Goal: Task Accomplishment & Management: Manage account settings

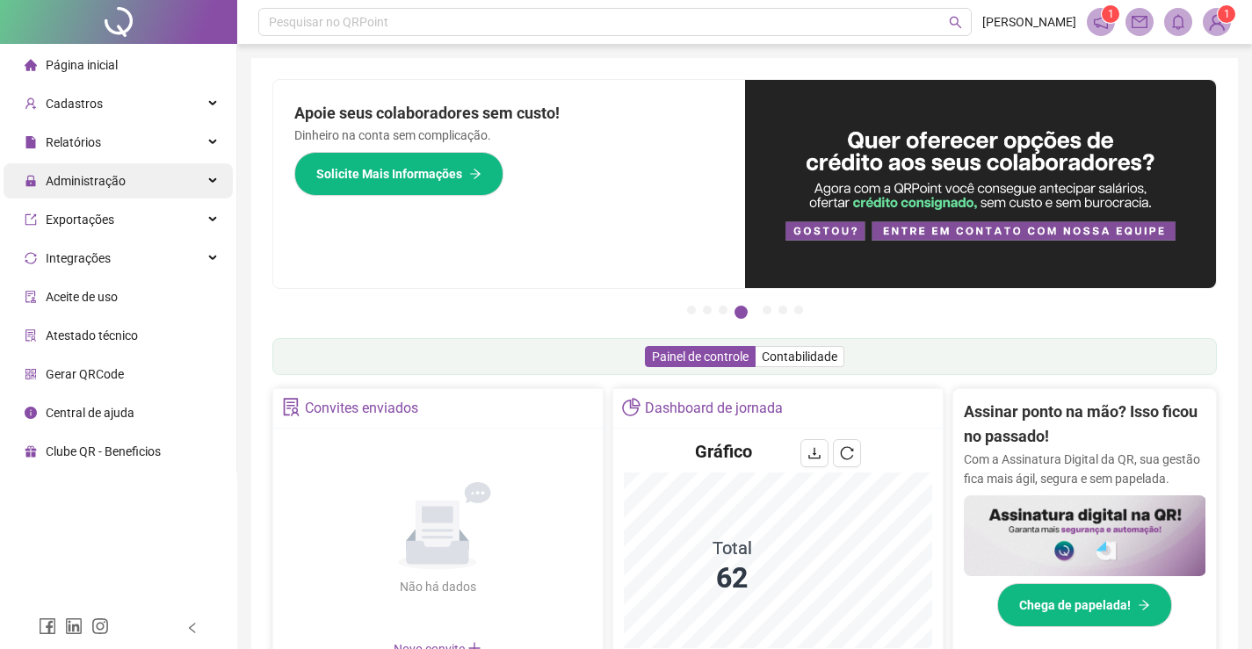
click at [79, 183] on span "Administração" at bounding box center [86, 181] width 80 height 14
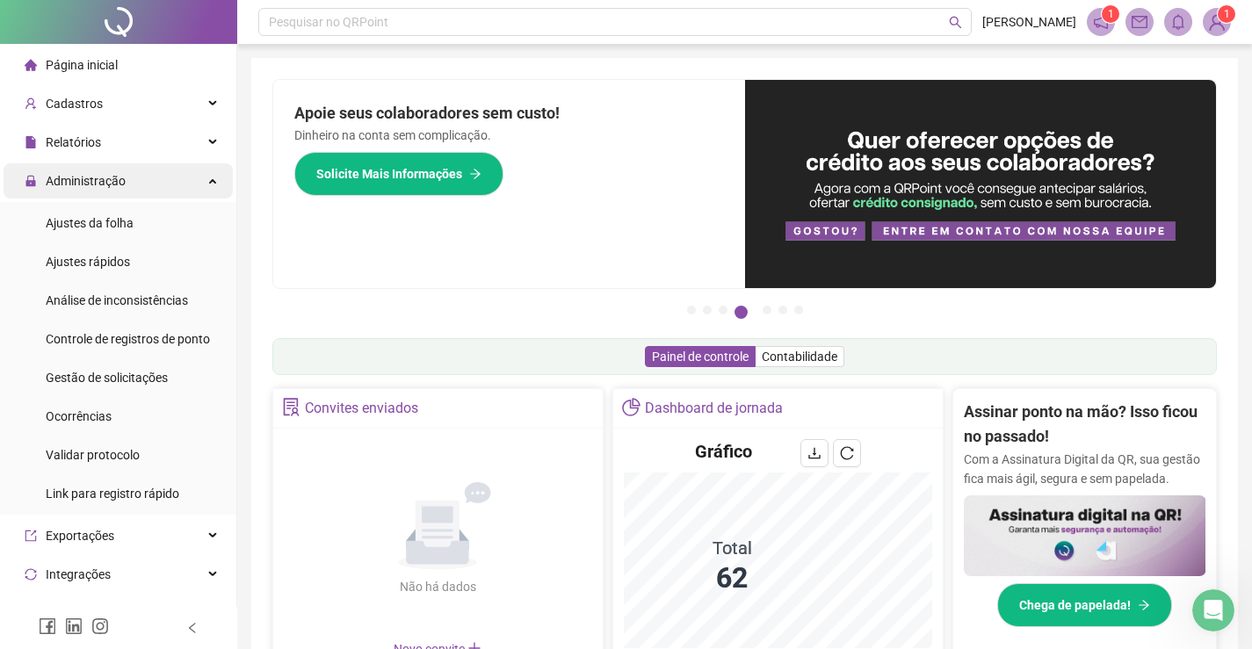
click at [195, 180] on div "Administração" at bounding box center [118, 180] width 229 height 35
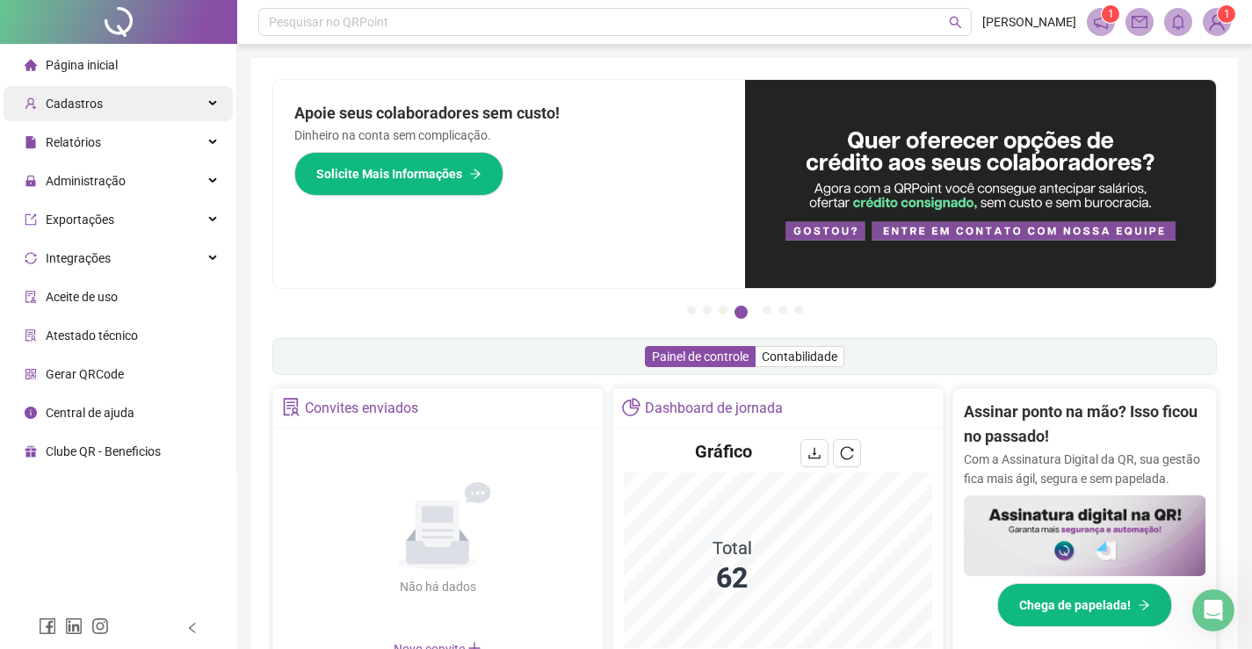
click at [139, 109] on div "Cadastros" at bounding box center [118, 103] width 229 height 35
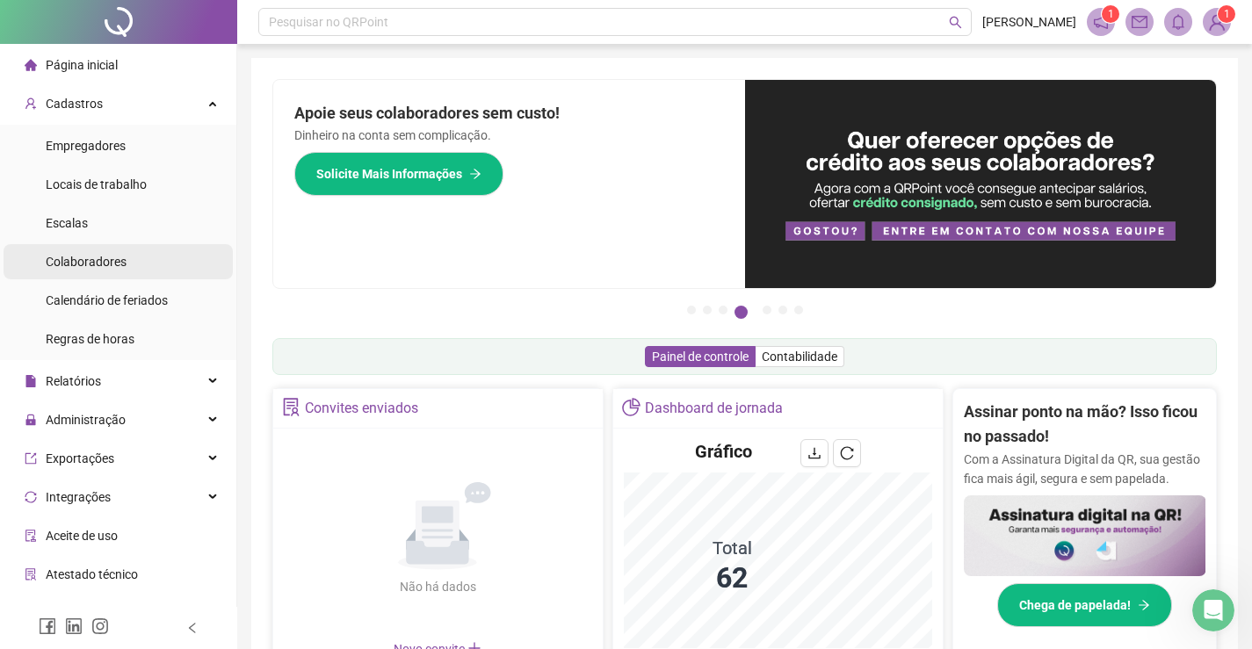
click at [79, 261] on span "Colaboradores" at bounding box center [86, 262] width 81 height 14
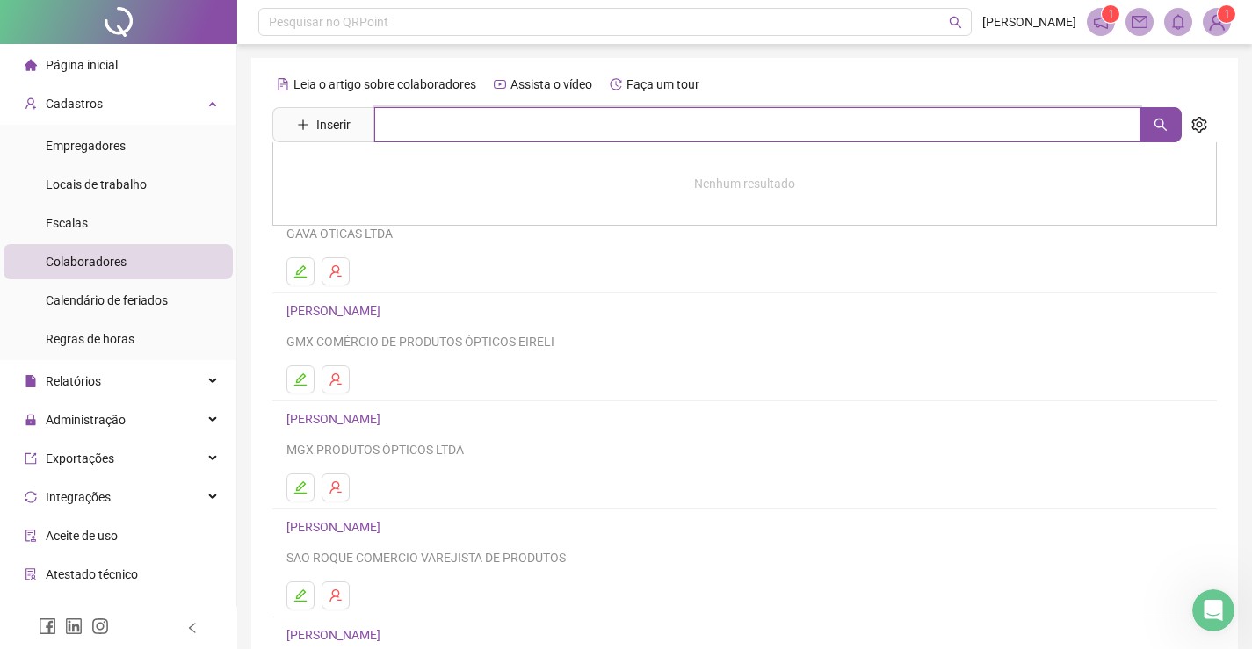
click at [377, 126] on input "text" at bounding box center [757, 124] width 766 height 35
click at [1152, 130] on button "button" at bounding box center [1160, 124] width 42 height 35
type input "******"
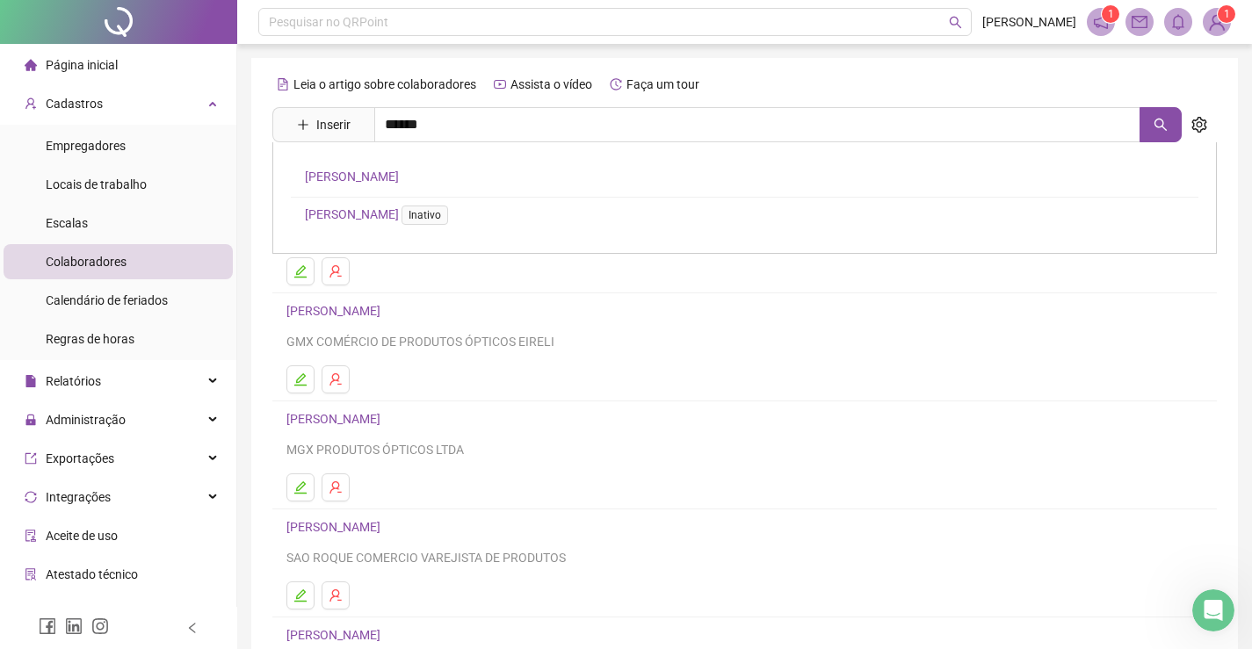
click at [370, 174] on link "[PERSON_NAME]" at bounding box center [352, 177] width 94 height 14
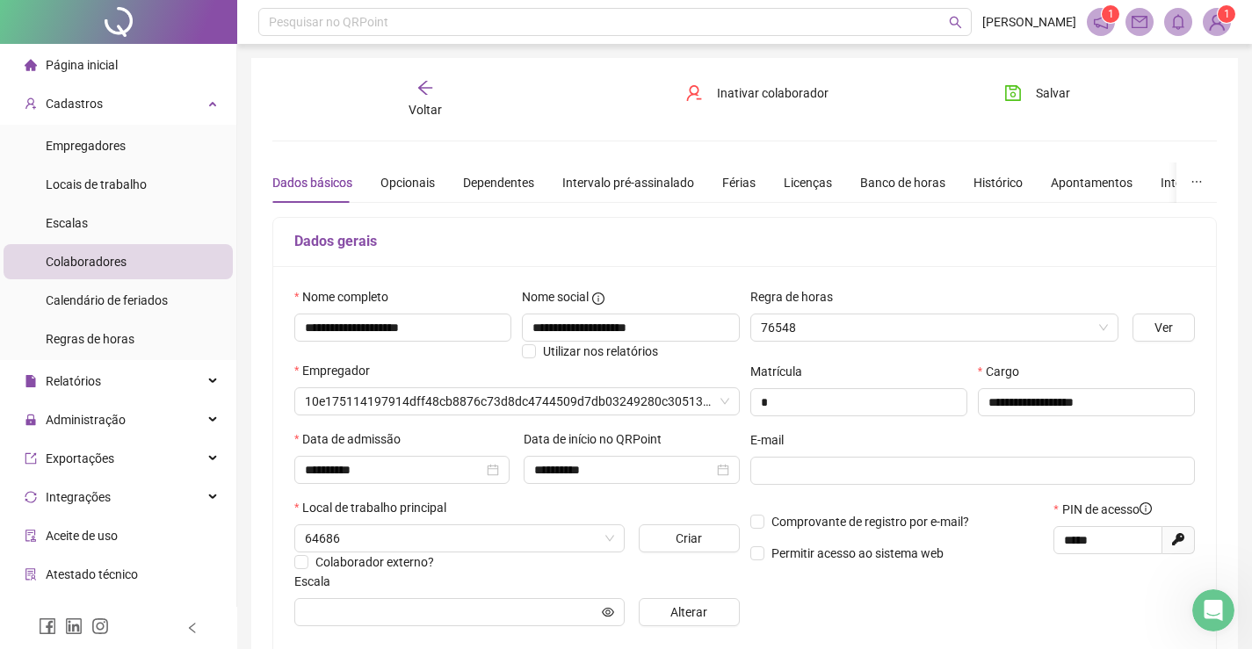
type input "**********"
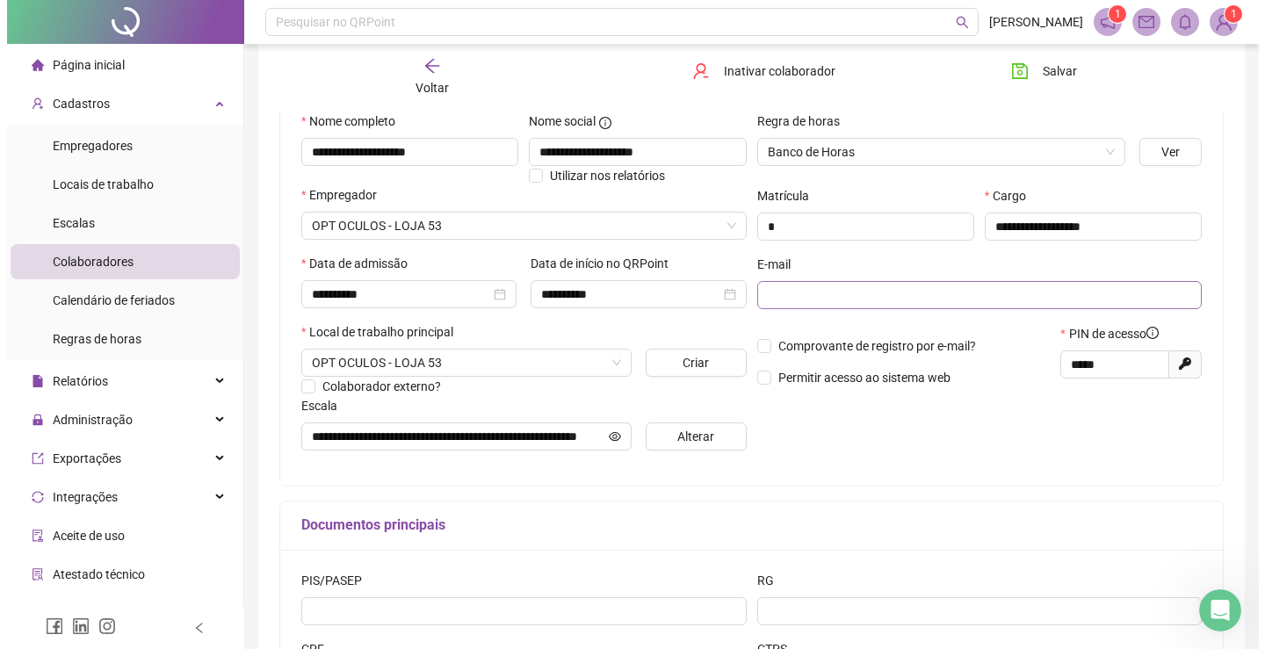
scroll to position [264, 0]
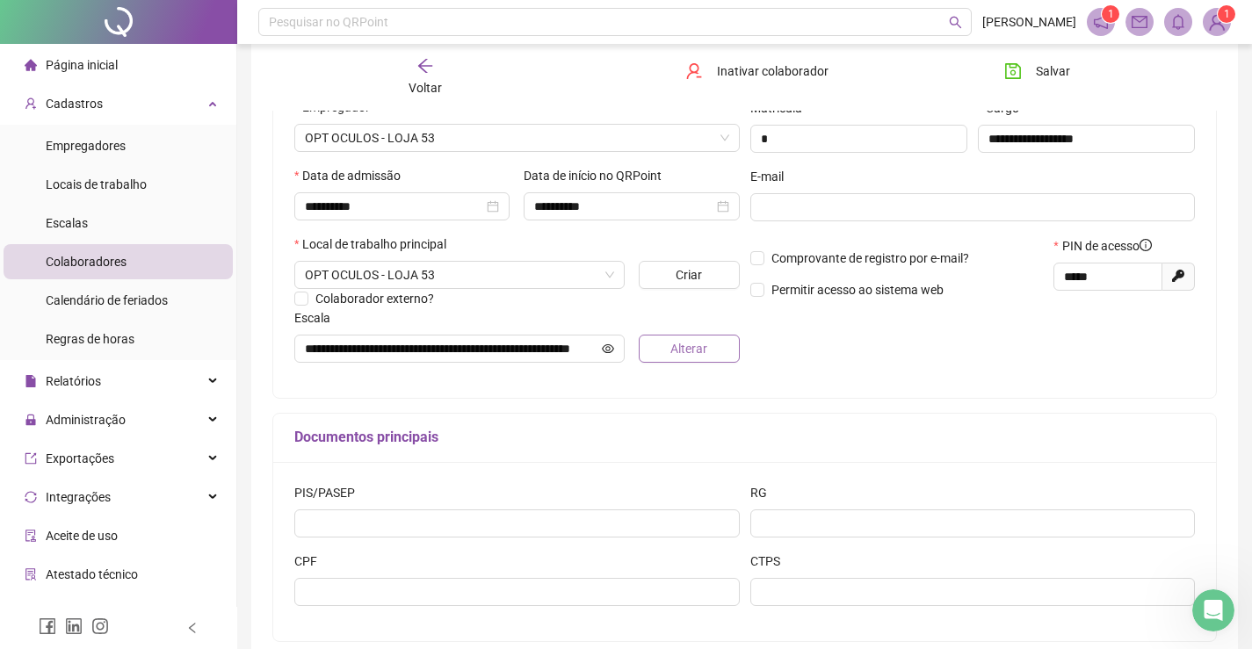
click at [704, 347] on span "Alterar" at bounding box center [688, 348] width 37 height 19
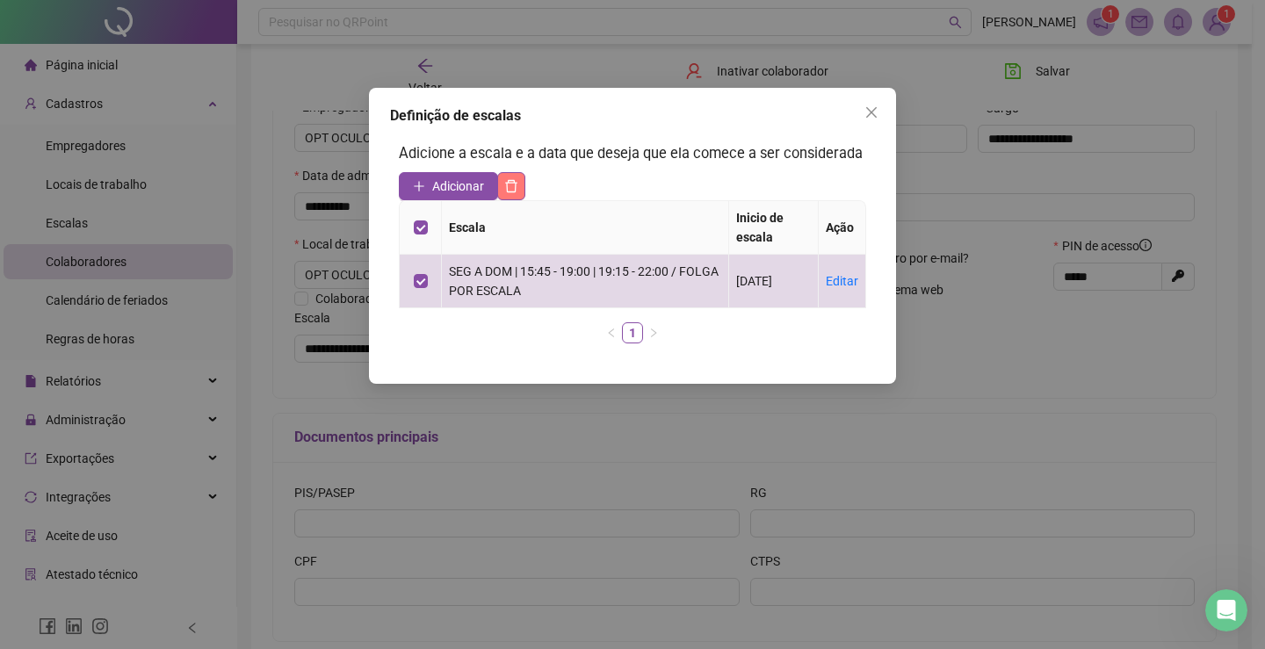
click at [508, 189] on icon "delete" at bounding box center [512, 186] width 12 height 12
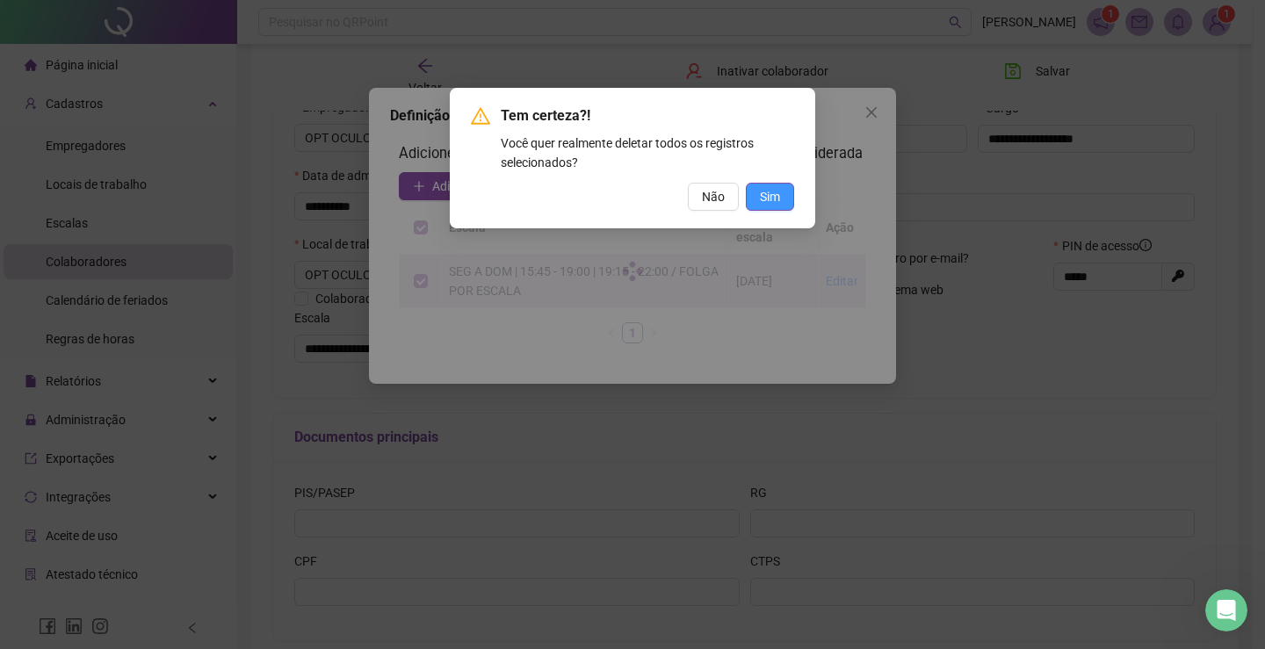
click at [774, 198] on span "Sim" at bounding box center [770, 196] width 20 height 19
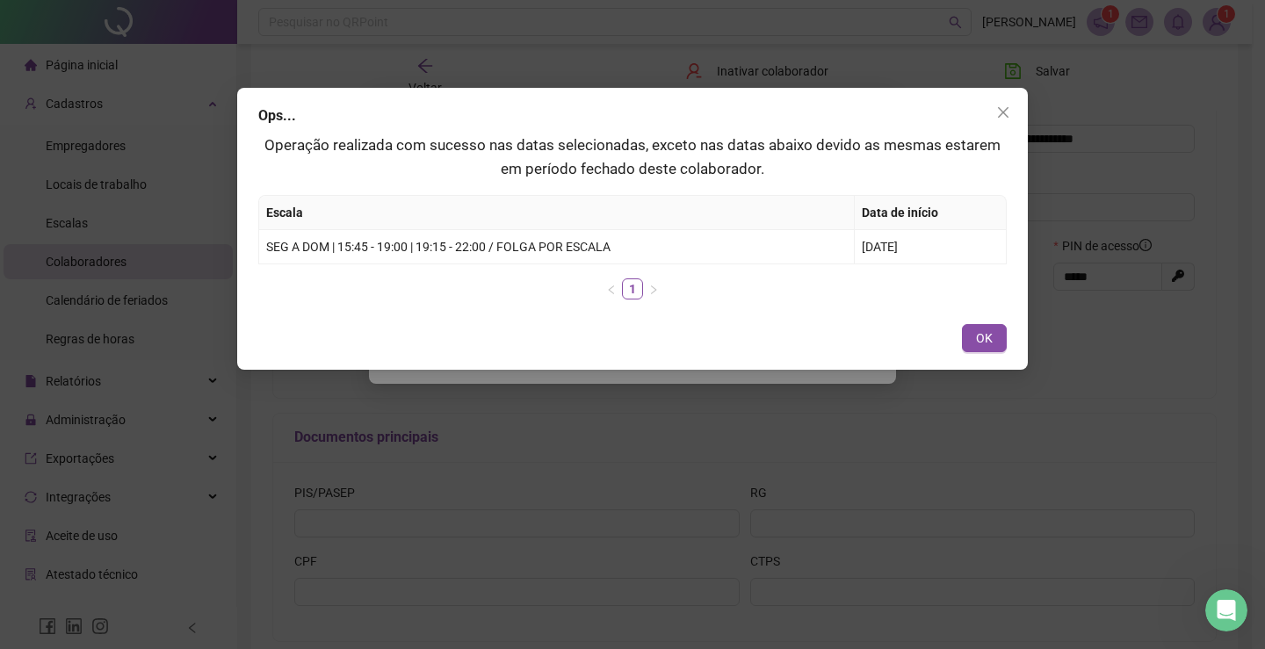
click at [456, 180] on p "Operação realizada com sucesso nas datas selecionadas, exceto nas datas abaixo …" at bounding box center [632, 157] width 748 height 47
click at [985, 336] on span "OK" at bounding box center [984, 338] width 17 height 19
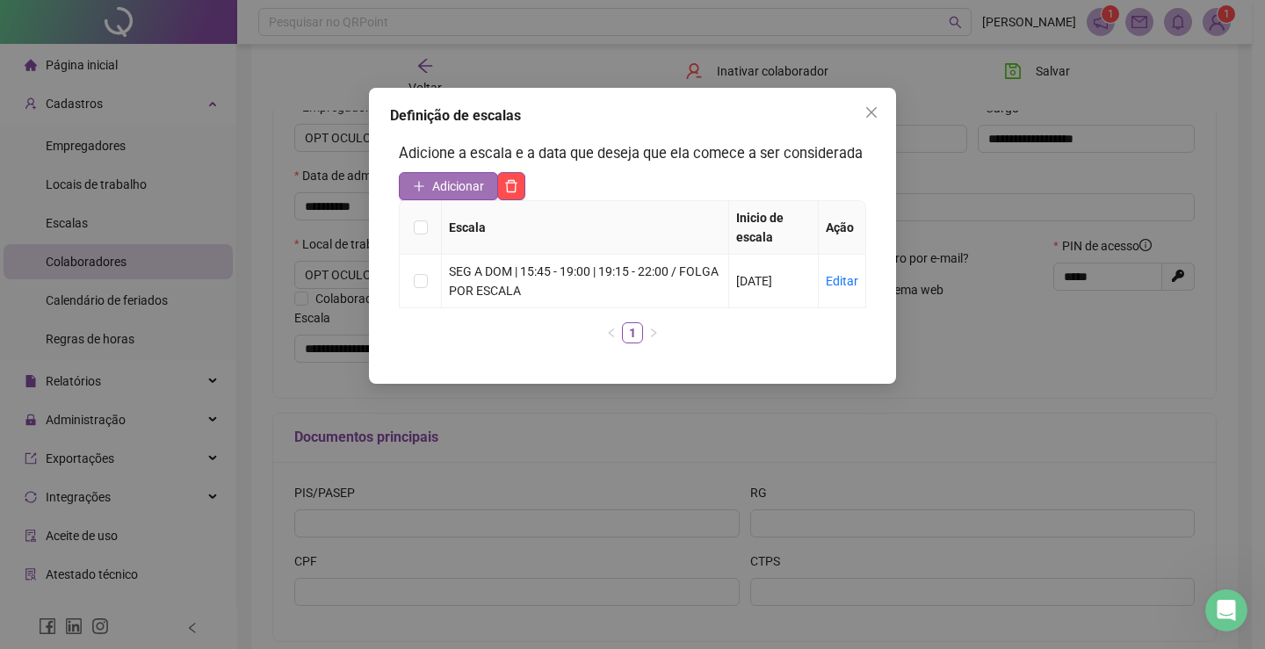
click at [445, 186] on span "Adicionar" at bounding box center [458, 186] width 52 height 19
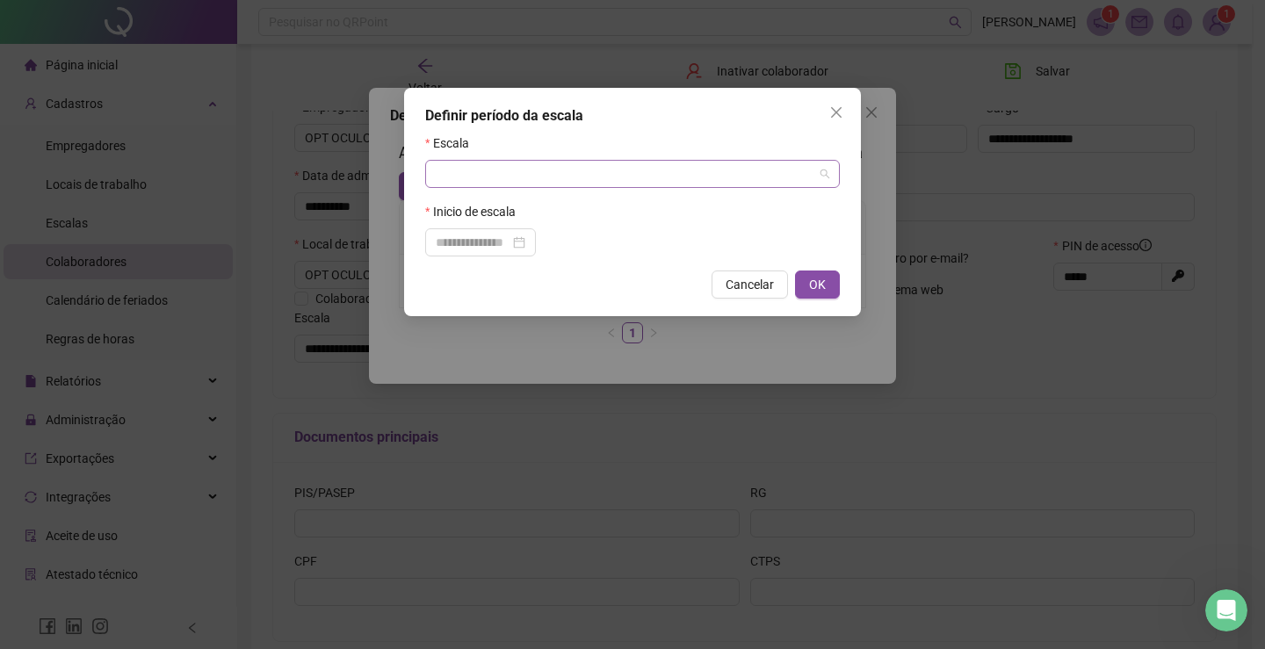
click at [446, 173] on input "search" at bounding box center [625, 174] width 378 height 26
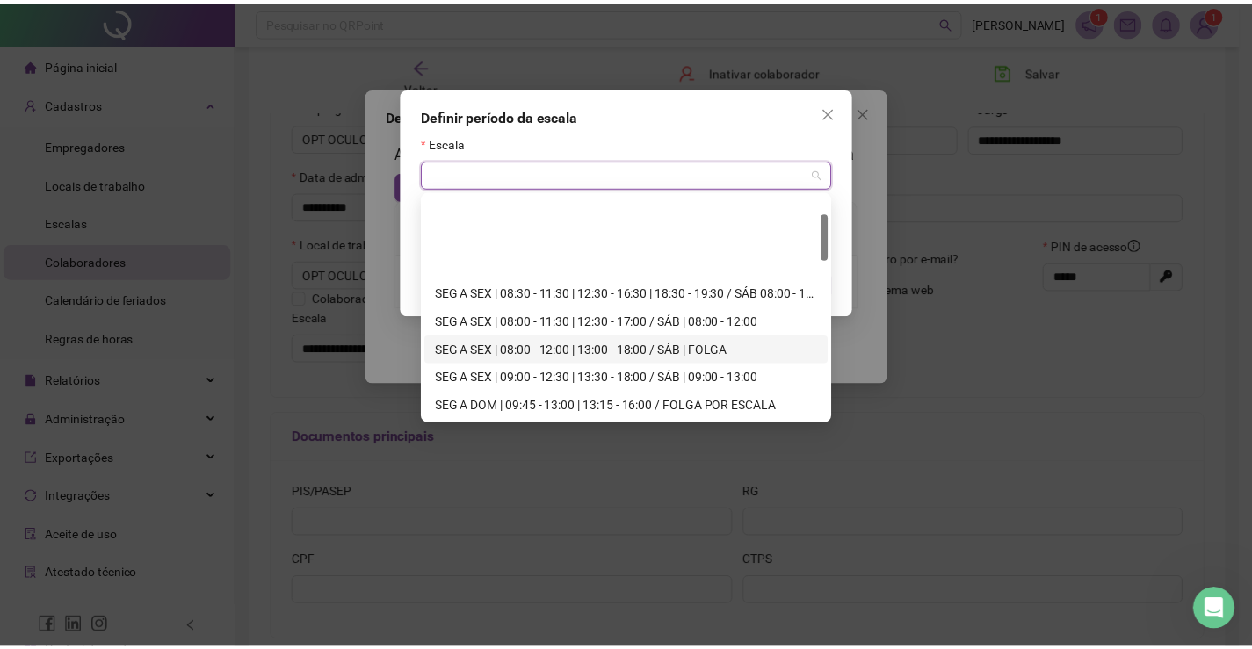
scroll to position [88, 0]
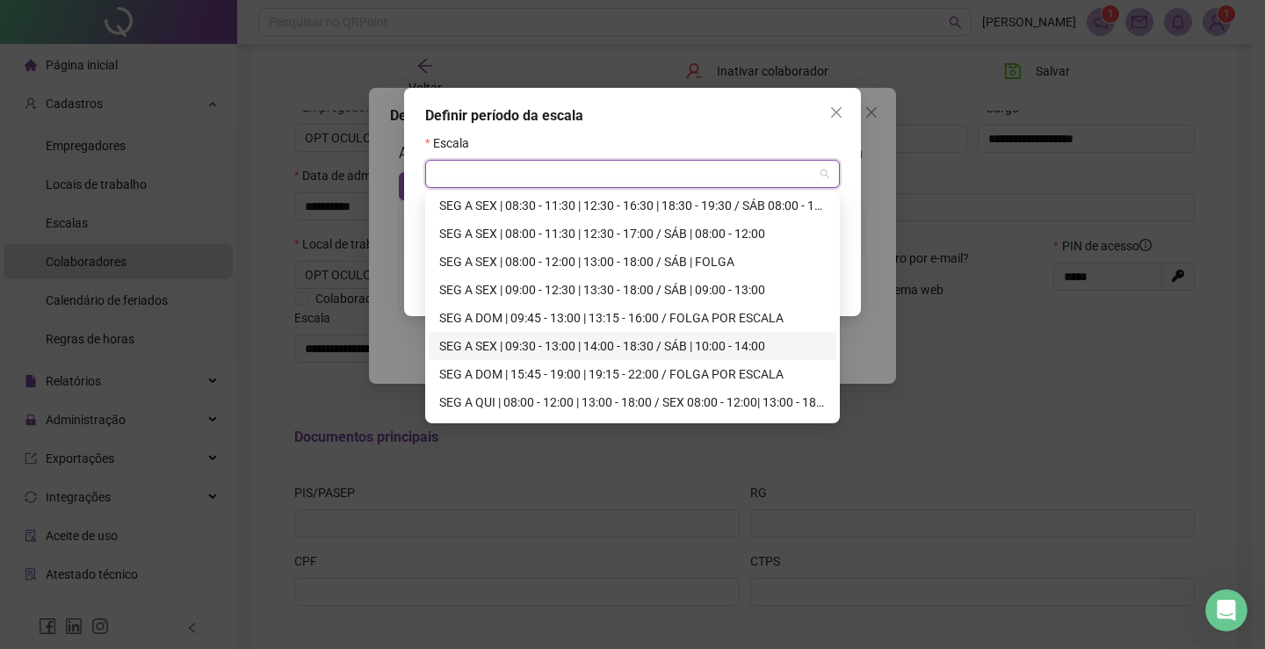
click at [675, 343] on div "SEG A SEX | 09:30 - 13:00 | 14:00 - 18:30 / SÁB | 10:00 - 14:00" at bounding box center [632, 345] width 386 height 19
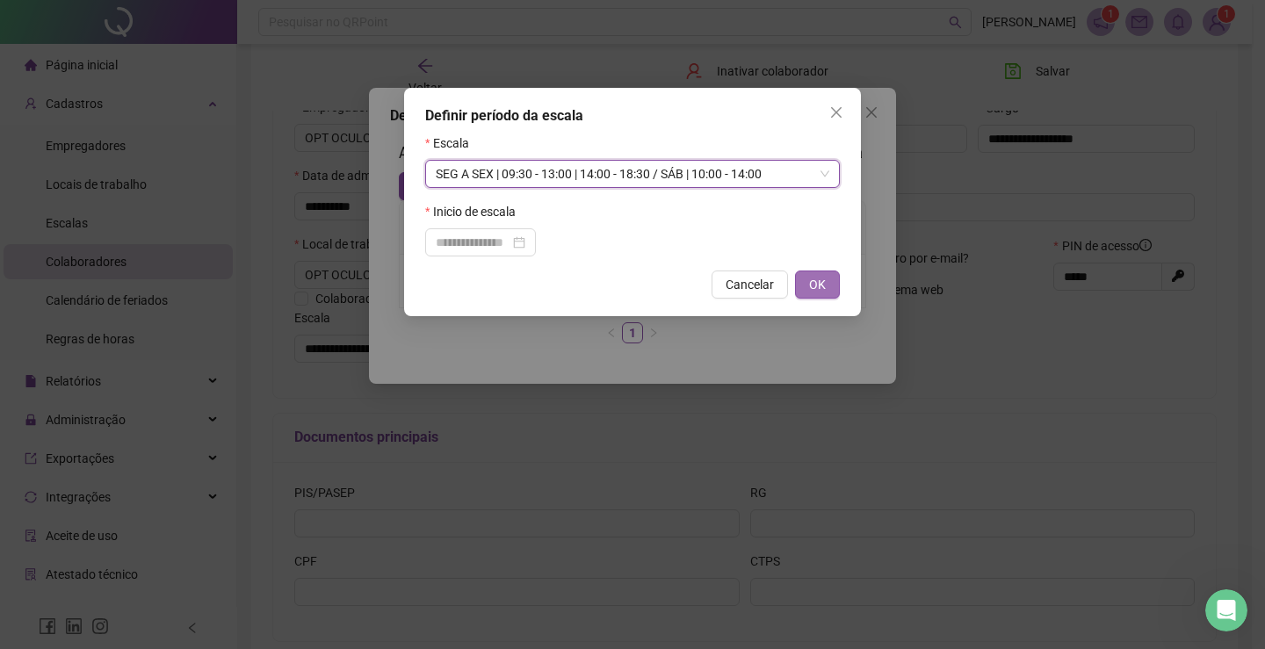
click at [821, 278] on span "OK" at bounding box center [817, 284] width 17 height 19
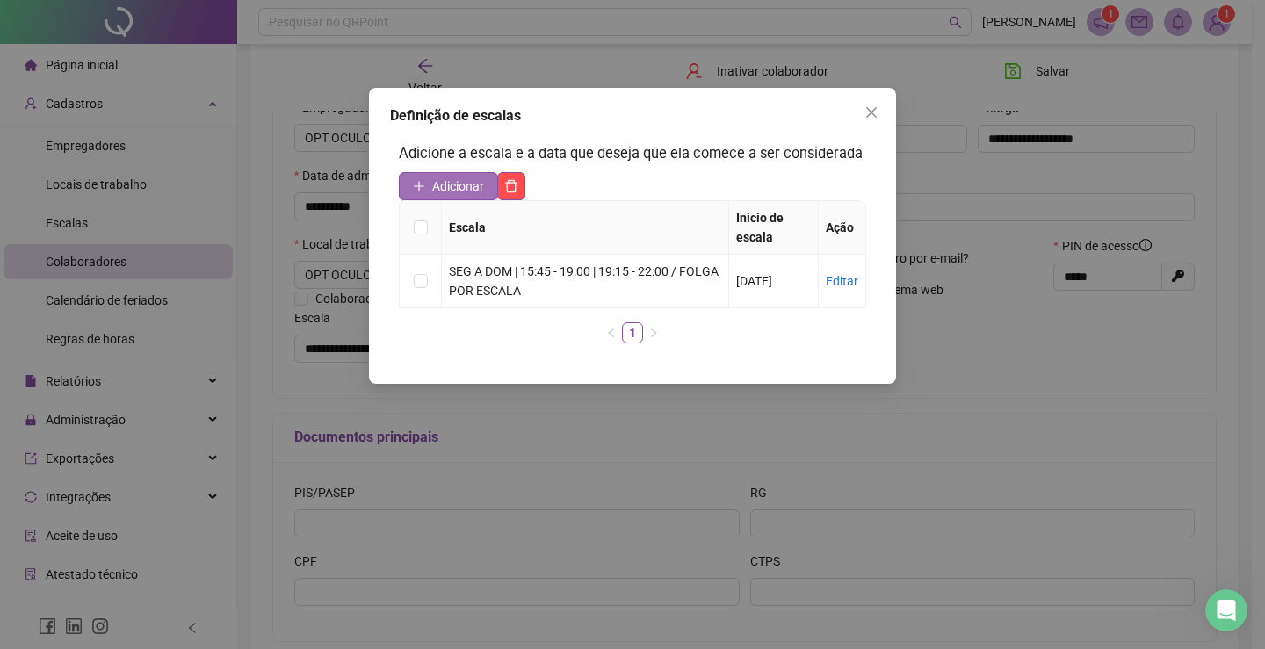
click at [446, 186] on span "Adicionar" at bounding box center [458, 186] width 52 height 19
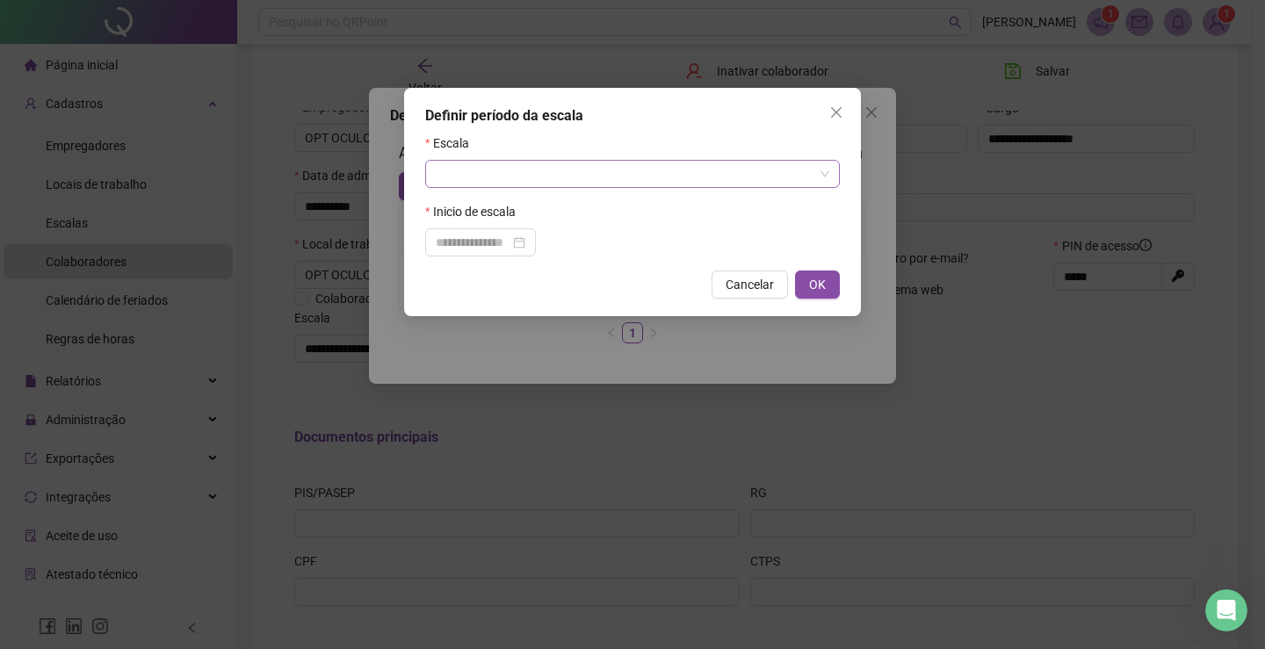
click at [446, 176] on input "search" at bounding box center [625, 174] width 378 height 26
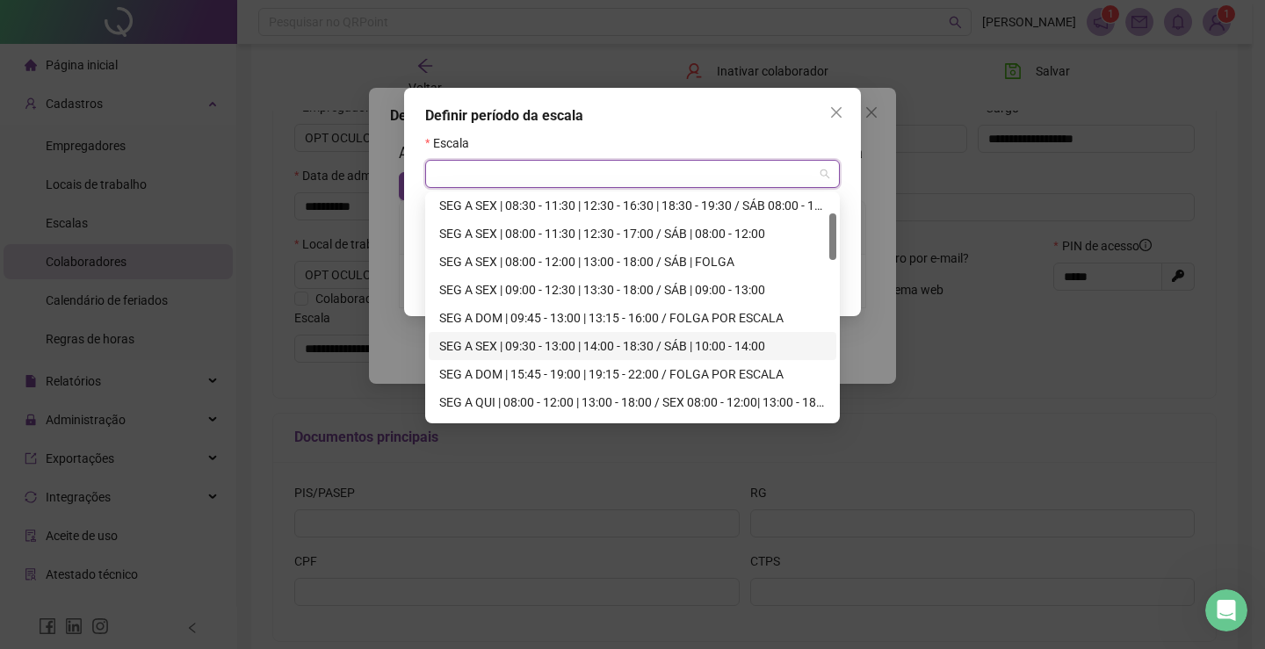
click at [554, 347] on div "SEG A SEX | 09:30 - 13:00 | 14:00 - 18:30 / SÁB | 10:00 - 14:00" at bounding box center [632, 345] width 386 height 19
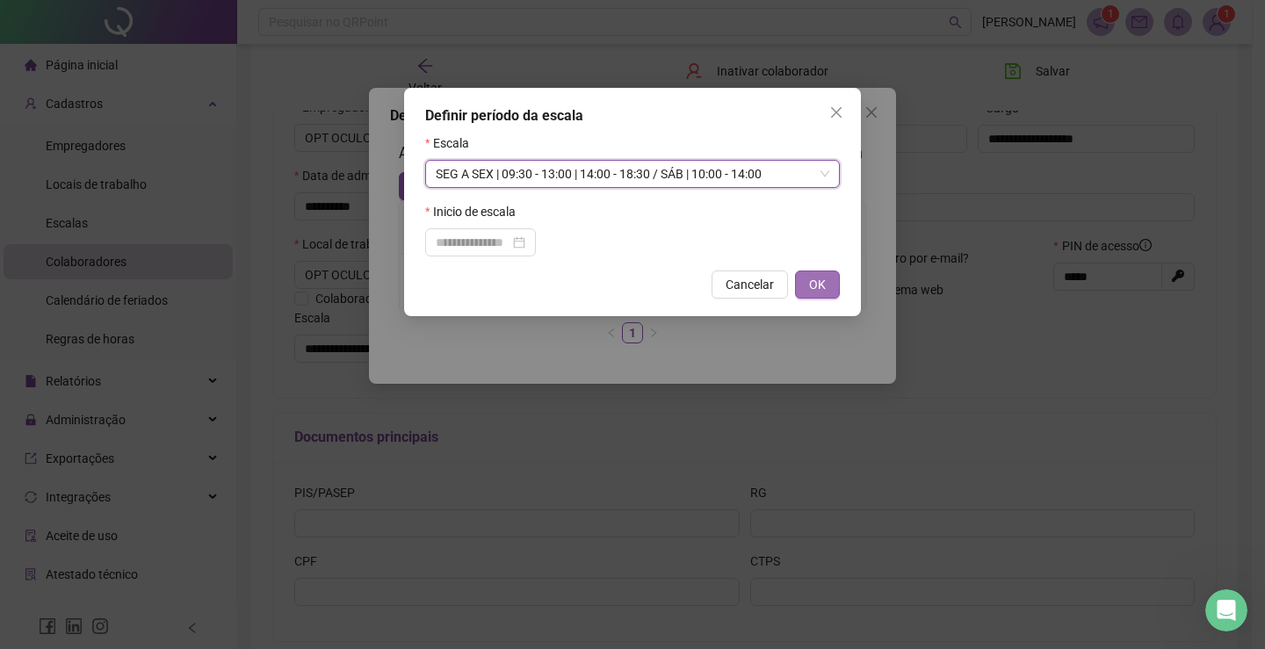
click at [827, 285] on button "OK" at bounding box center [817, 285] width 45 height 28
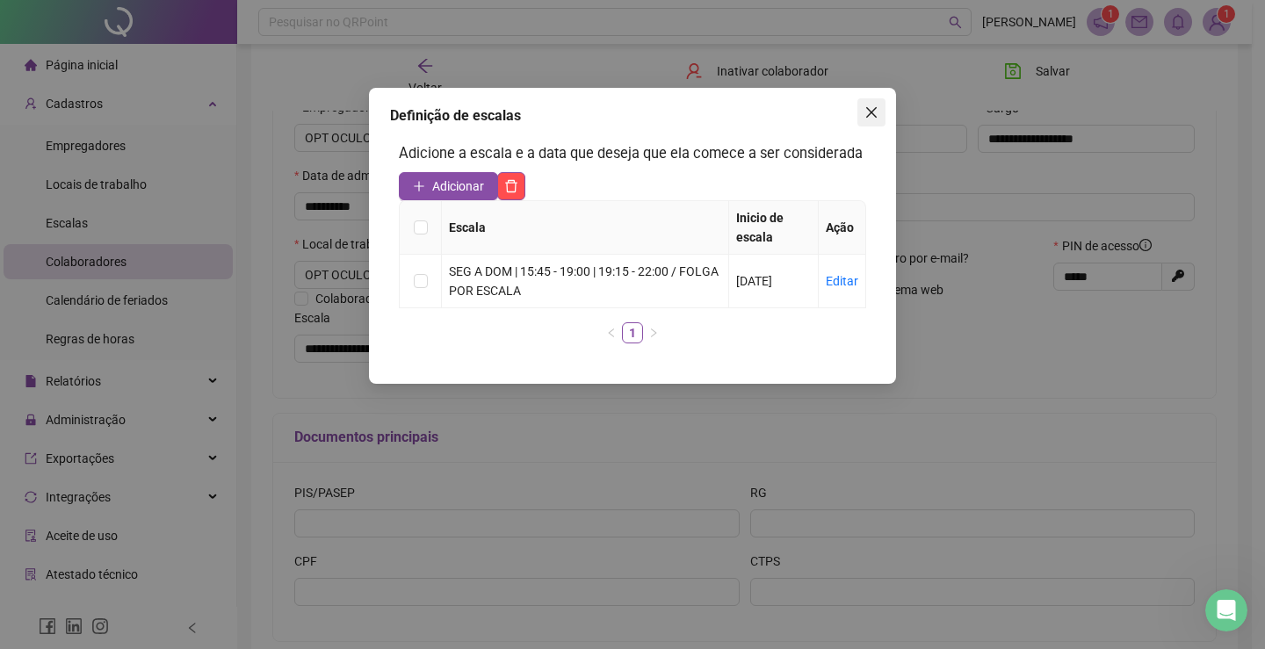
click at [877, 112] on icon "close" at bounding box center [871, 112] width 14 height 14
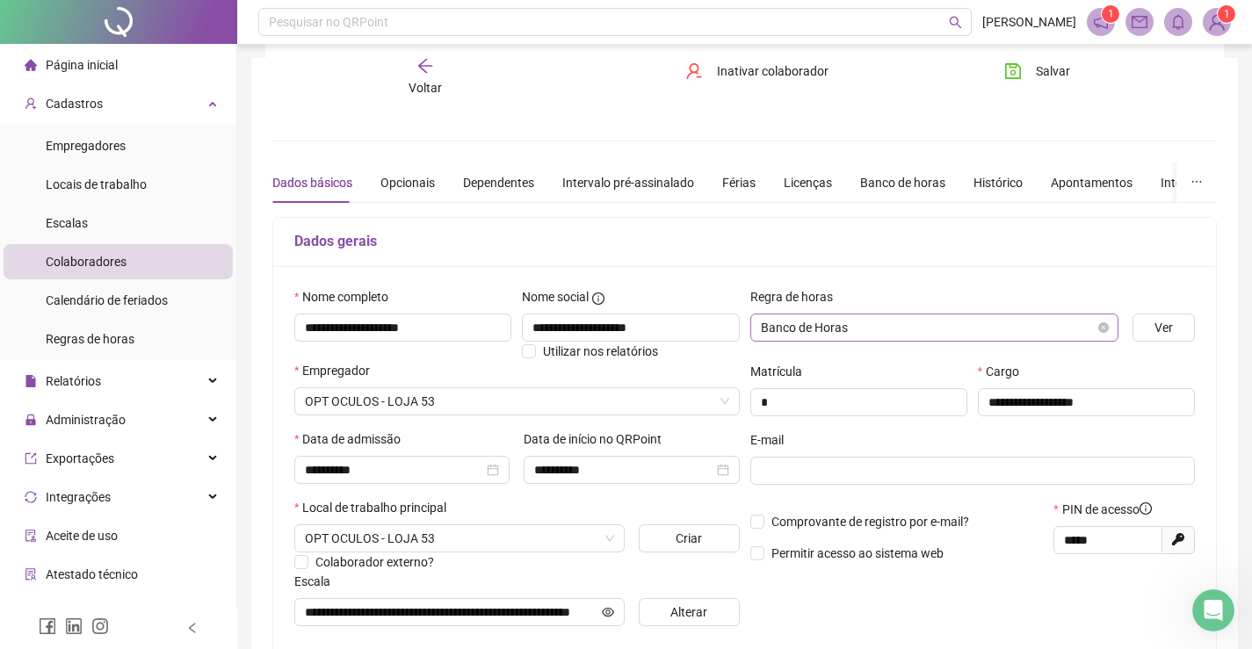
scroll to position [176, 0]
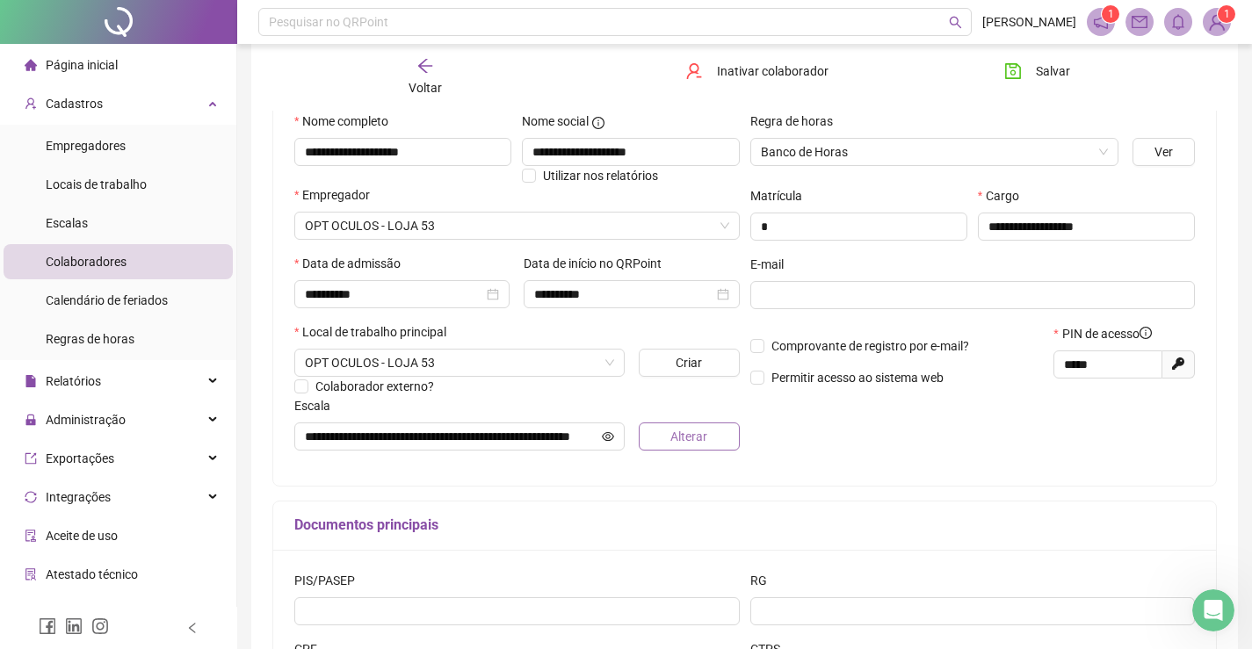
click at [701, 437] on span "Alterar" at bounding box center [688, 436] width 37 height 19
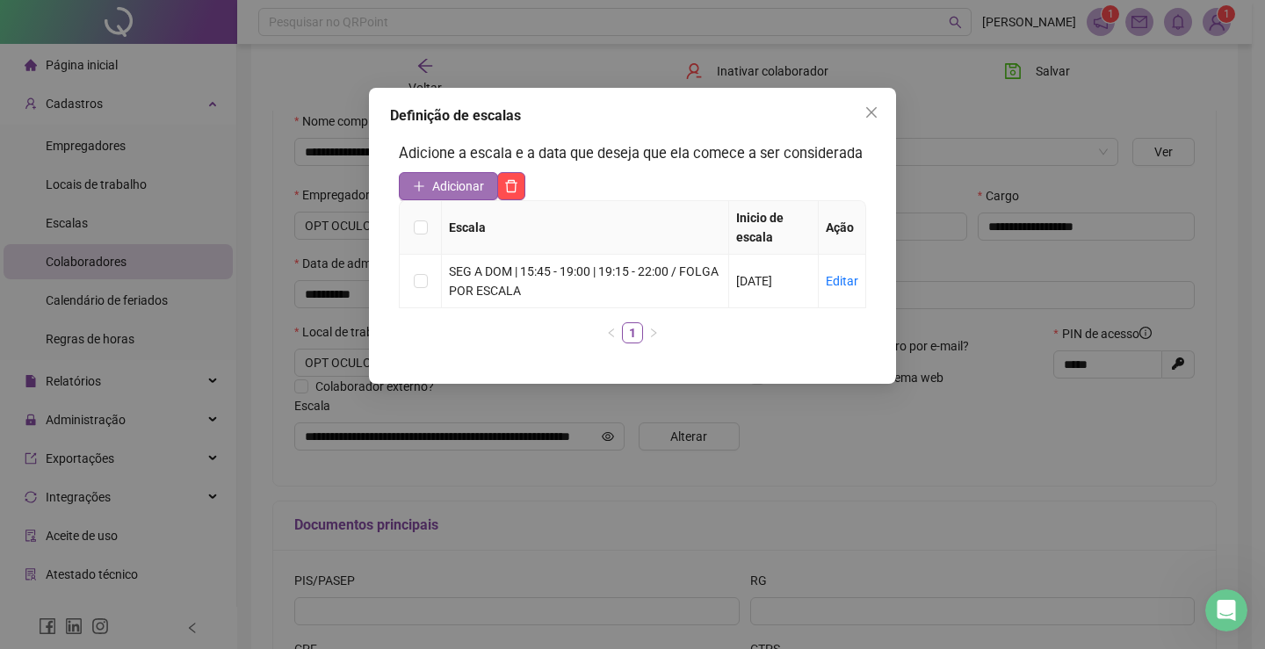
click at [460, 184] on span "Adicionar" at bounding box center [458, 186] width 52 height 19
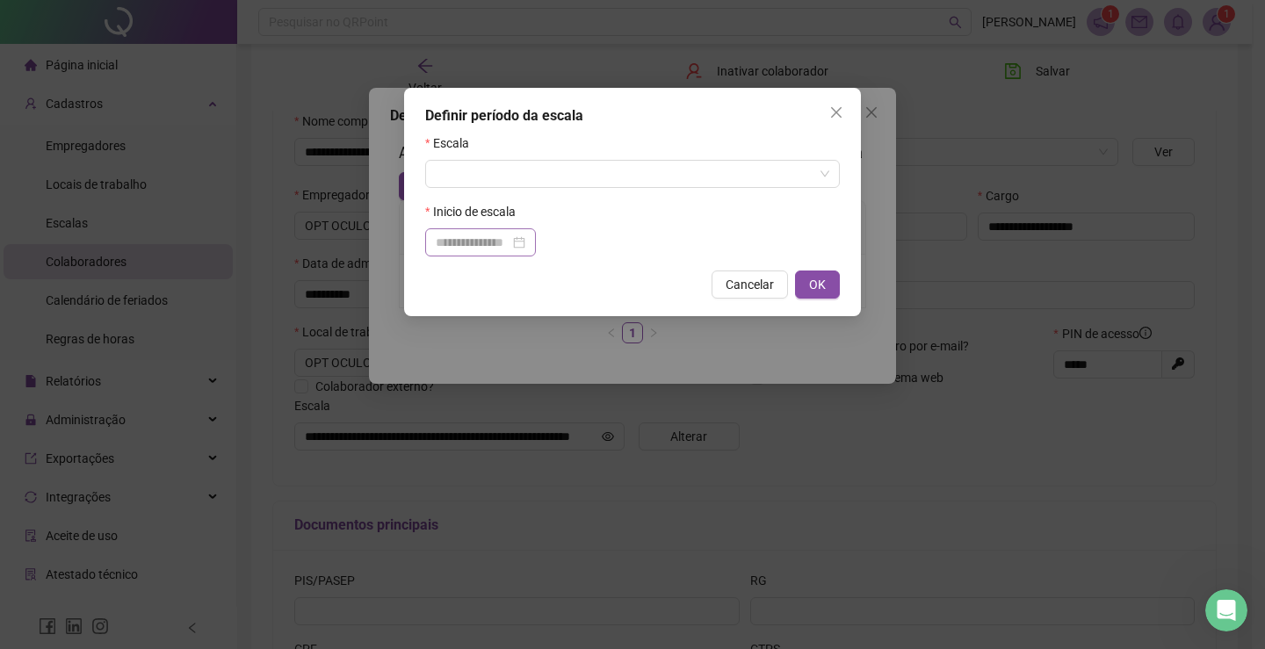
click at [525, 245] on div at bounding box center [481, 242] width 90 height 19
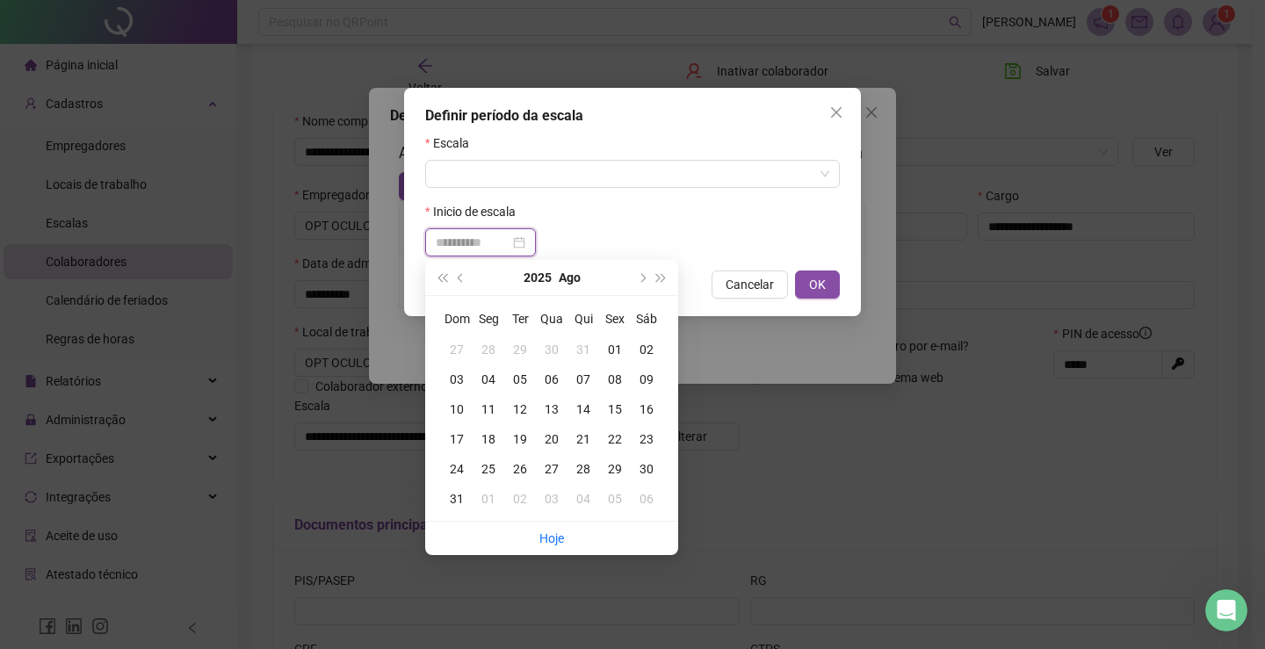
type input "**********"
click at [489, 443] on div "18" at bounding box center [489, 439] width 32 height 19
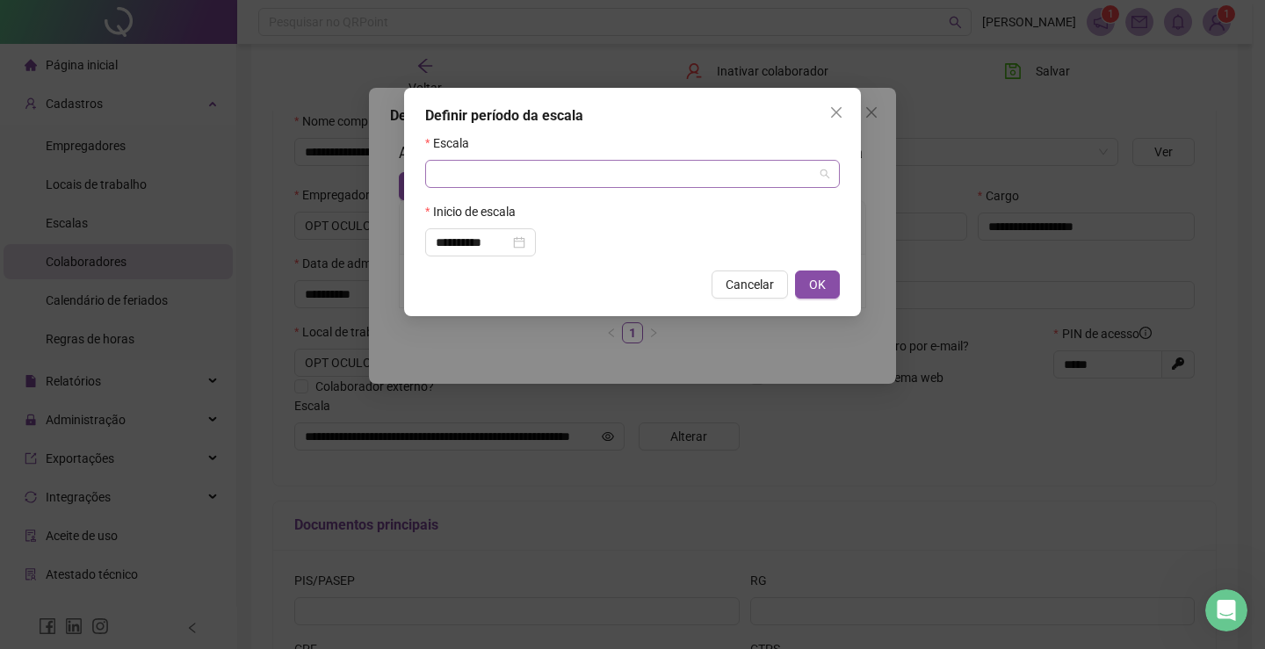
click at [458, 173] on input "search" at bounding box center [625, 174] width 378 height 26
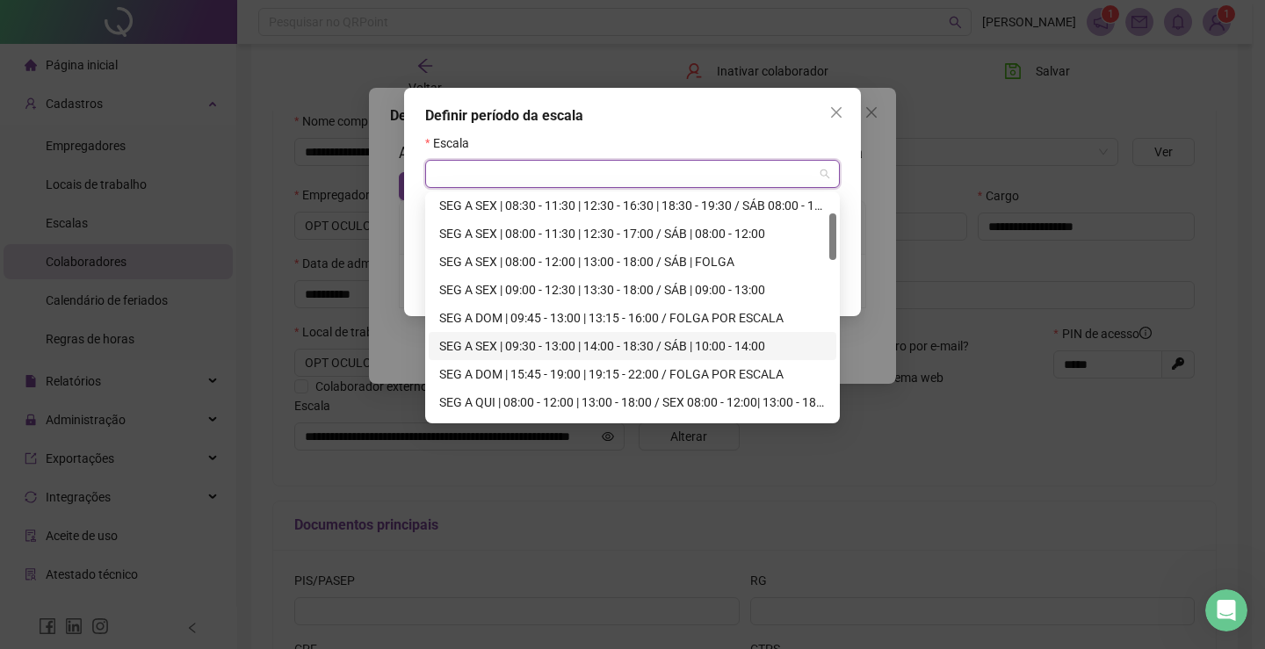
click at [580, 347] on div "SEG A SEX | 09:30 - 13:00 | 14:00 - 18:30 / SÁB | 10:00 - 14:00" at bounding box center [632, 345] width 386 height 19
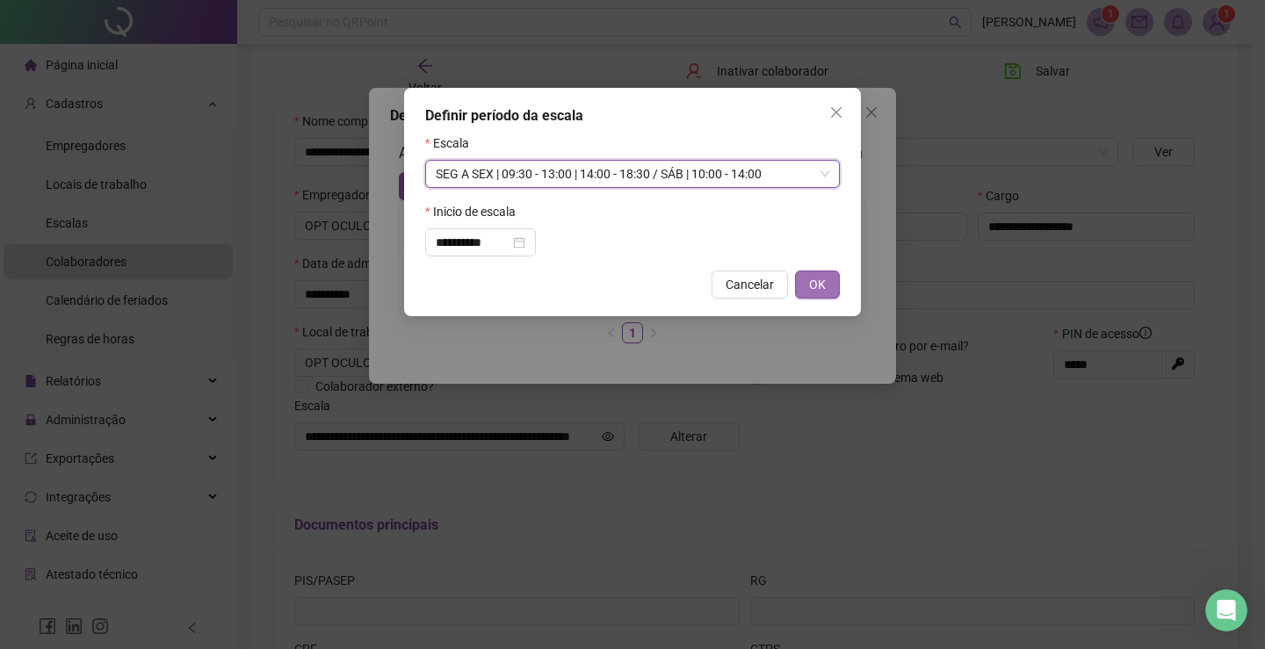
click at [828, 288] on button "OK" at bounding box center [817, 285] width 45 height 28
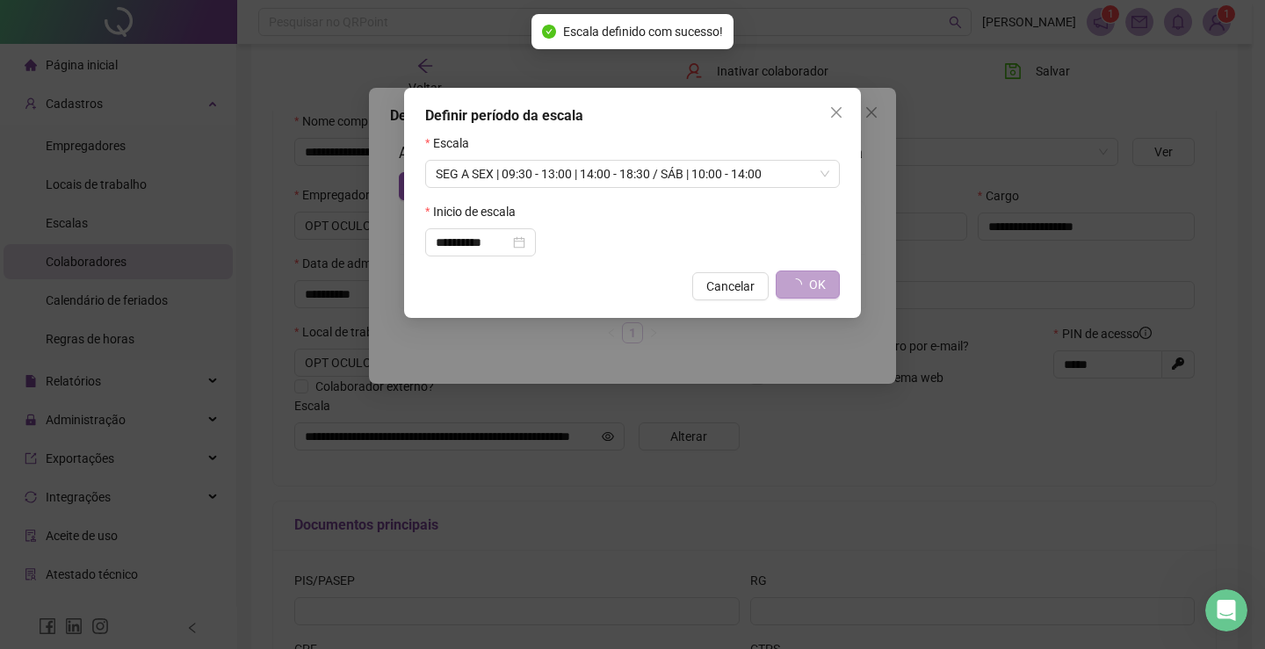
type input "**********"
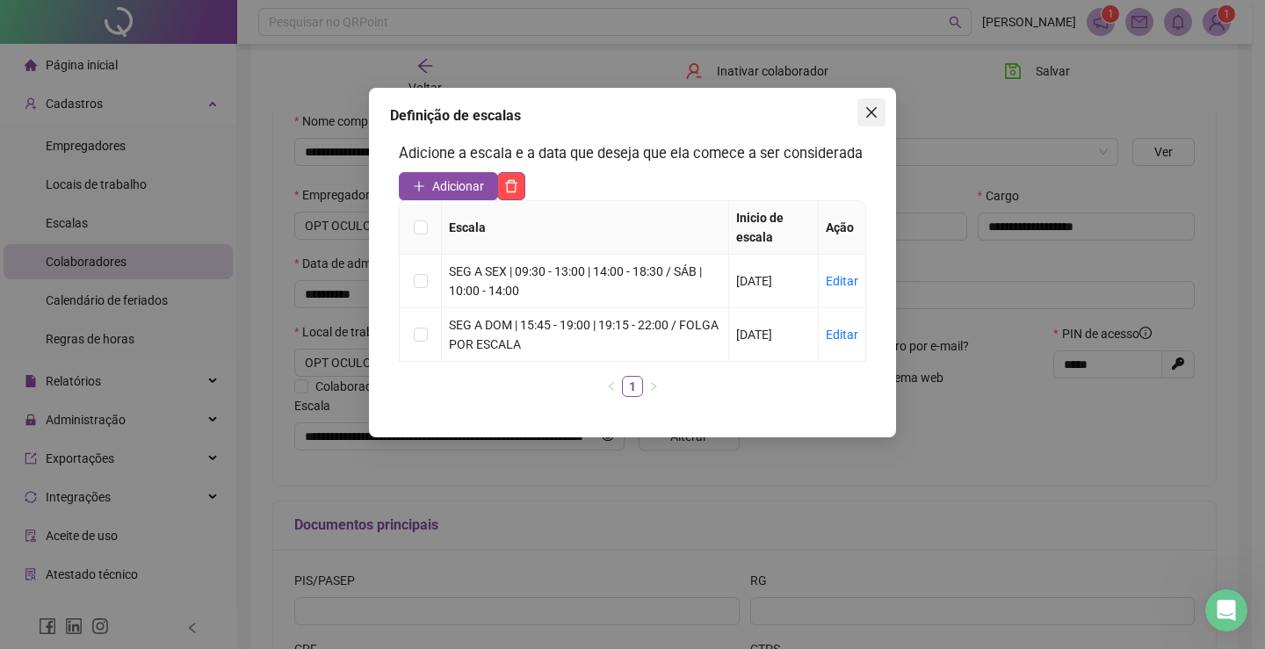
click at [874, 112] on icon "close" at bounding box center [871, 112] width 14 height 14
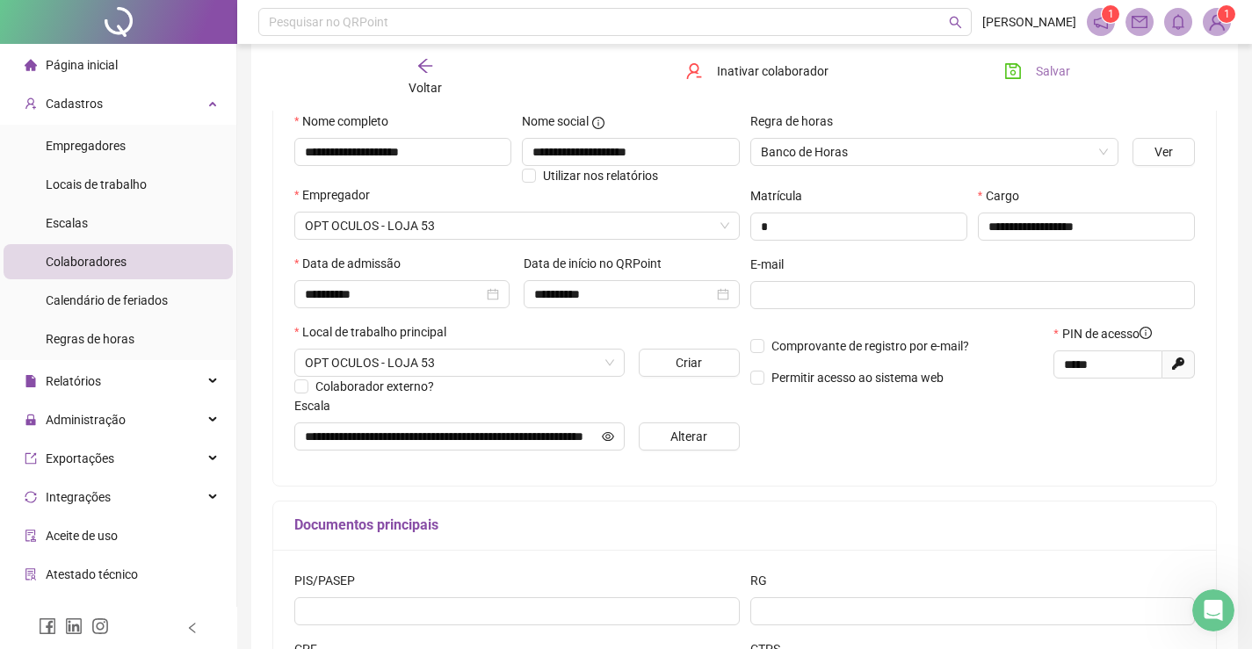
click at [1014, 71] on icon "save" at bounding box center [1013, 71] width 16 height 16
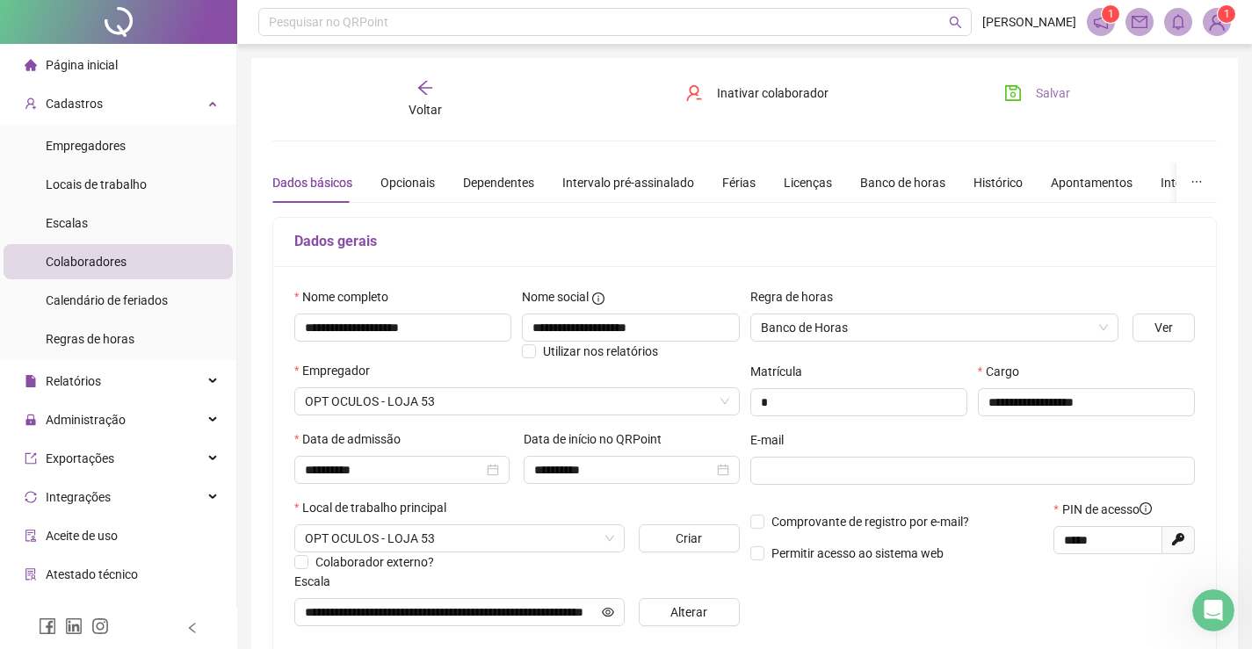
click at [422, 89] on icon "arrow-left" at bounding box center [425, 88] width 18 height 18
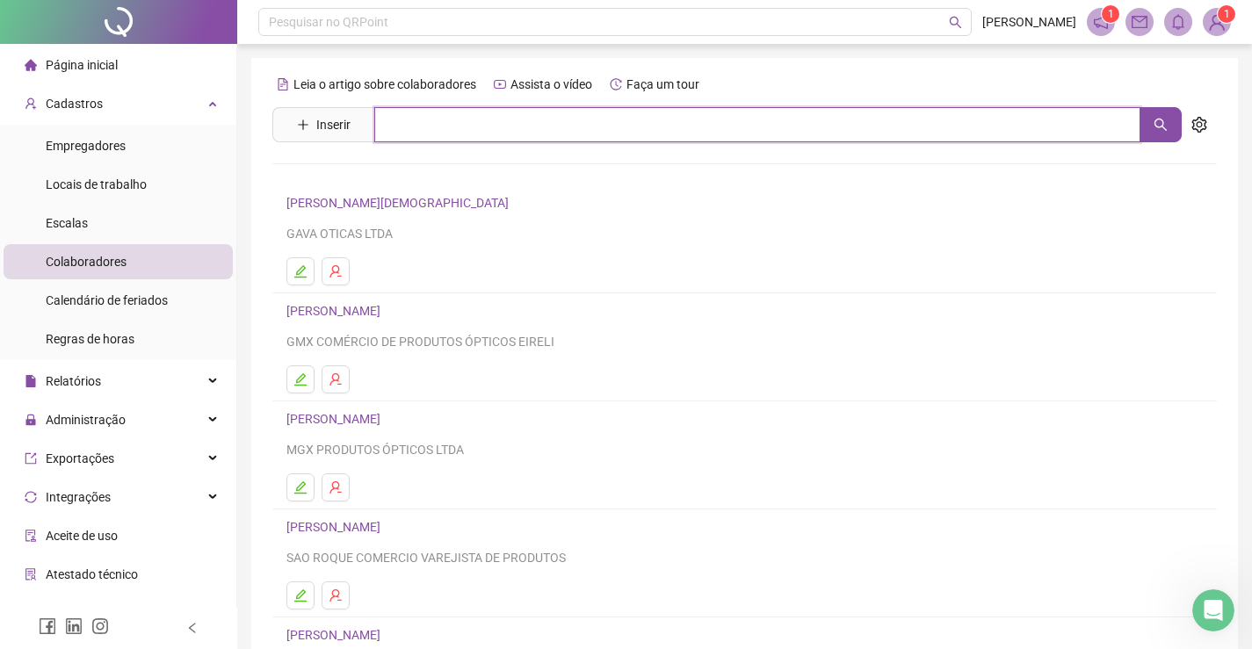
click at [386, 123] on input "text" at bounding box center [757, 124] width 766 height 35
click at [1161, 119] on icon "search" at bounding box center [1160, 125] width 12 height 12
type input "******"
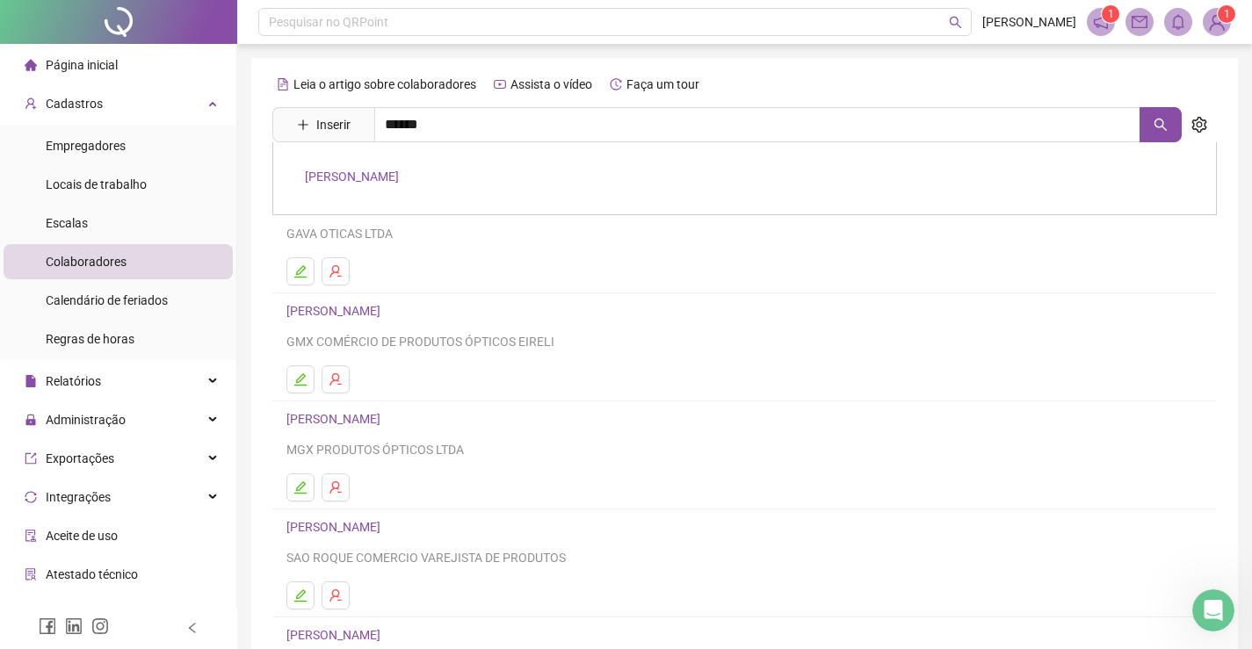
click at [399, 175] on link "[PERSON_NAME]" at bounding box center [352, 177] width 94 height 14
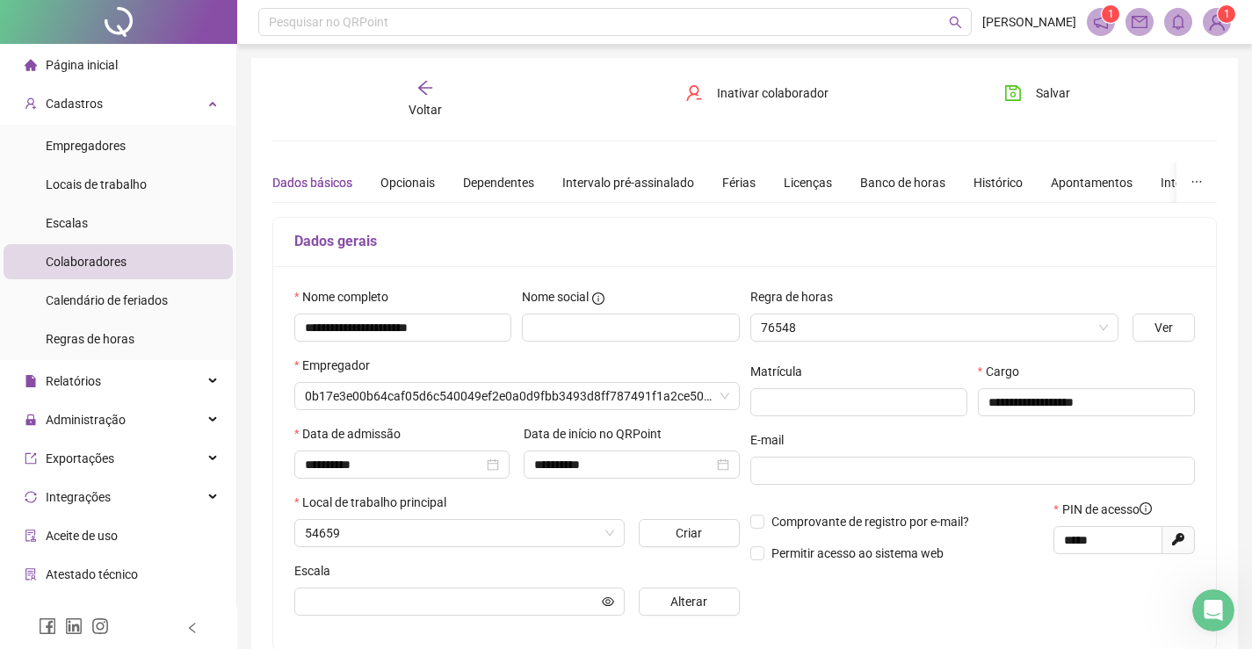
type input "**********"
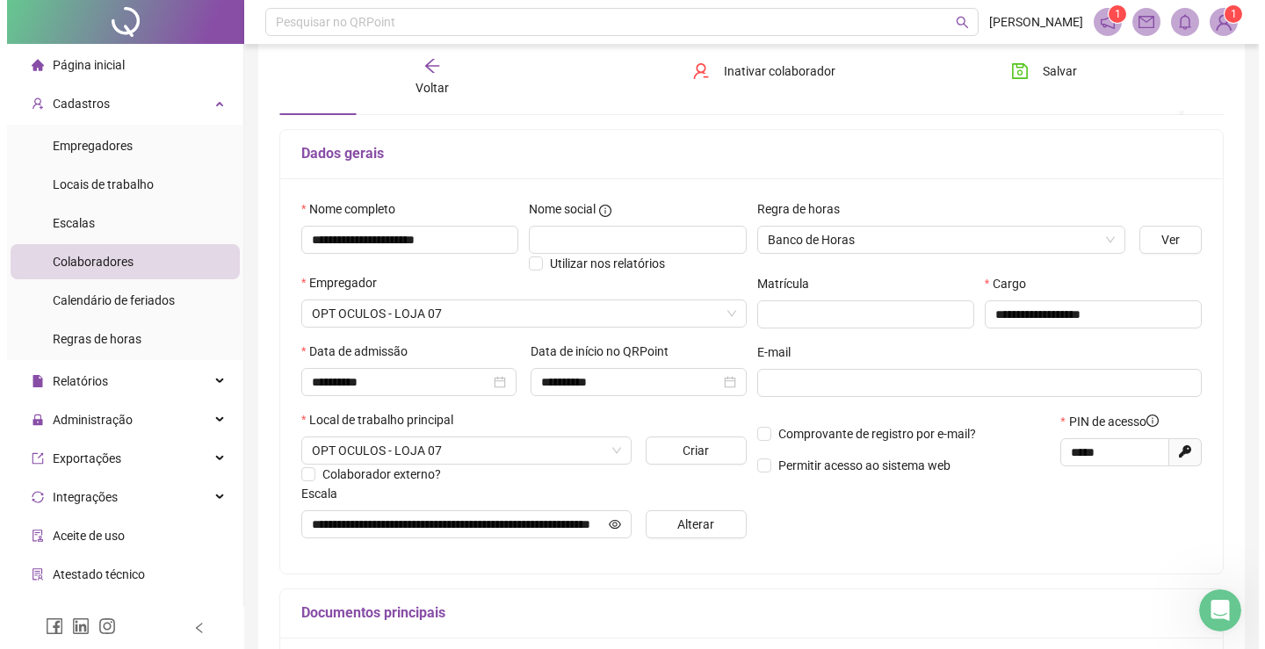
scroll to position [176, 0]
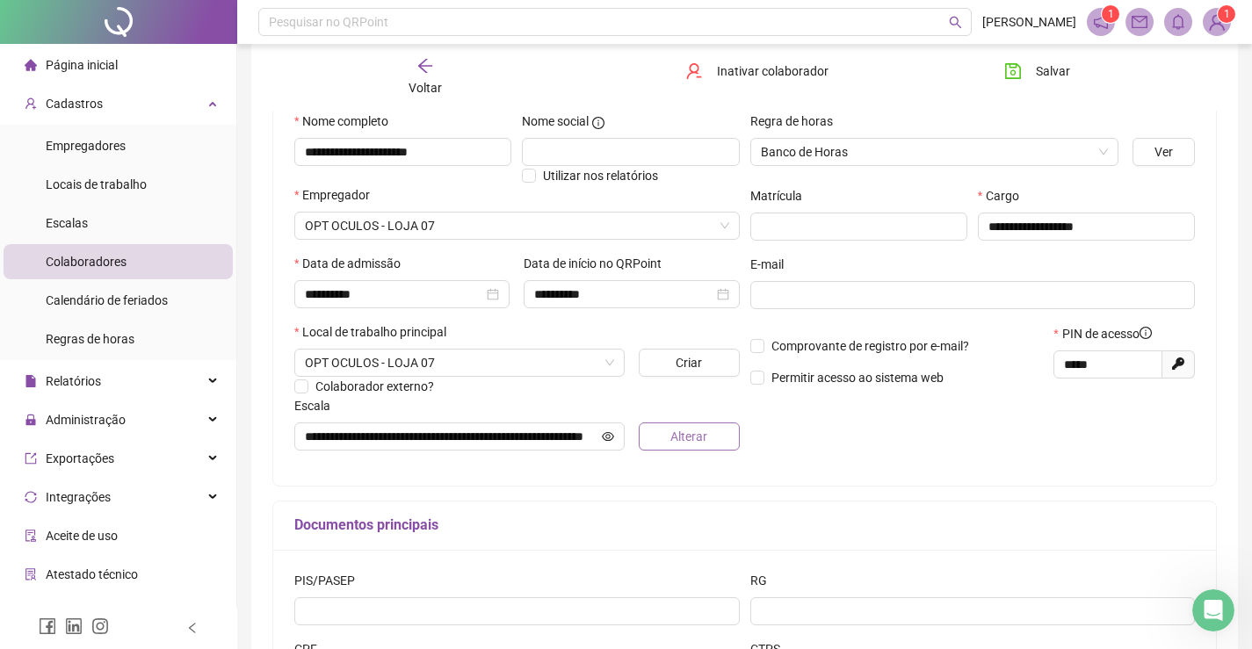
click at [687, 437] on span "Alterar" at bounding box center [688, 436] width 37 height 19
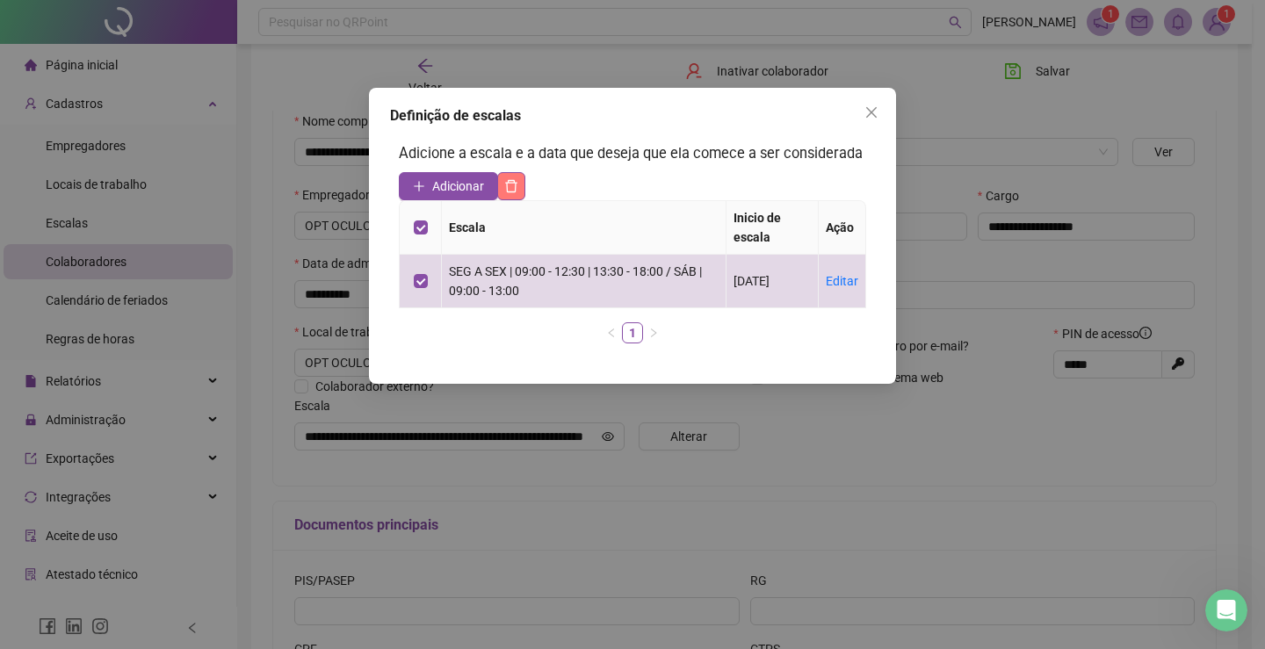
click at [517, 186] on icon "delete" at bounding box center [511, 186] width 14 height 14
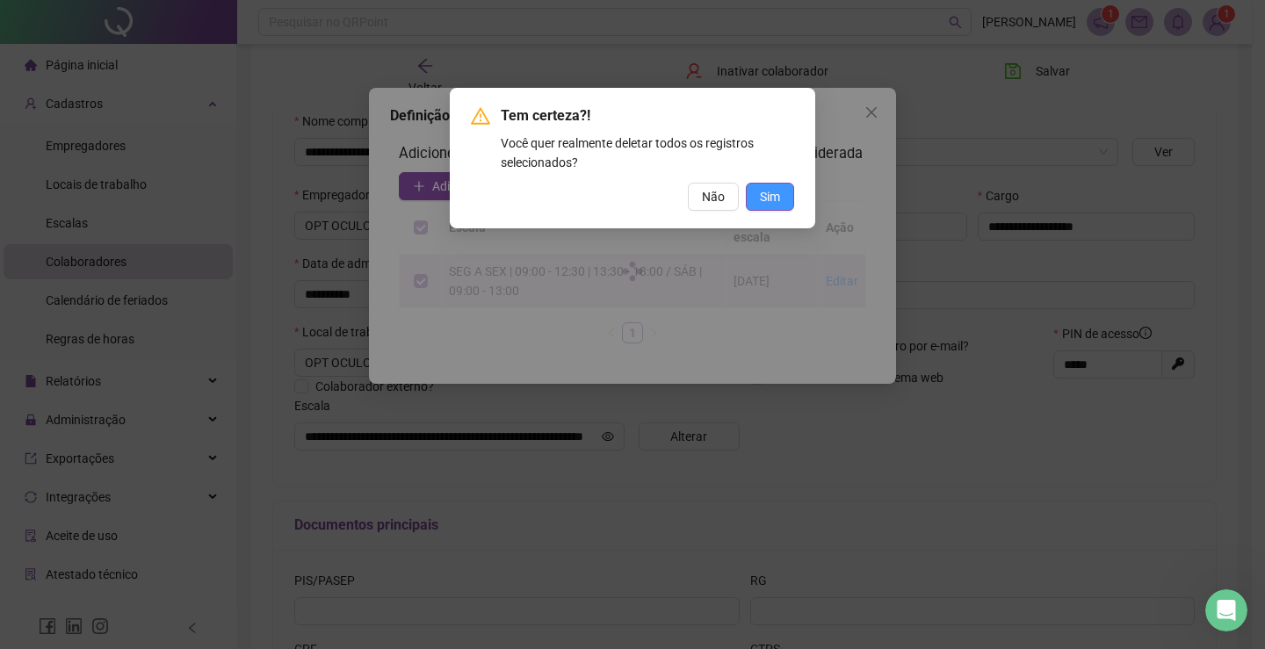
click at [782, 196] on button "Sim" at bounding box center [770, 197] width 48 height 28
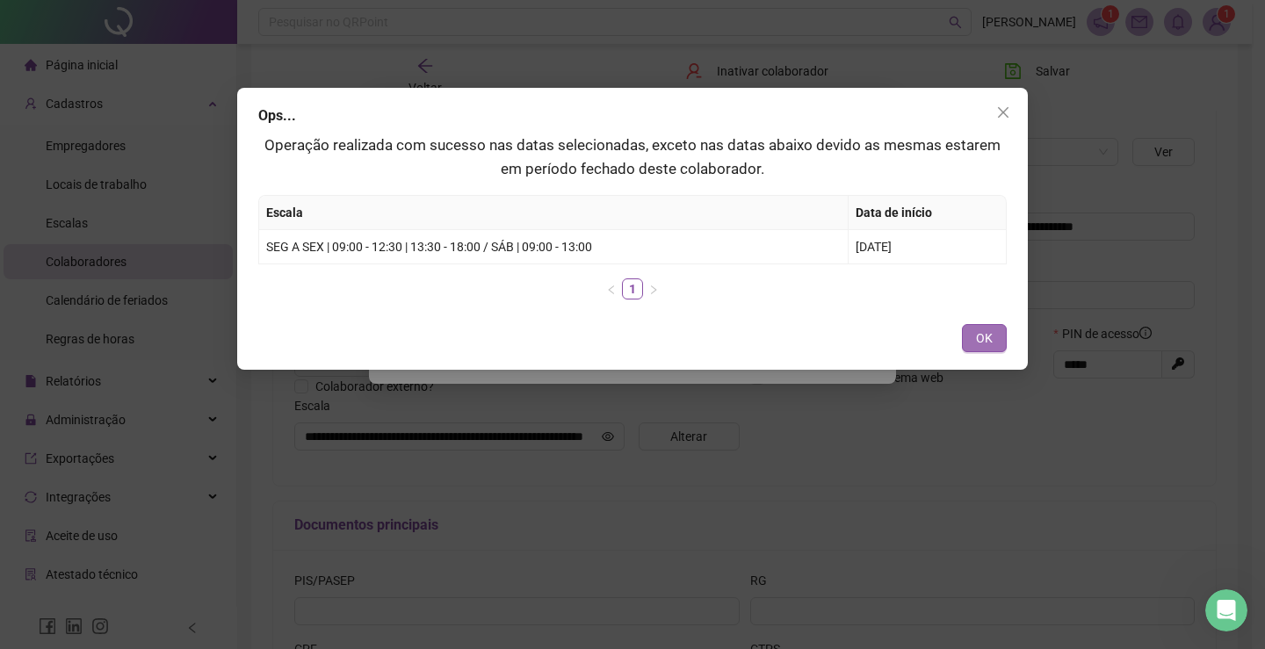
click at [979, 340] on span "OK" at bounding box center [984, 338] width 17 height 19
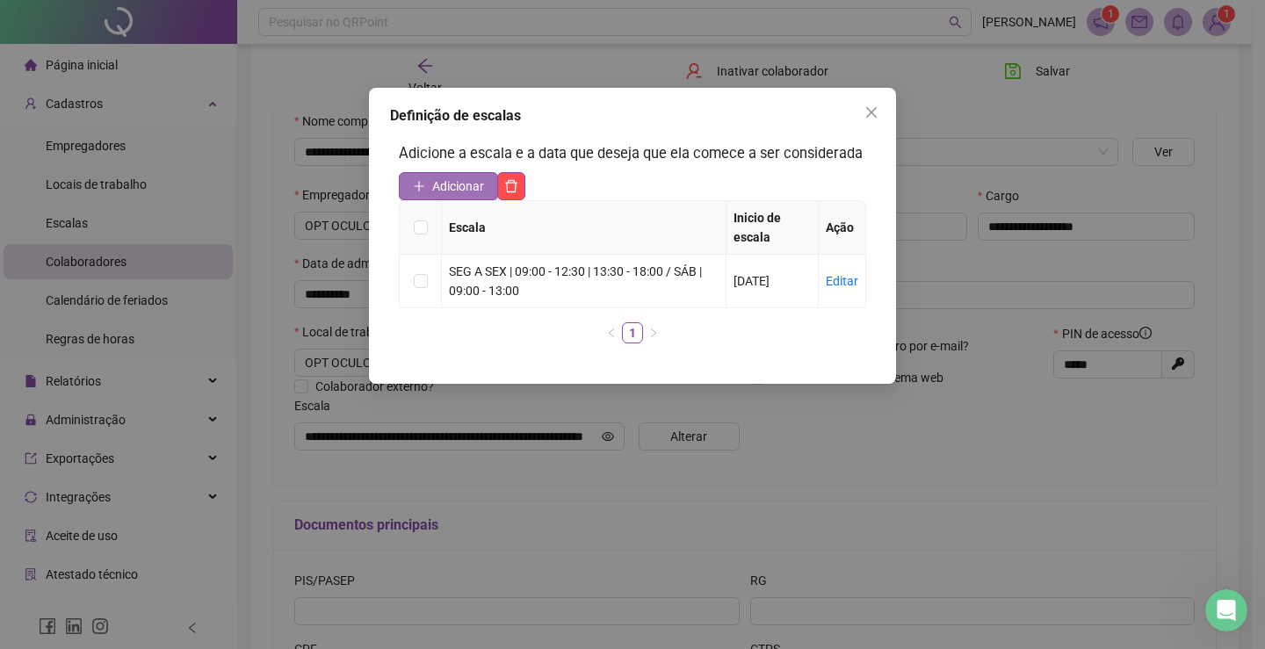
click at [439, 181] on span "Adicionar" at bounding box center [458, 186] width 52 height 19
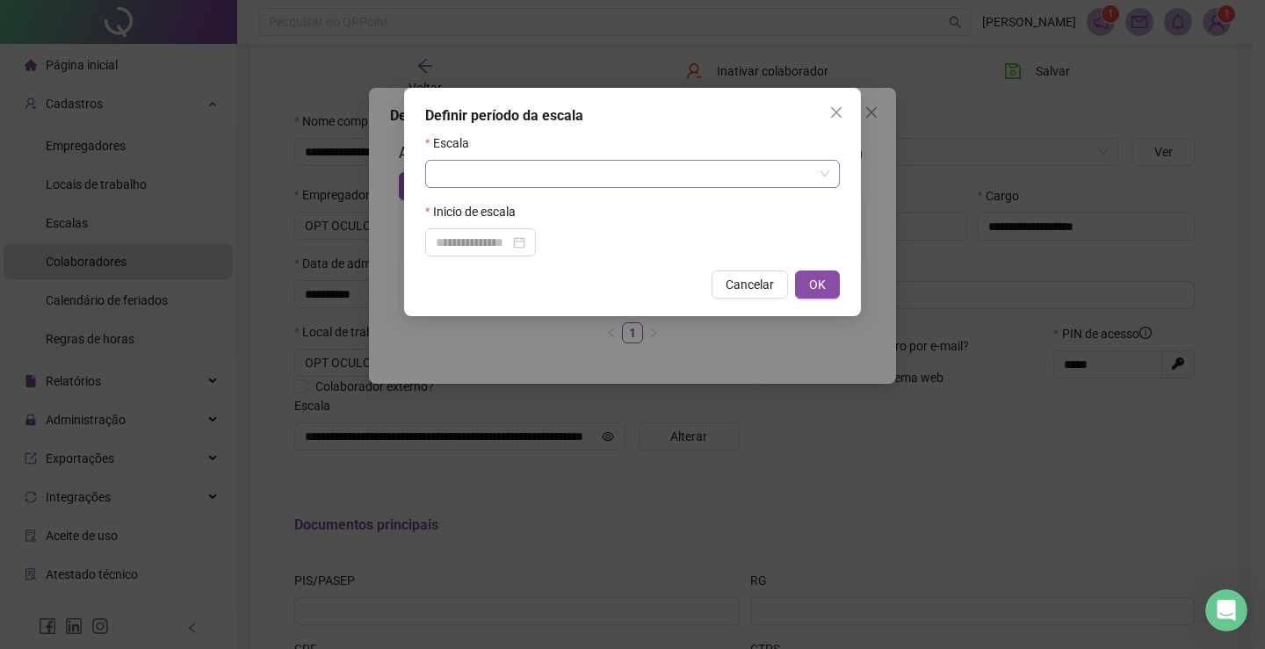
click at [445, 178] on input "search" at bounding box center [625, 174] width 378 height 26
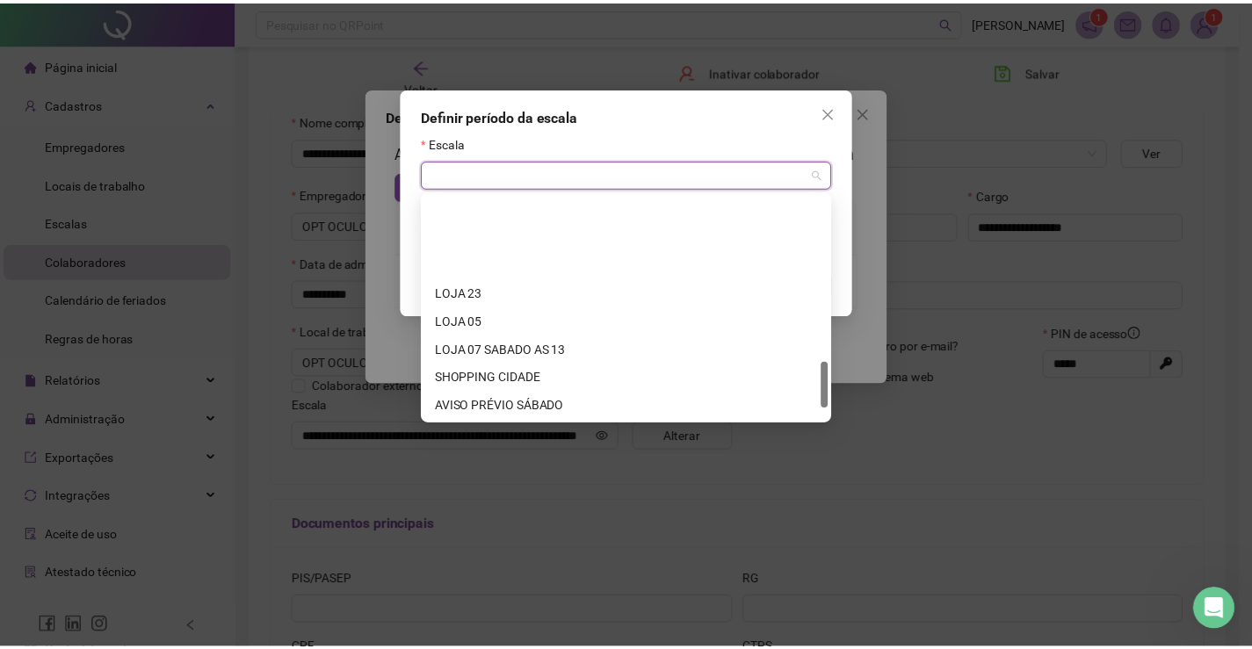
scroll to position [843, 0]
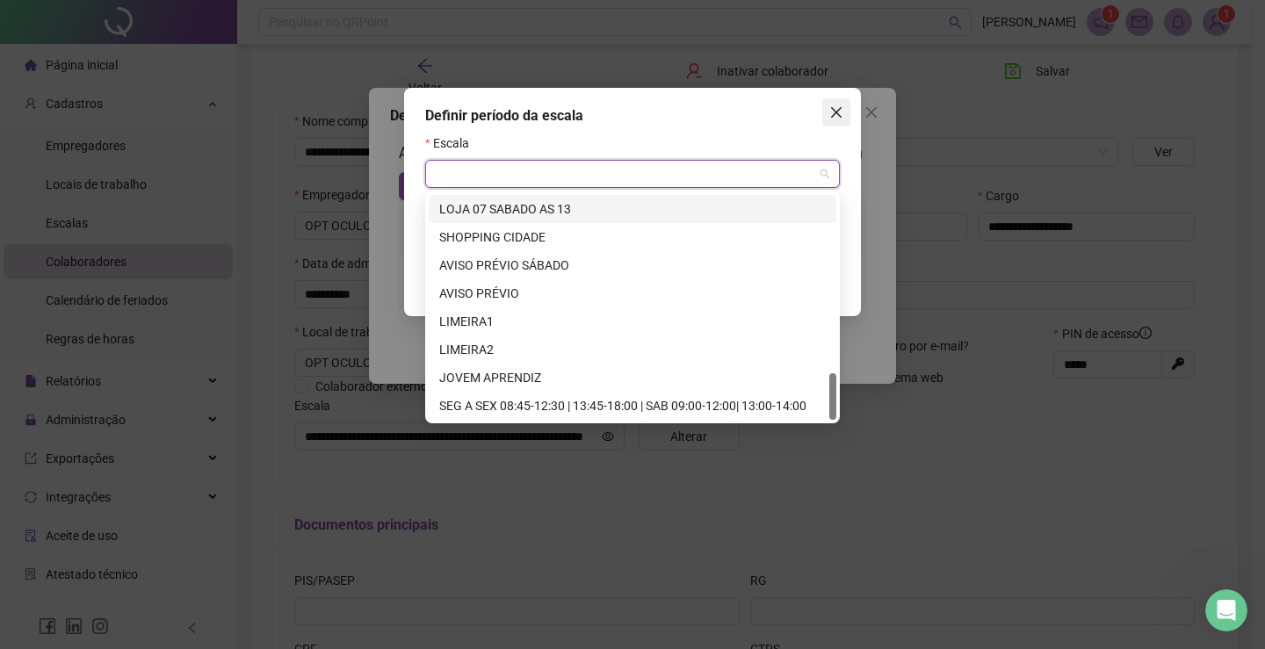
click at [838, 113] on icon "close" at bounding box center [836, 112] width 11 height 11
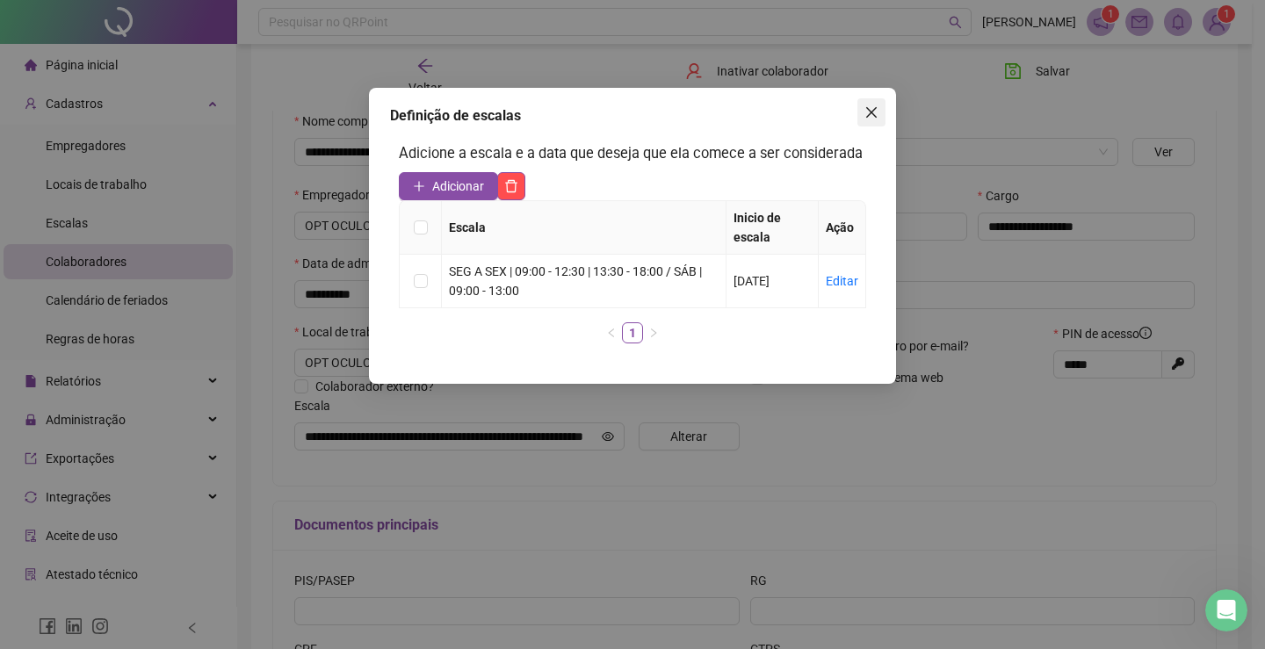
click at [871, 114] on icon "close" at bounding box center [871, 112] width 14 height 14
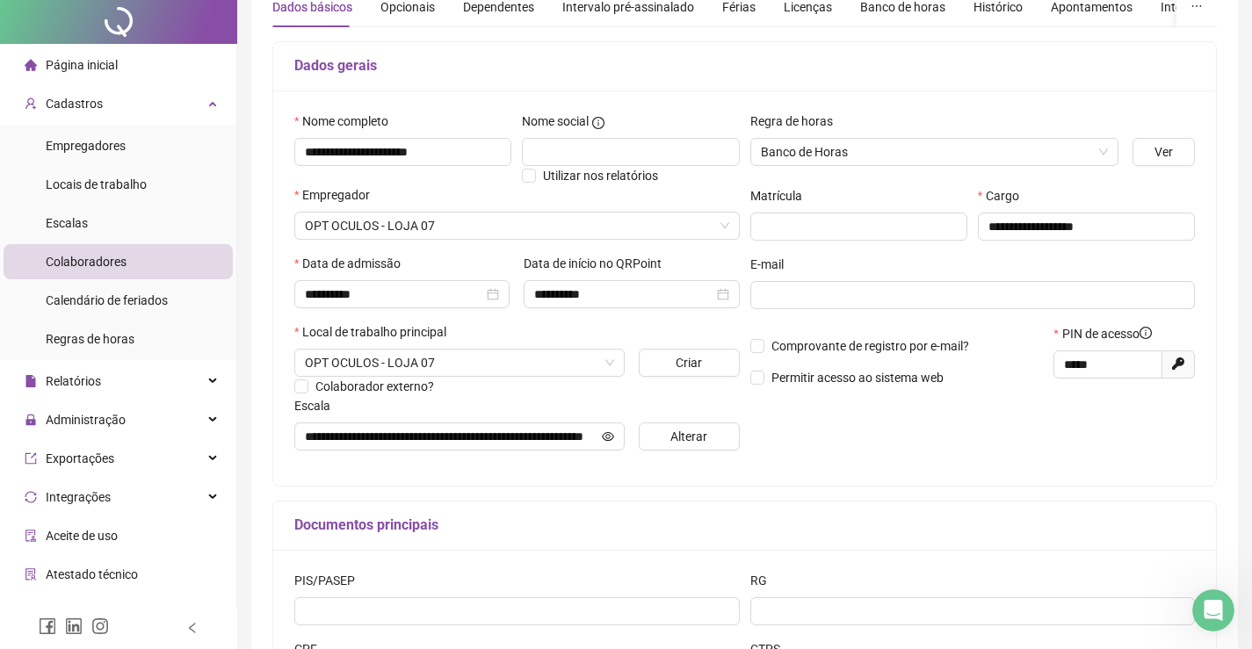
scroll to position [0, 0]
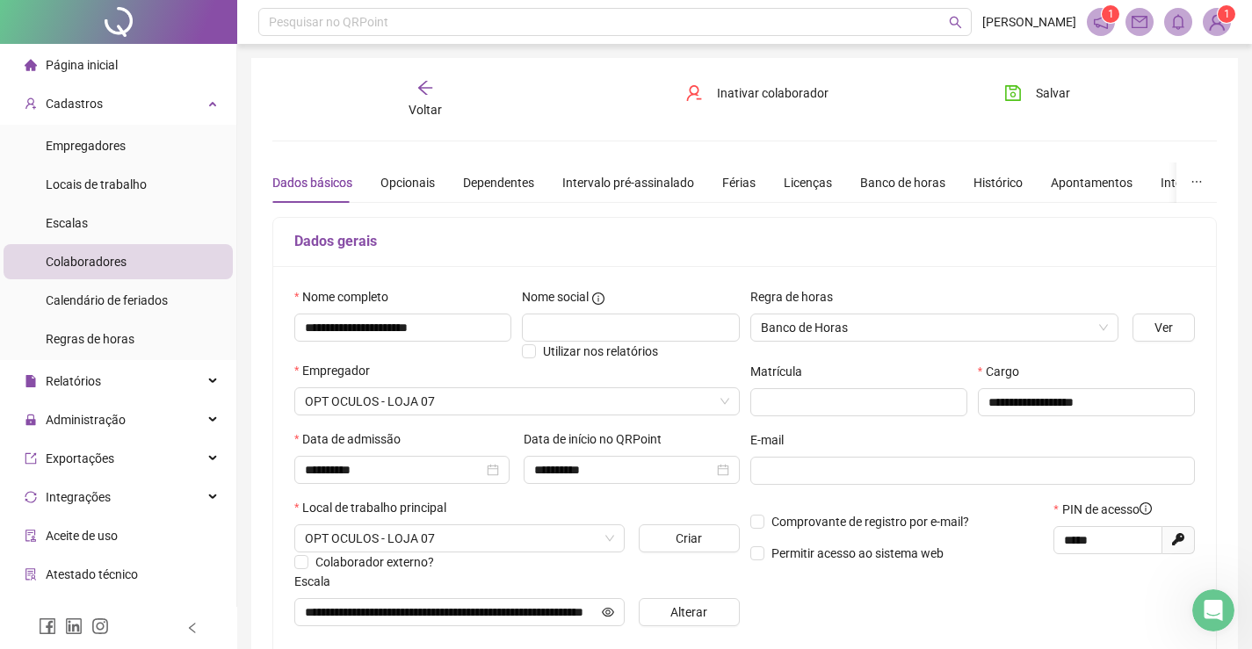
click at [429, 91] on icon "arrow-left" at bounding box center [425, 88] width 18 height 18
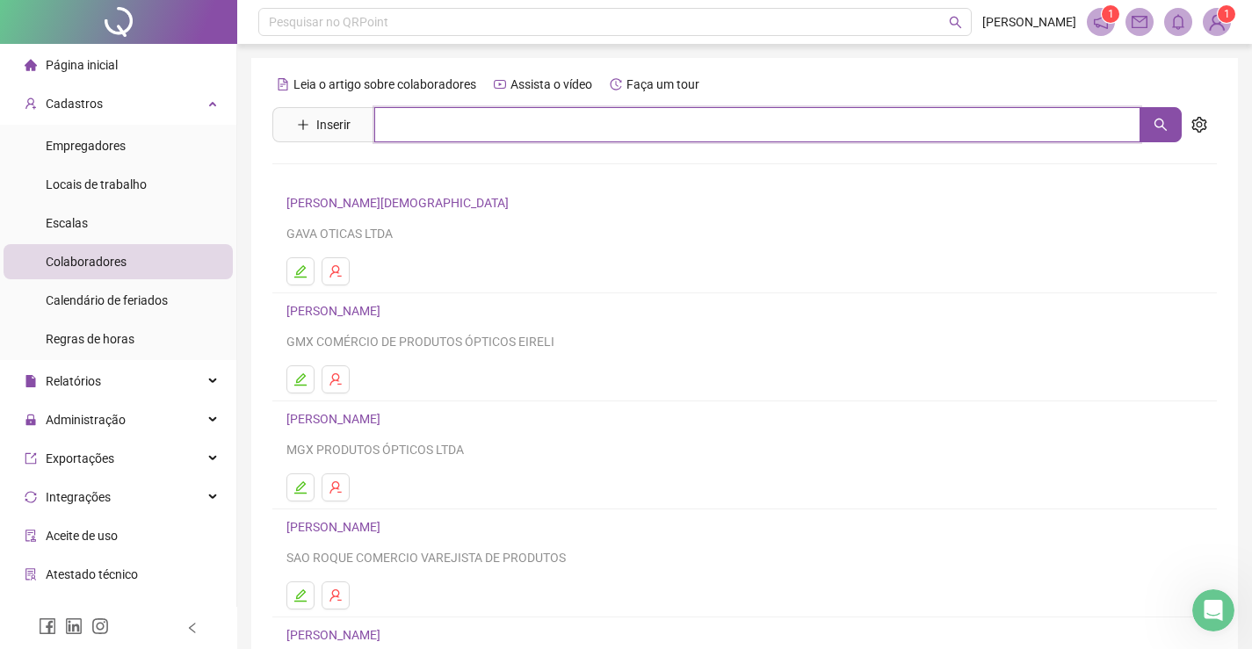
click at [392, 136] on input "text" at bounding box center [757, 124] width 766 height 35
click at [1169, 129] on button "button" at bounding box center [1160, 124] width 42 height 35
type input "******"
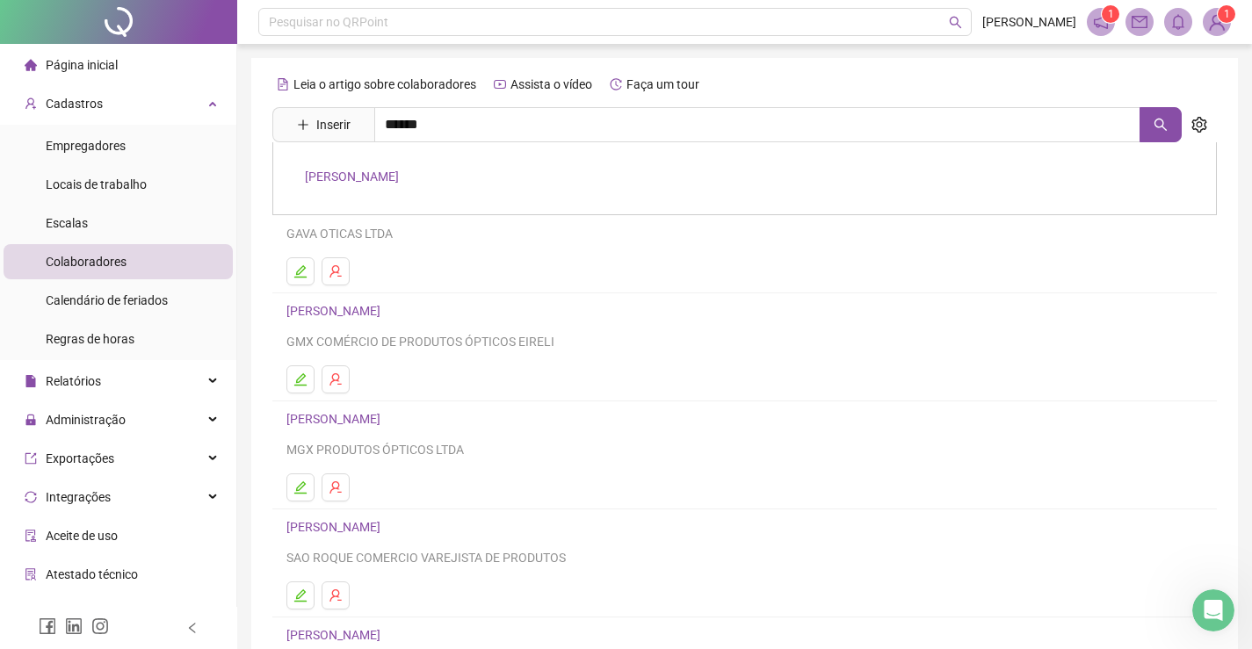
click at [383, 173] on link "[PERSON_NAME]" at bounding box center [352, 177] width 94 height 14
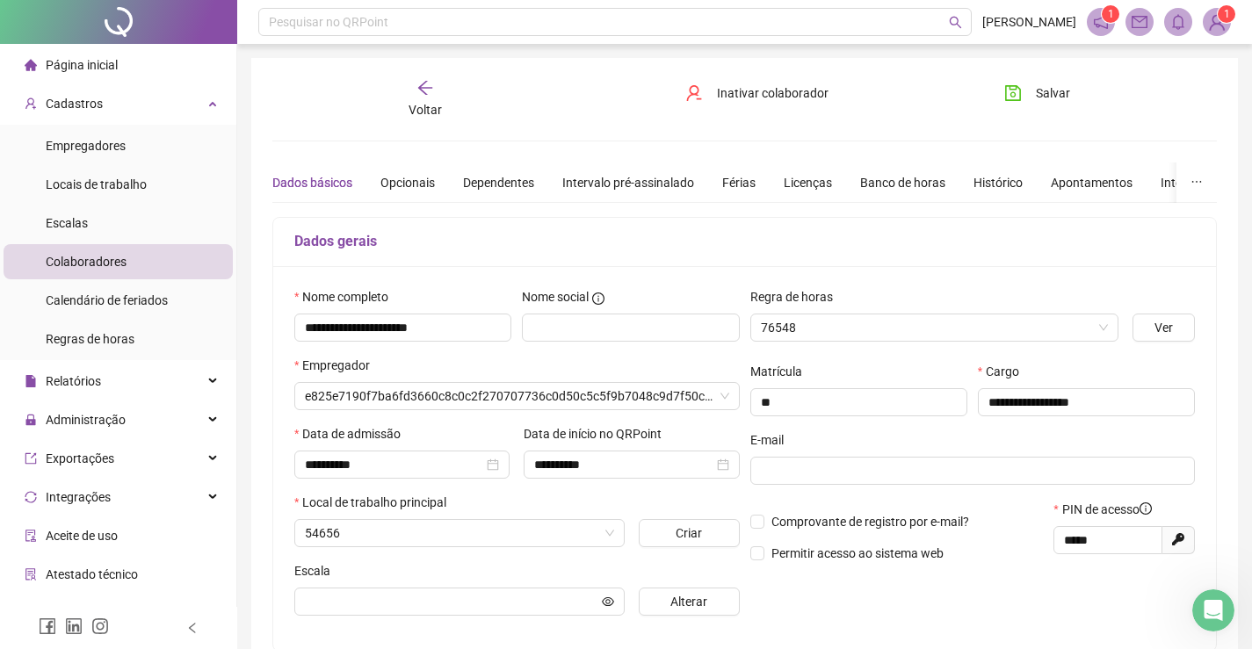
type input "**********"
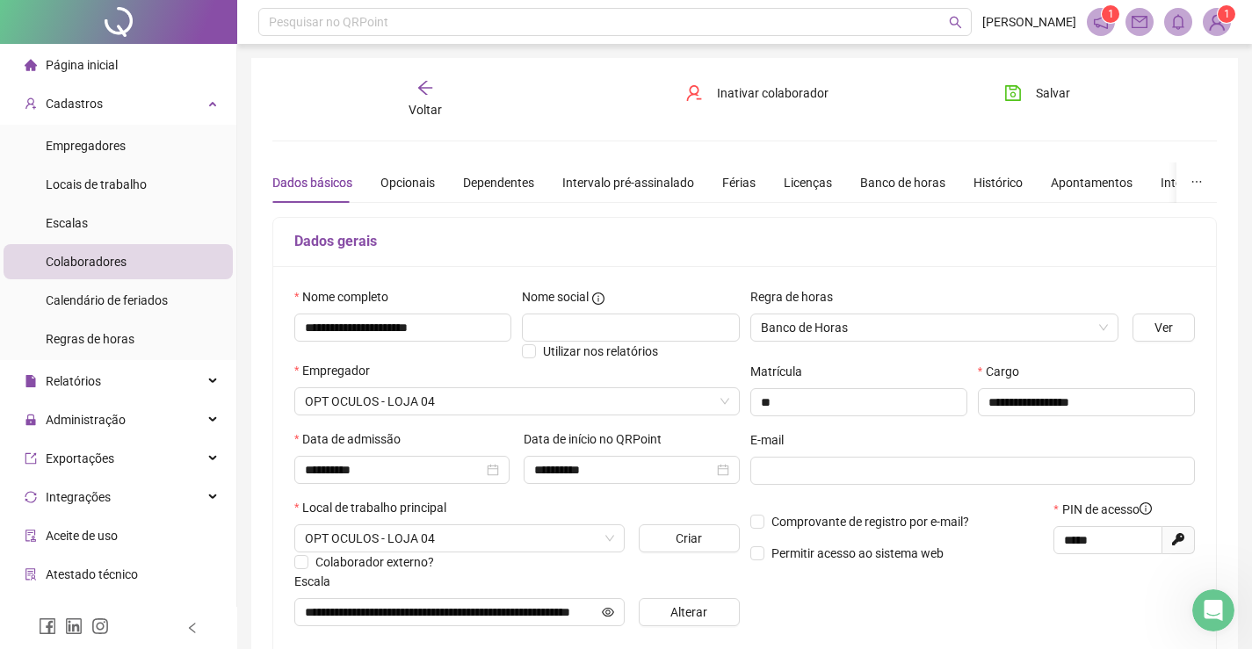
click at [419, 87] on icon "arrow-left" at bounding box center [425, 88] width 14 height 14
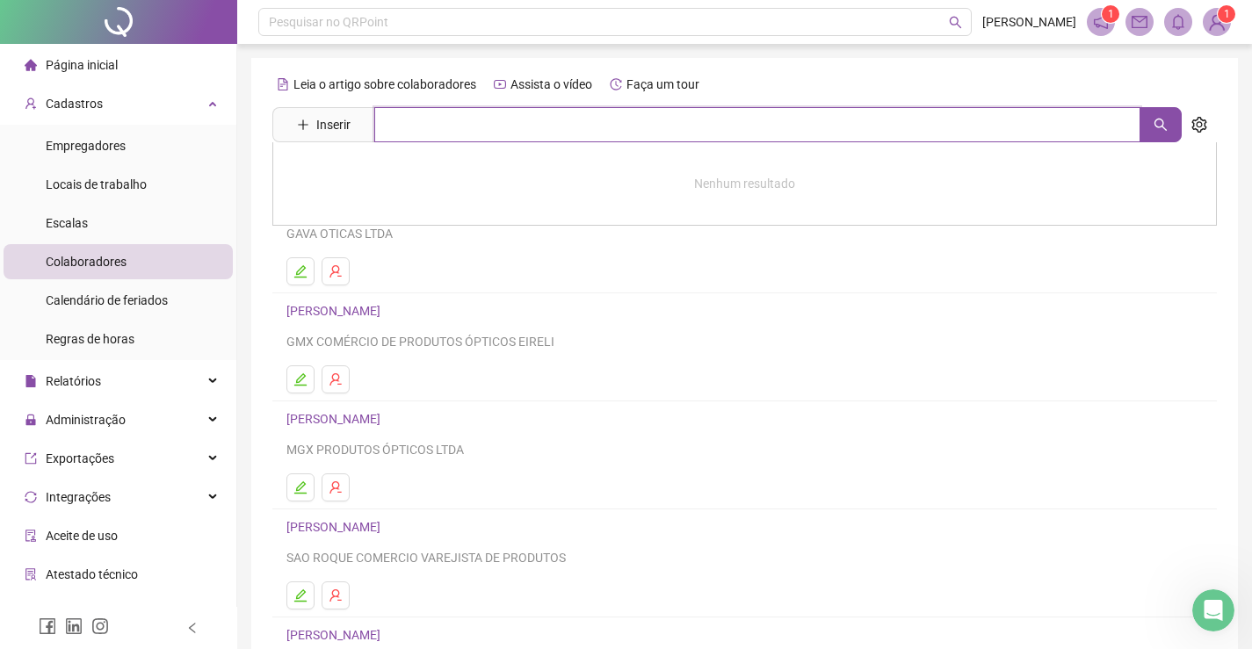
click at [390, 114] on input "text" at bounding box center [757, 124] width 766 height 35
click at [1151, 122] on button "button" at bounding box center [1160, 124] width 42 height 35
type input "********"
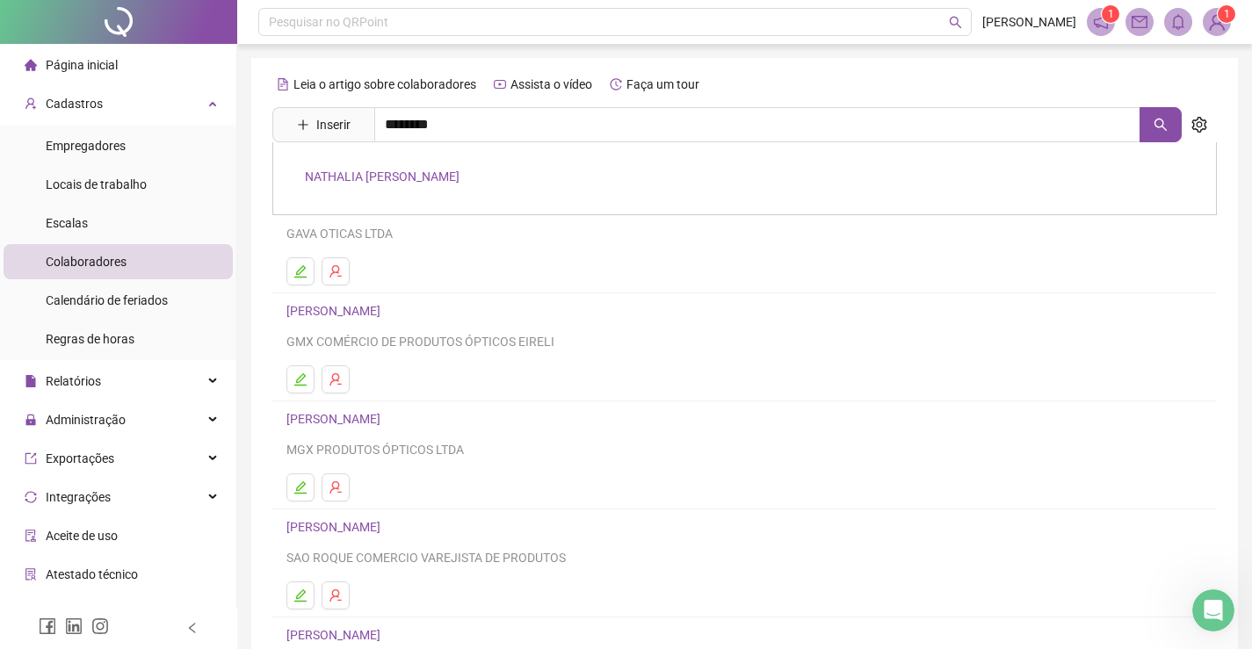
click at [408, 177] on link "NATHALIA [PERSON_NAME]" at bounding box center [382, 177] width 155 height 14
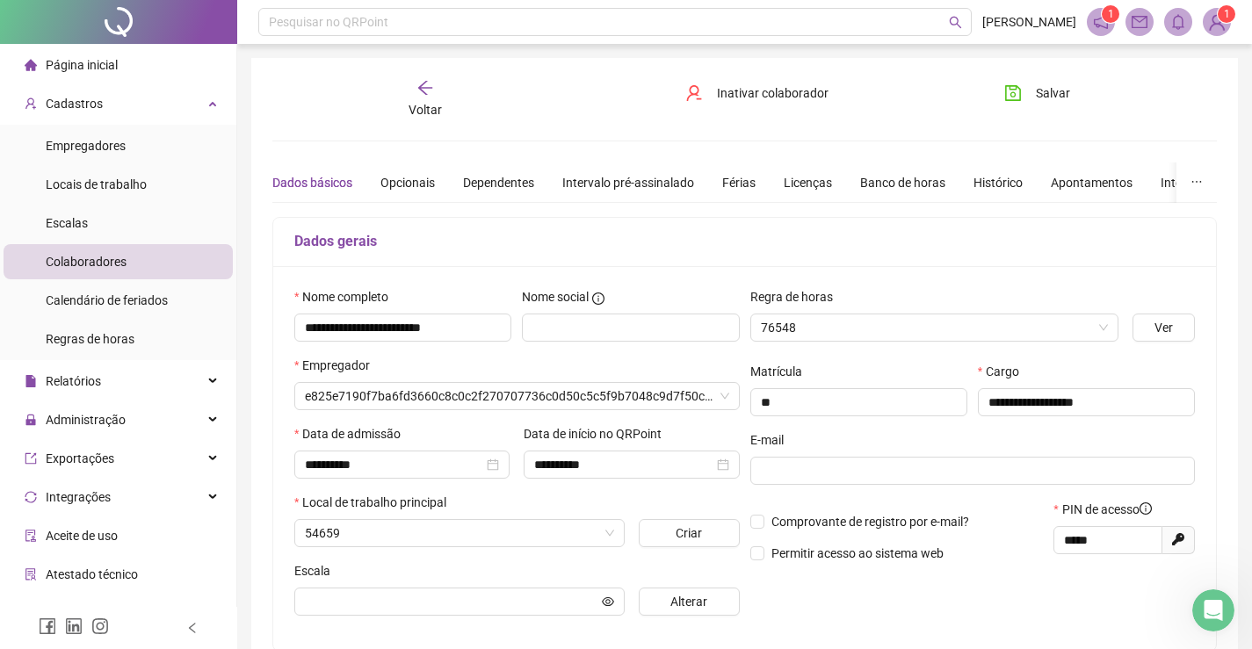
type input "**********"
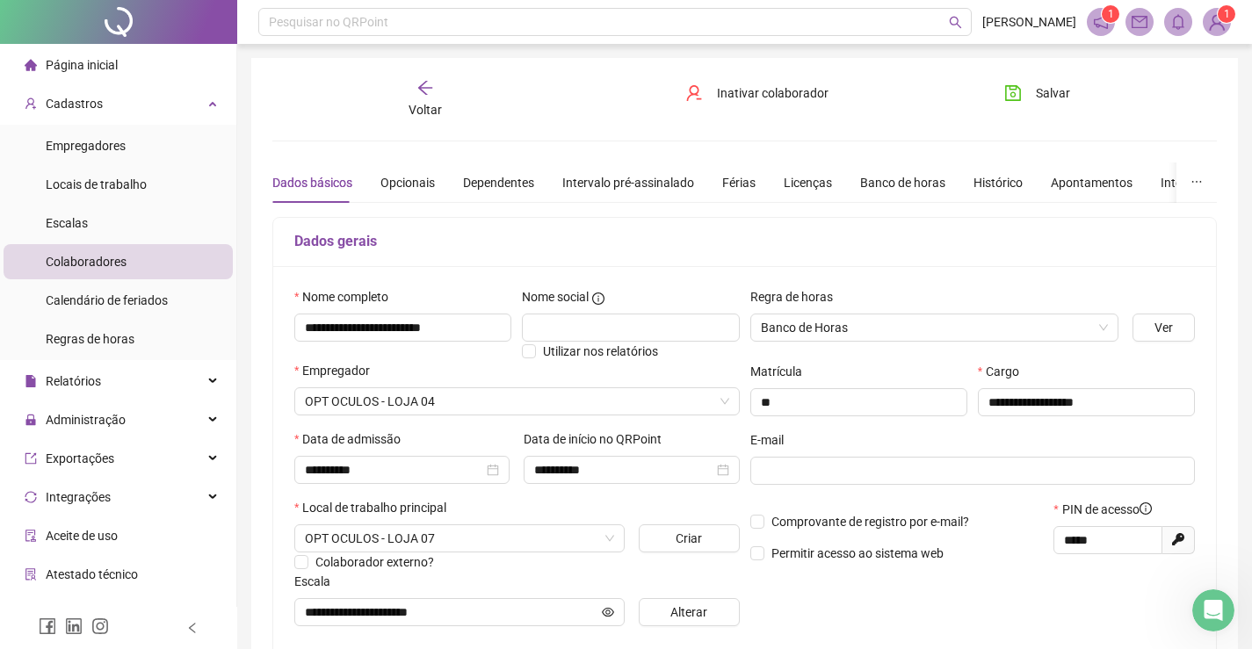
click at [416, 83] on icon "arrow-left" at bounding box center [425, 88] width 18 height 18
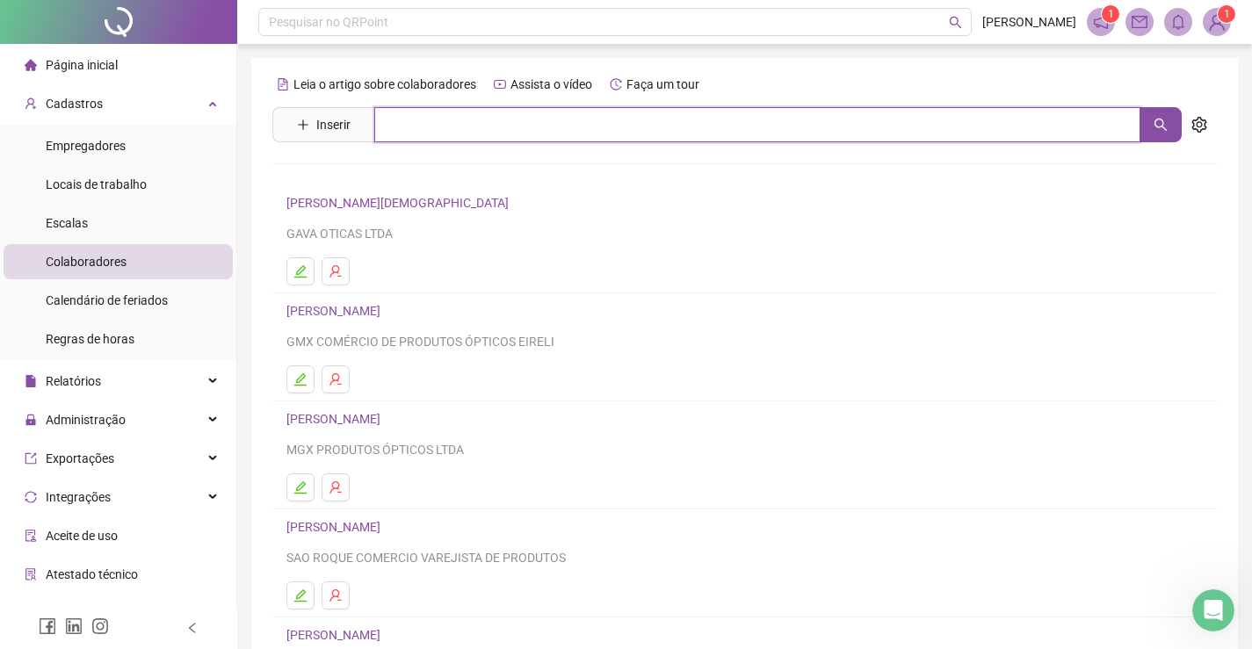
click at [378, 120] on input "text" at bounding box center [757, 124] width 766 height 35
click at [1162, 122] on icon "search" at bounding box center [1160, 125] width 14 height 14
type input "*********"
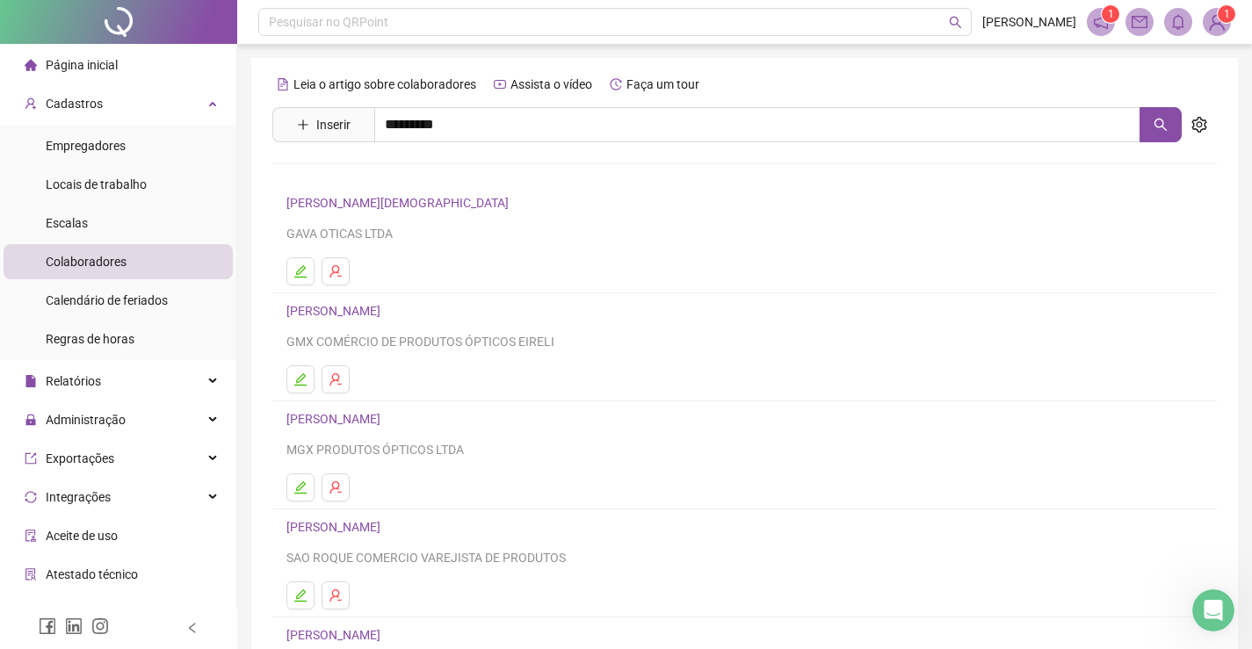
click at [347, 178] on link "[PERSON_NAME]" at bounding box center [352, 177] width 94 height 14
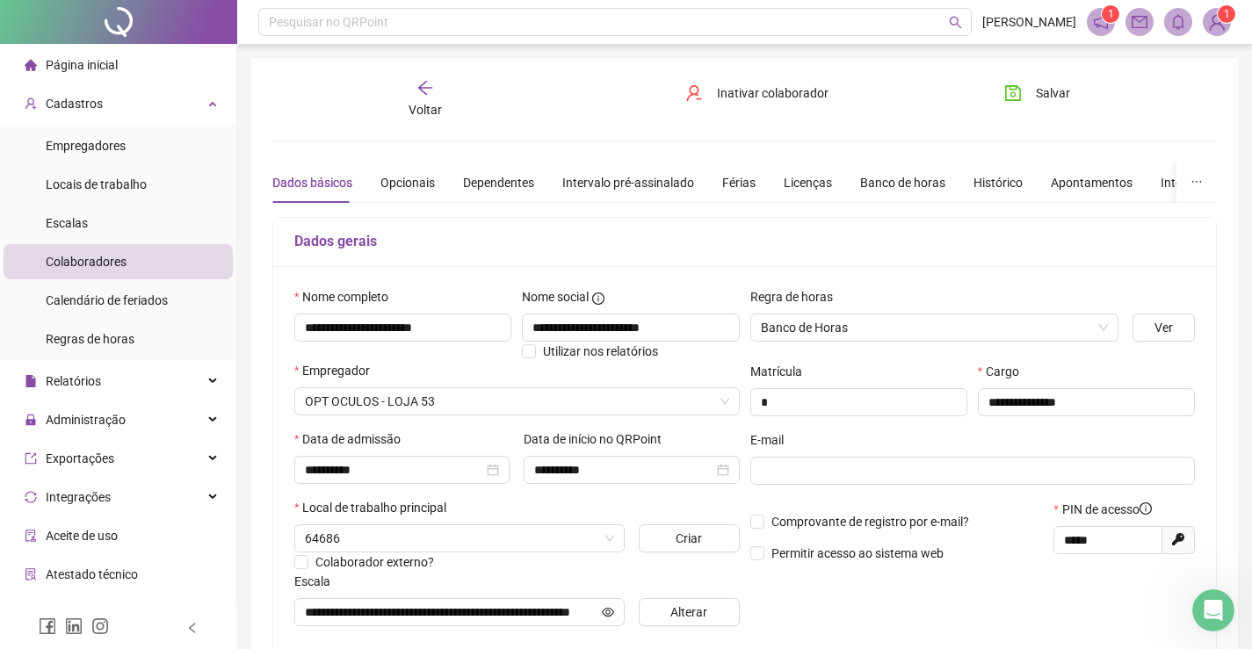
type input "**********"
click at [127, 430] on div "Administração" at bounding box center [118, 419] width 229 height 35
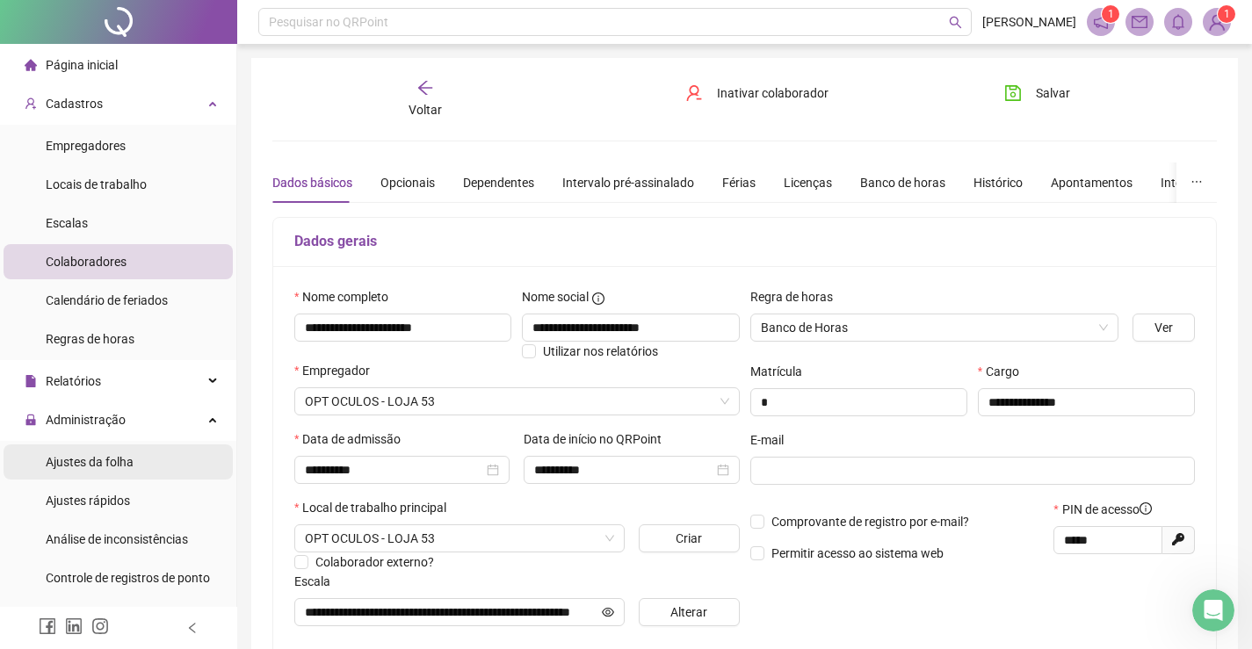
click at [106, 464] on span "Ajustes da folha" at bounding box center [90, 462] width 88 height 14
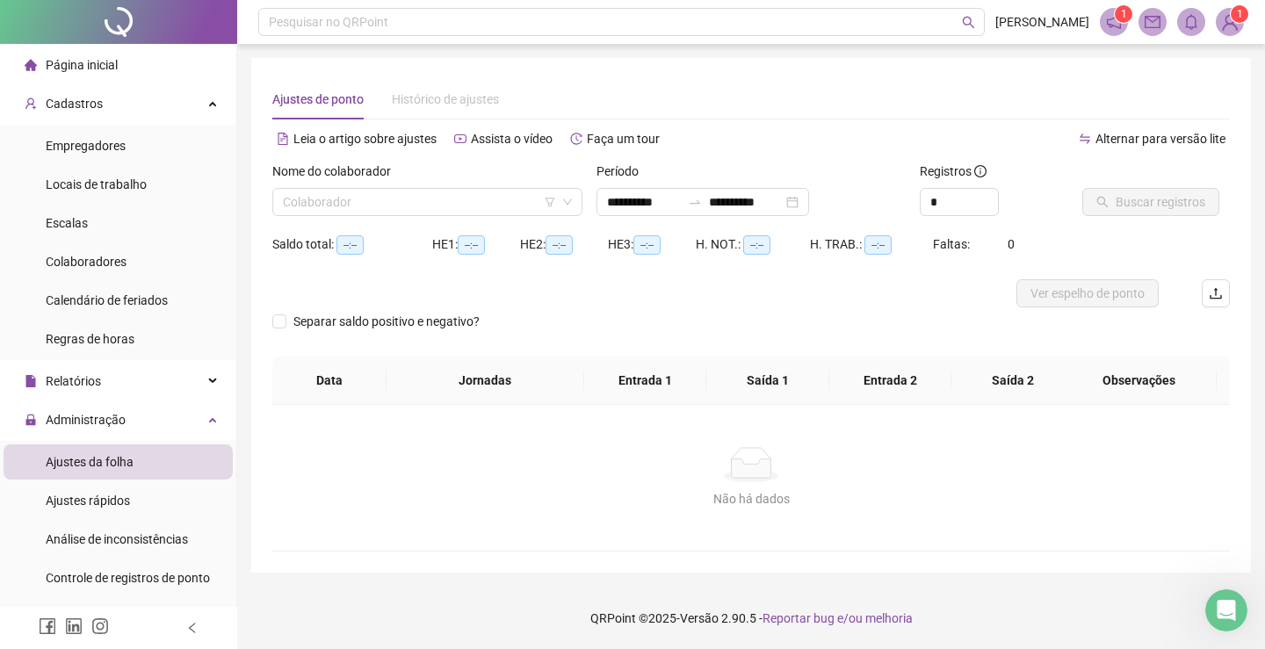
type input "**********"
click at [327, 203] on input "search" at bounding box center [419, 202] width 273 height 26
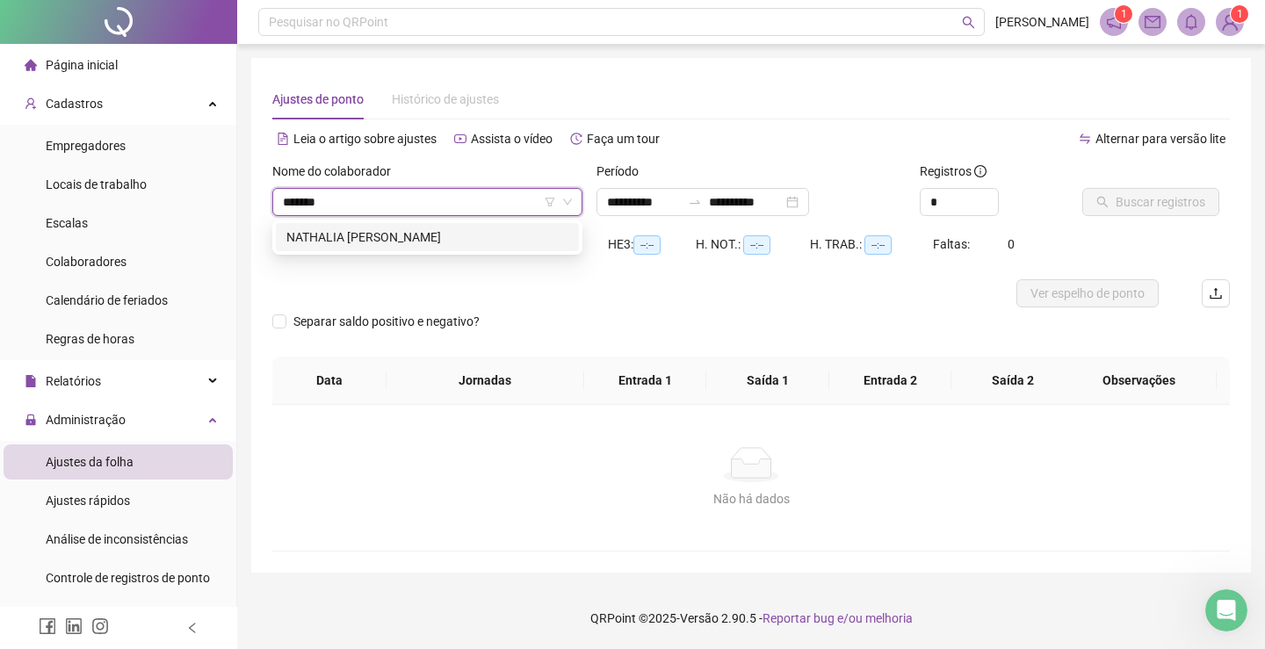
type input "********"
click at [348, 228] on div "NATHALIA [PERSON_NAME]" at bounding box center [427, 237] width 282 height 19
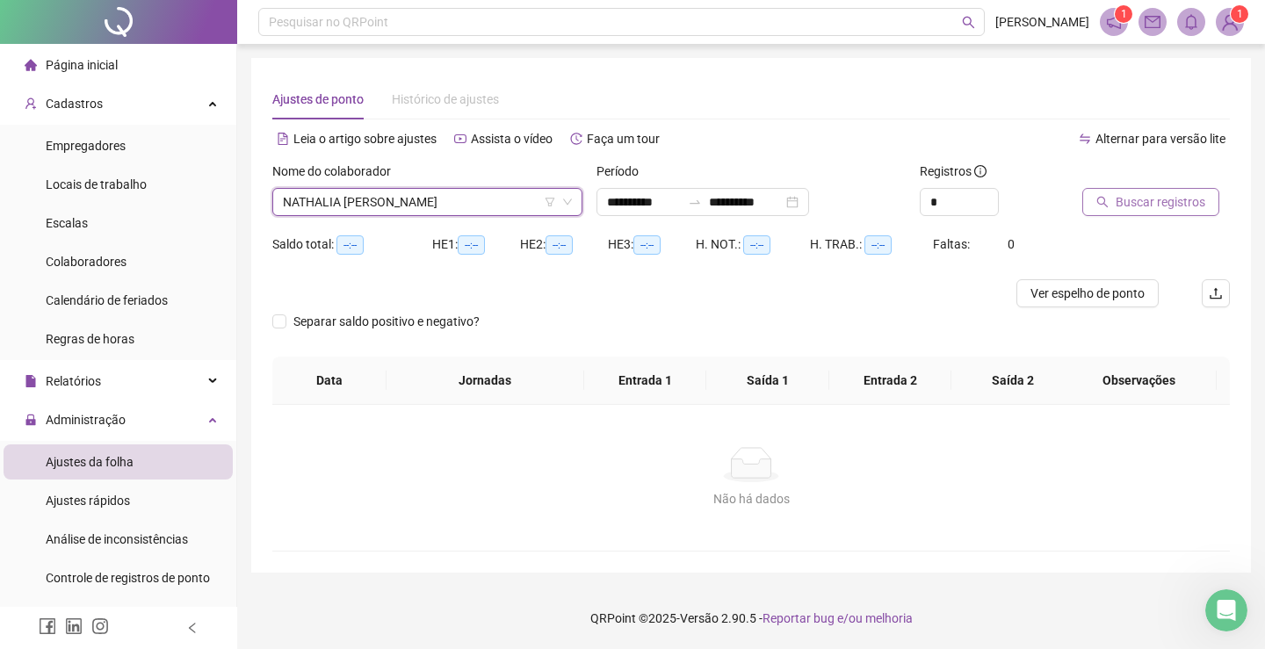
click at [1161, 207] on span "Buscar registros" at bounding box center [1161, 201] width 90 height 19
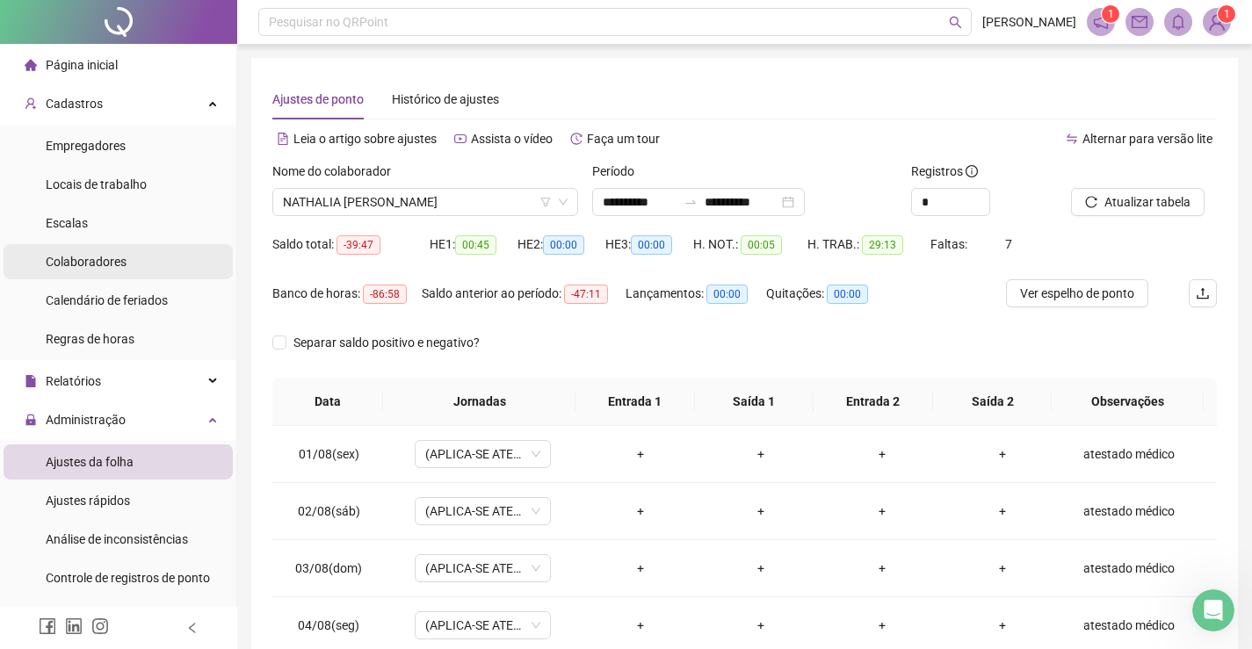
click at [69, 260] on span "Colaboradores" at bounding box center [86, 262] width 81 height 14
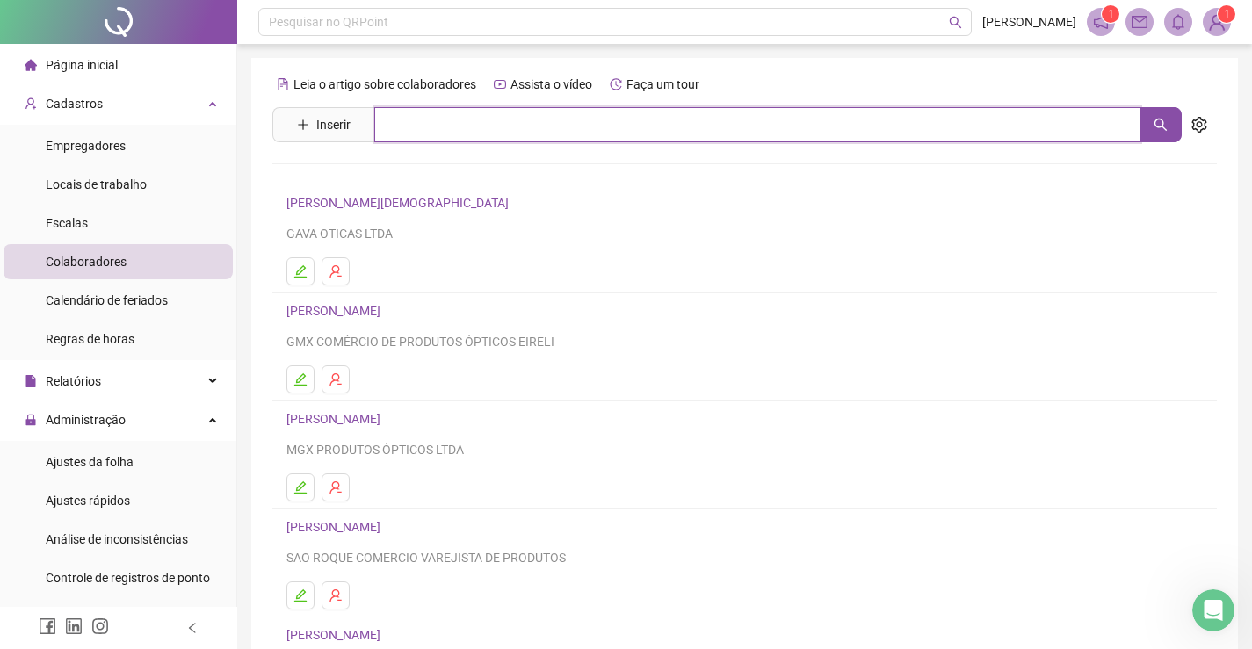
click at [414, 127] on input "text" at bounding box center [757, 124] width 766 height 35
click at [1153, 131] on icon "search" at bounding box center [1160, 125] width 14 height 14
type input "******"
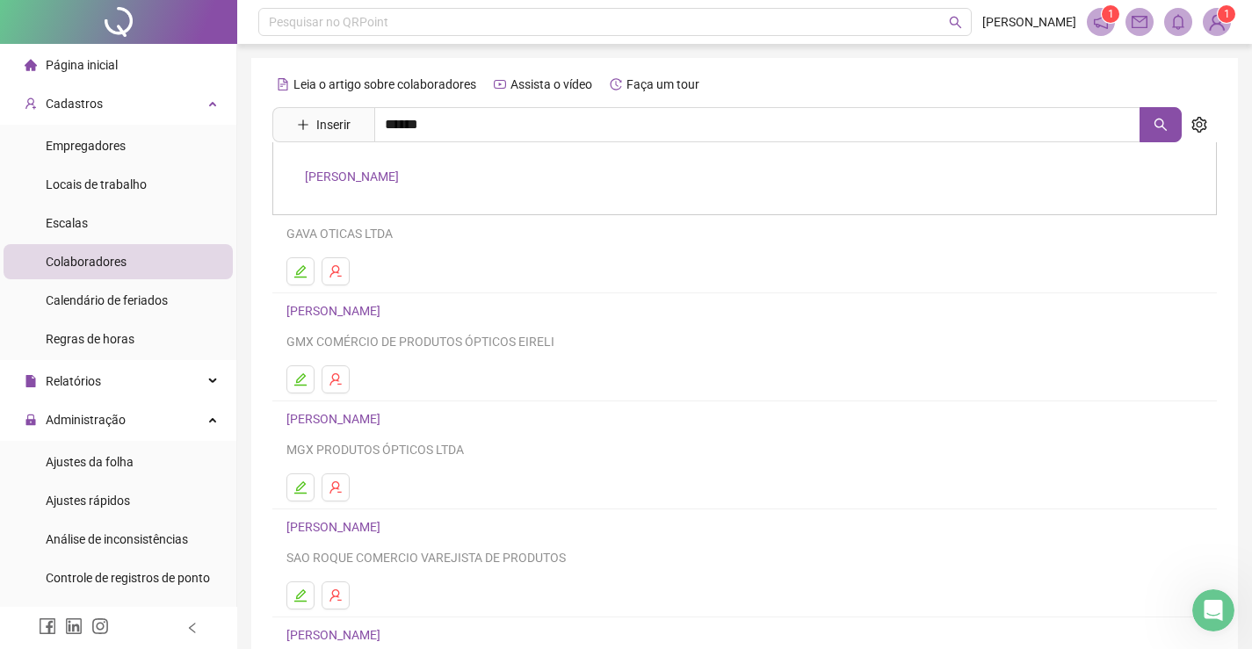
click at [399, 178] on link "[PERSON_NAME]" at bounding box center [352, 177] width 94 height 14
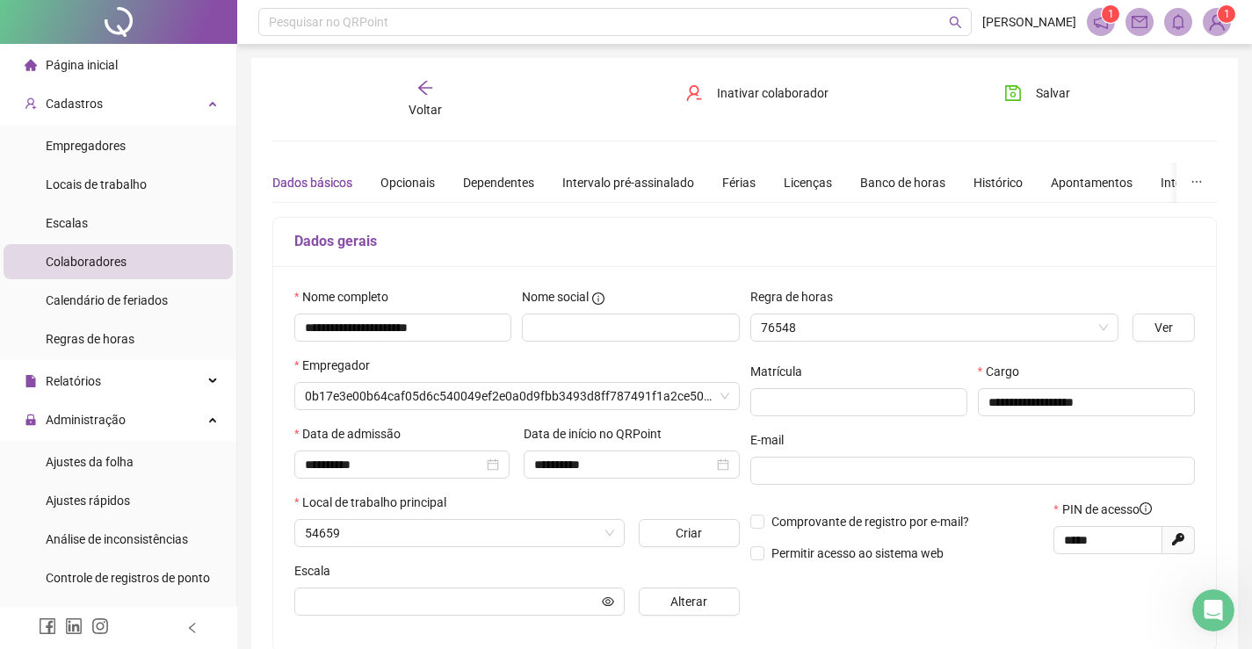
type input "**********"
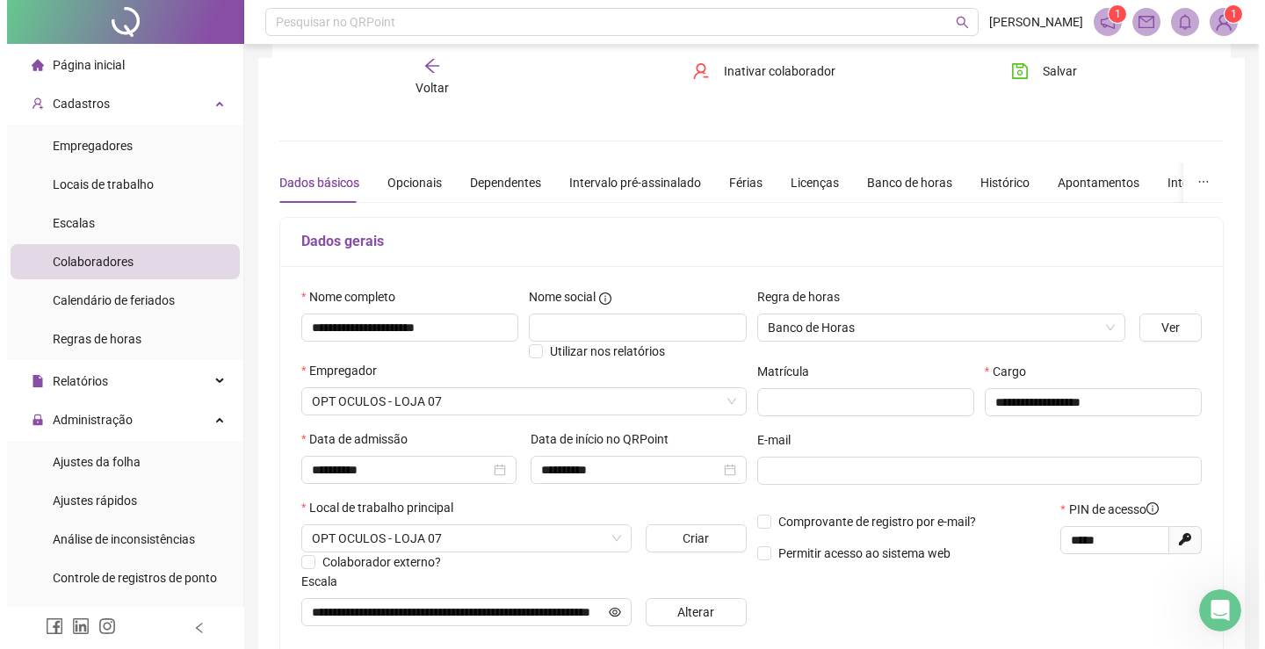
scroll to position [351, 0]
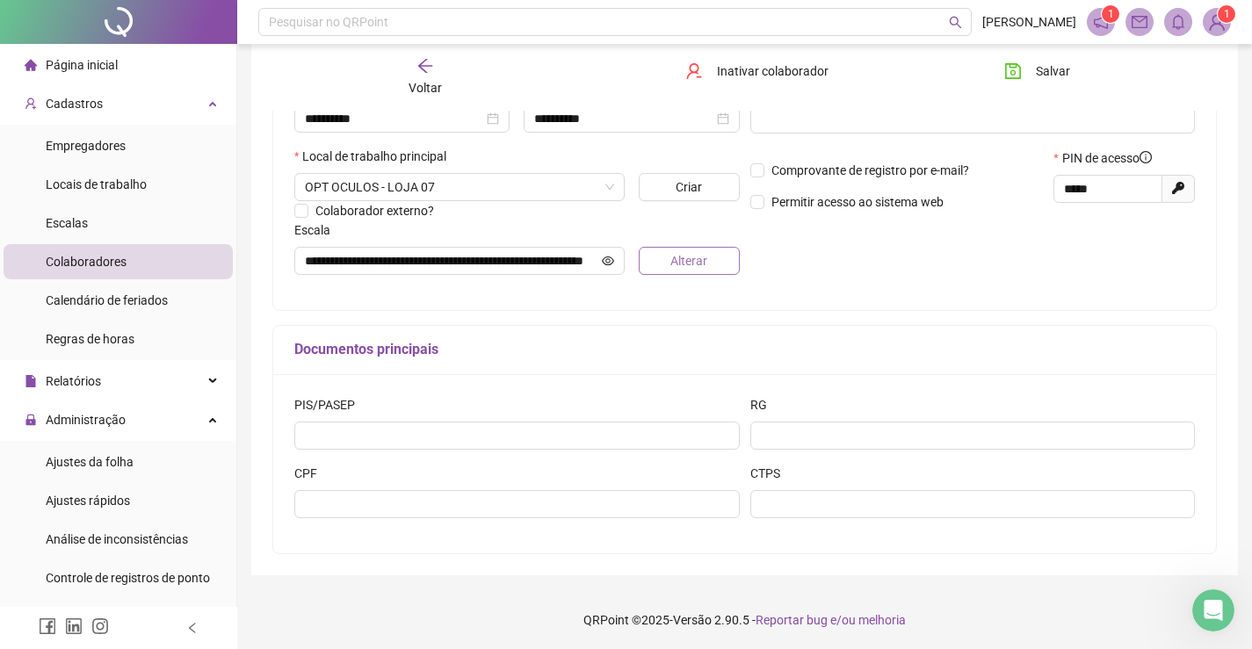
click at [682, 261] on span "Alterar" at bounding box center [688, 260] width 37 height 19
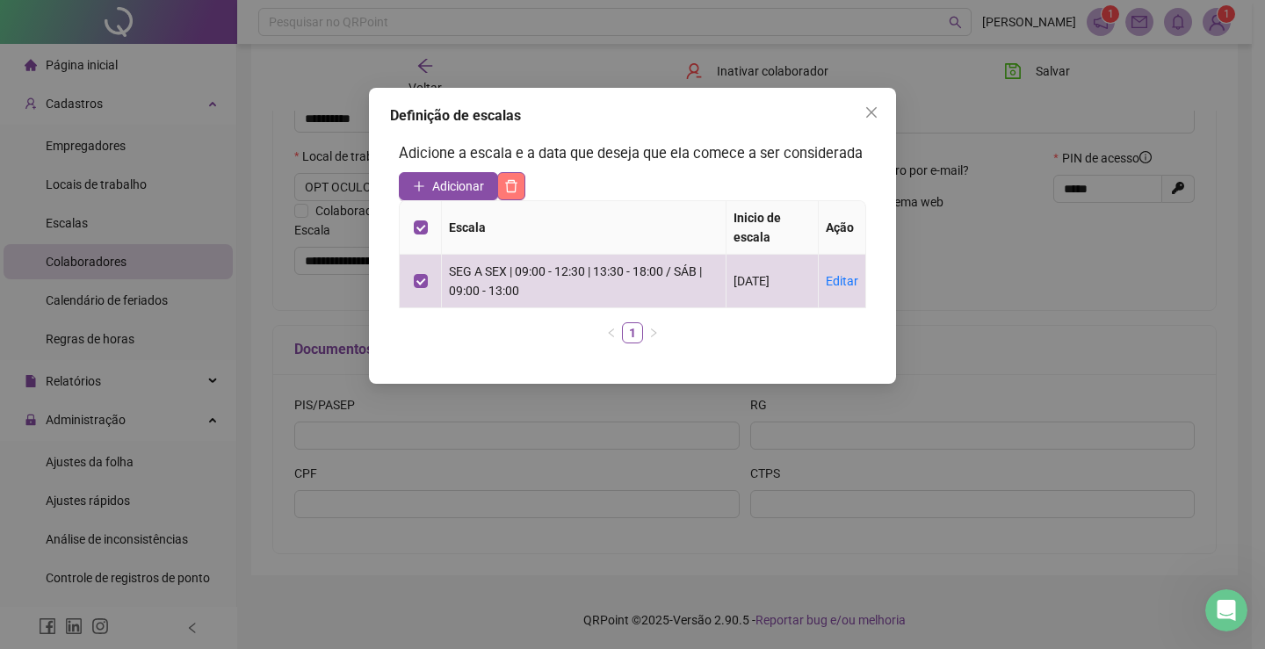
click at [511, 184] on icon "delete" at bounding box center [511, 186] width 14 height 14
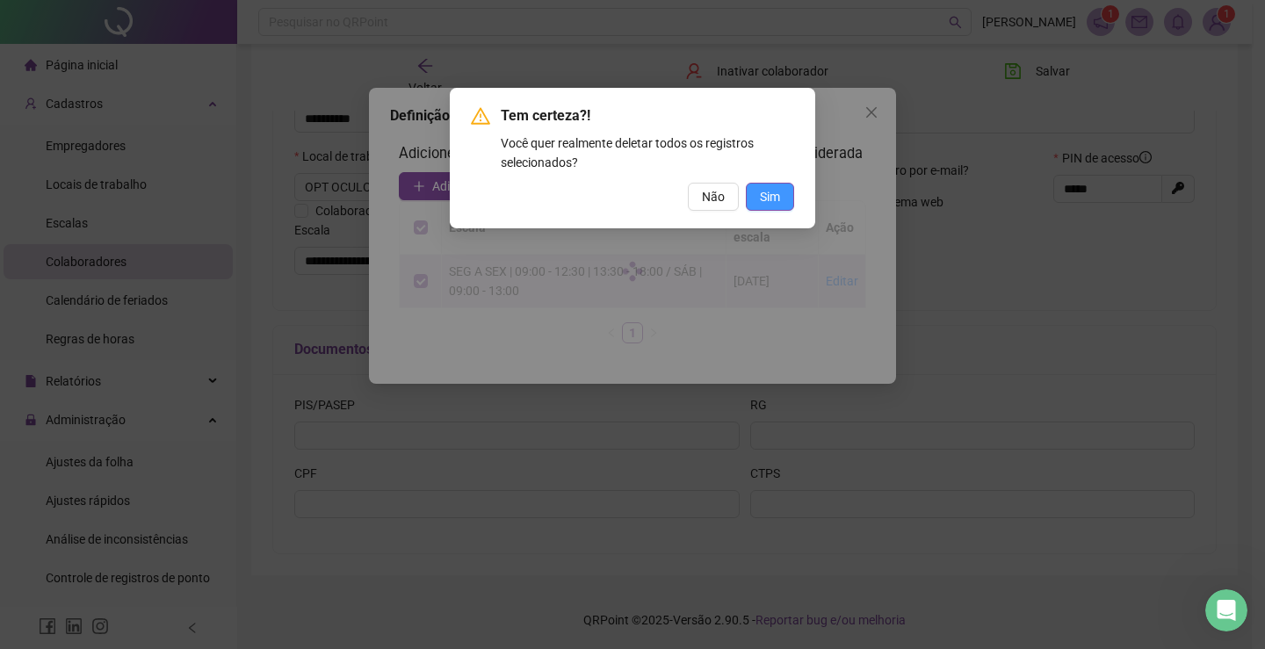
click at [776, 199] on span "Sim" at bounding box center [770, 196] width 20 height 19
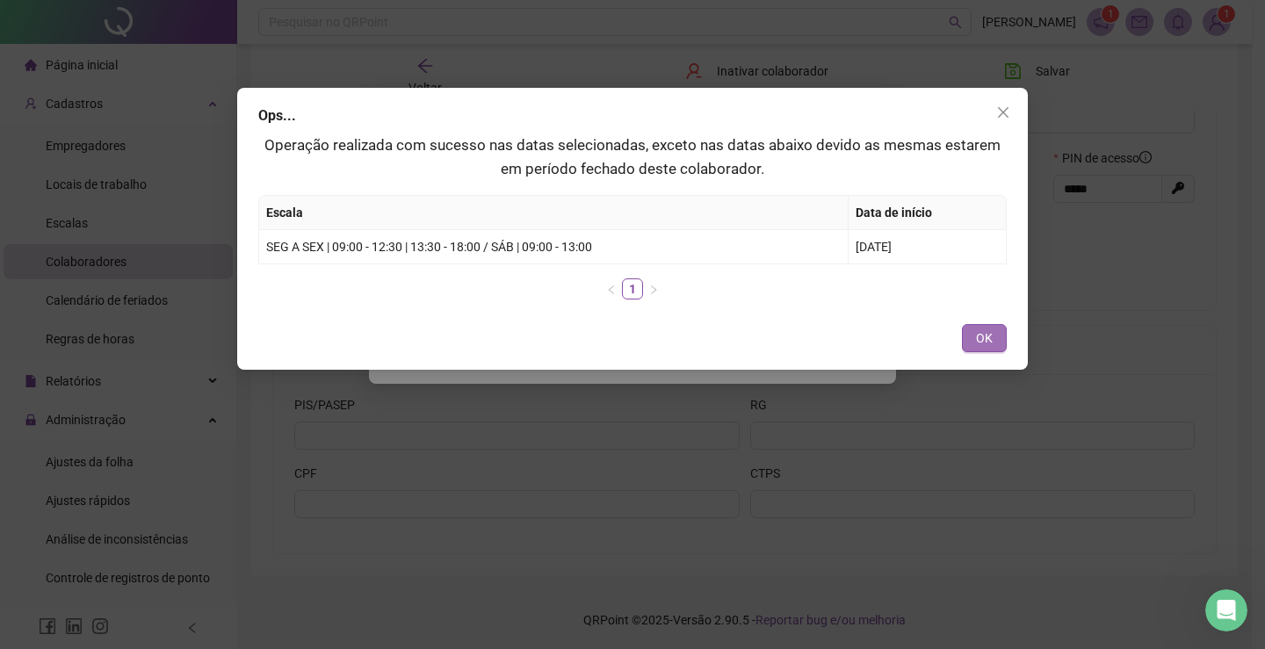
click at [985, 340] on span "OK" at bounding box center [984, 338] width 17 height 19
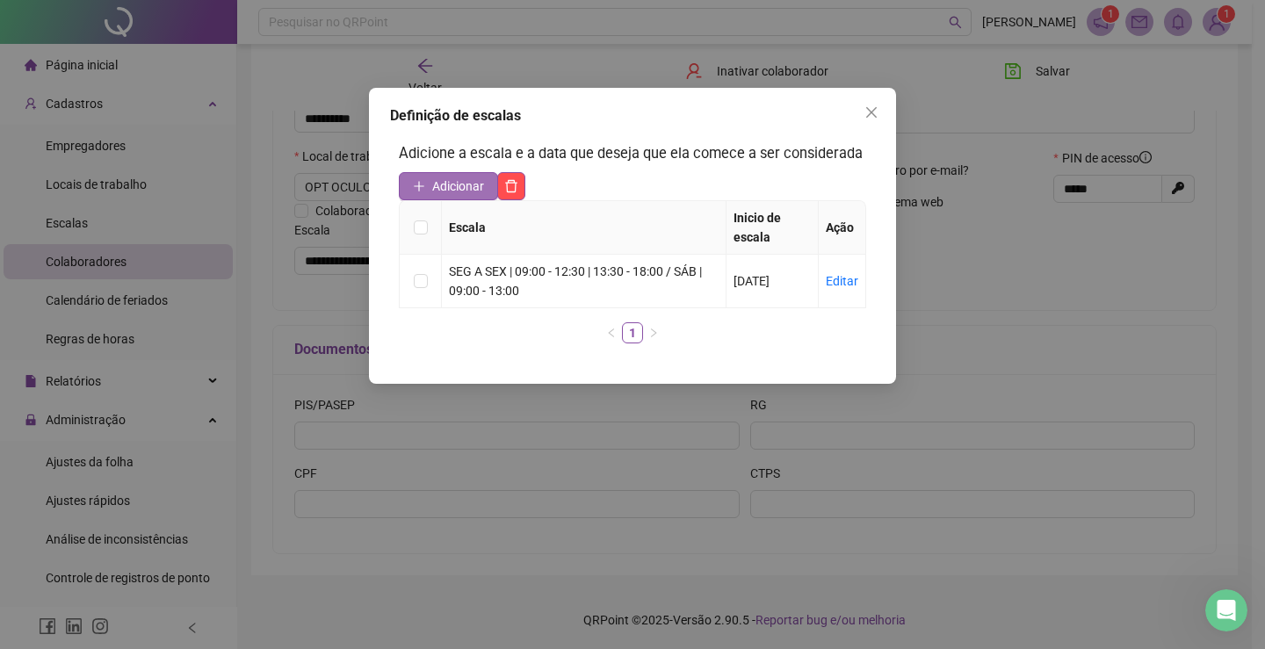
click at [432, 182] on span "Adicionar" at bounding box center [458, 186] width 52 height 19
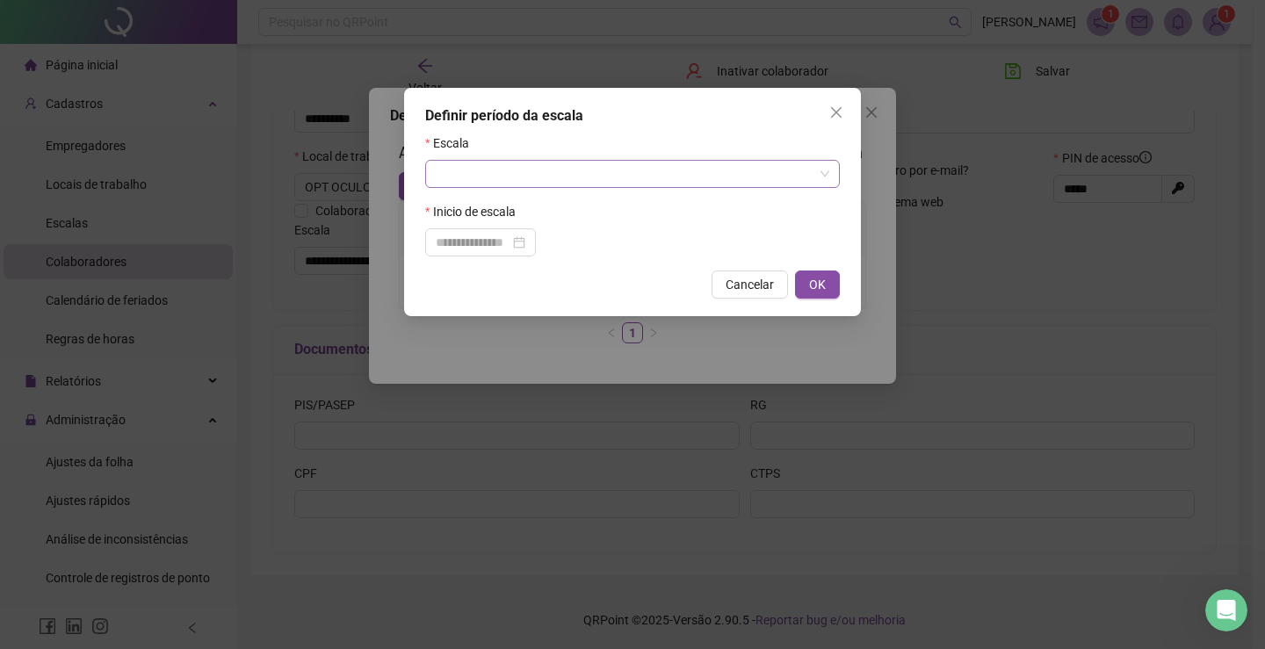
click at [523, 163] on input "search" at bounding box center [625, 174] width 378 height 26
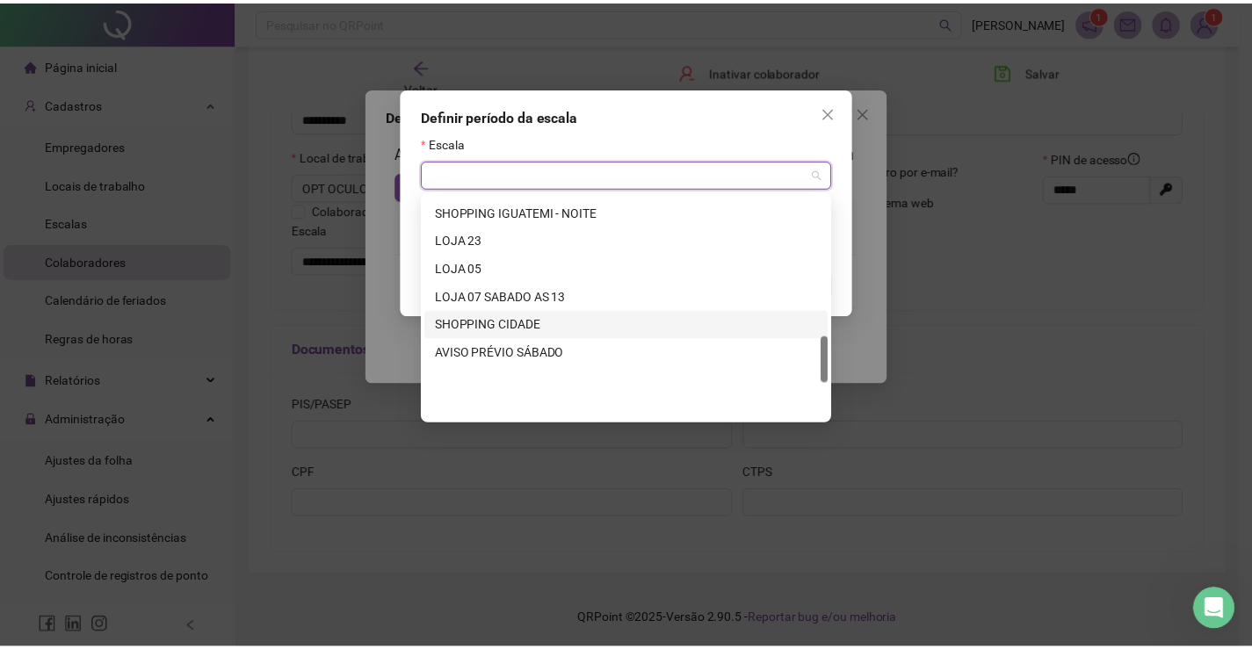
scroll to position [668, 0]
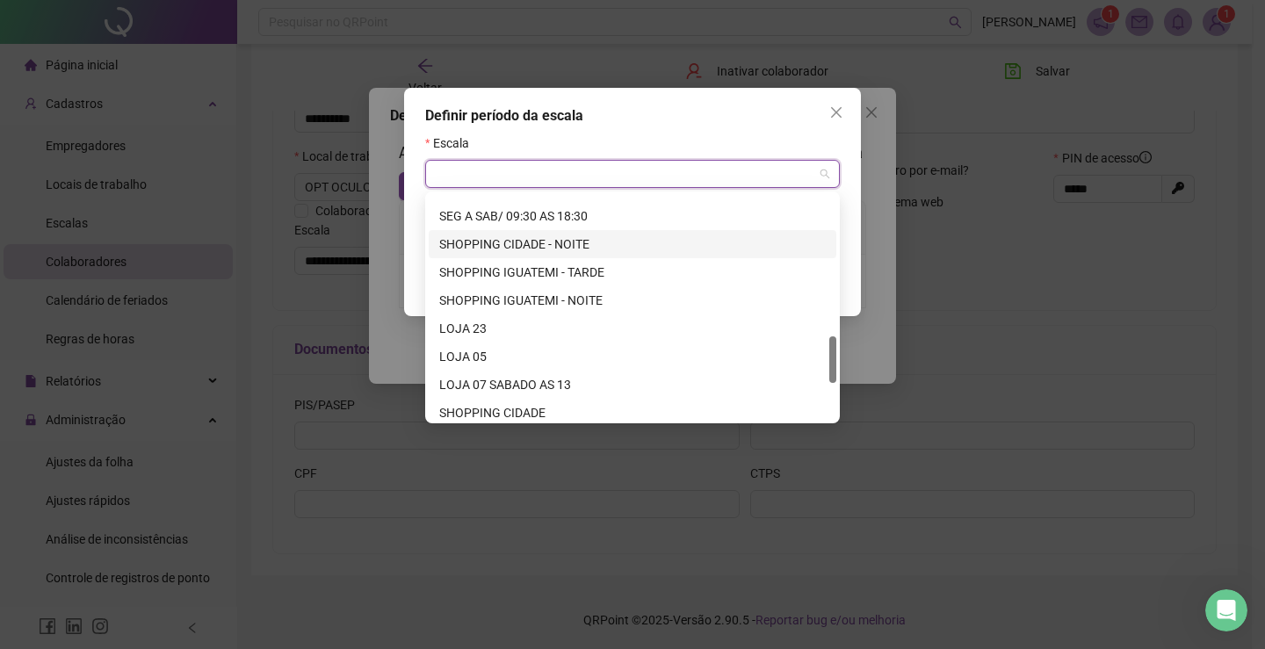
click at [524, 243] on div "SHOPPING CIDADE - NOITE" at bounding box center [632, 244] width 386 height 19
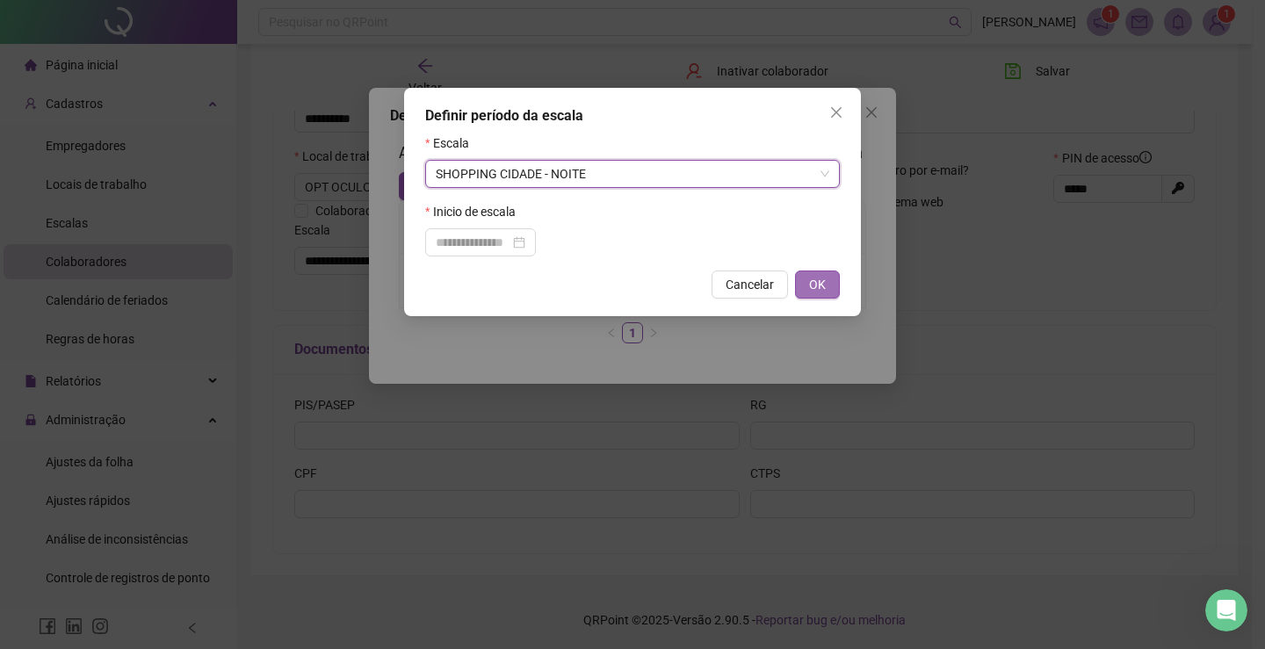
click at [810, 290] on span "OK" at bounding box center [817, 284] width 17 height 19
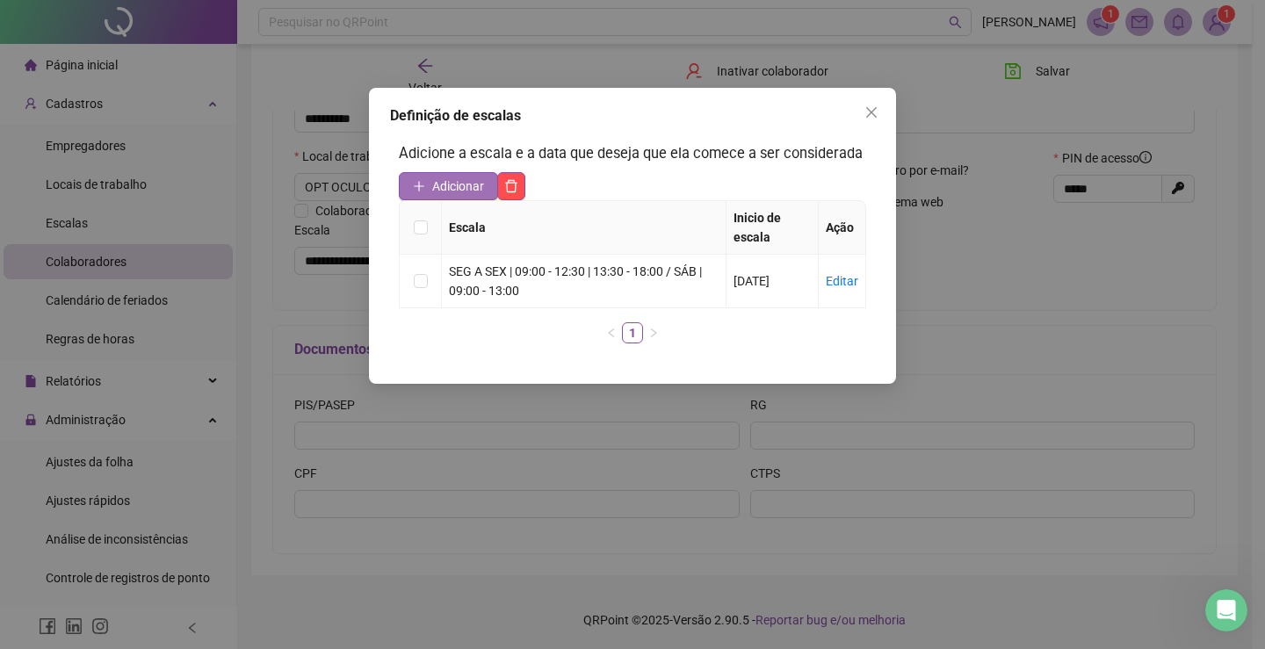
click at [442, 186] on span "Adicionar" at bounding box center [458, 186] width 52 height 19
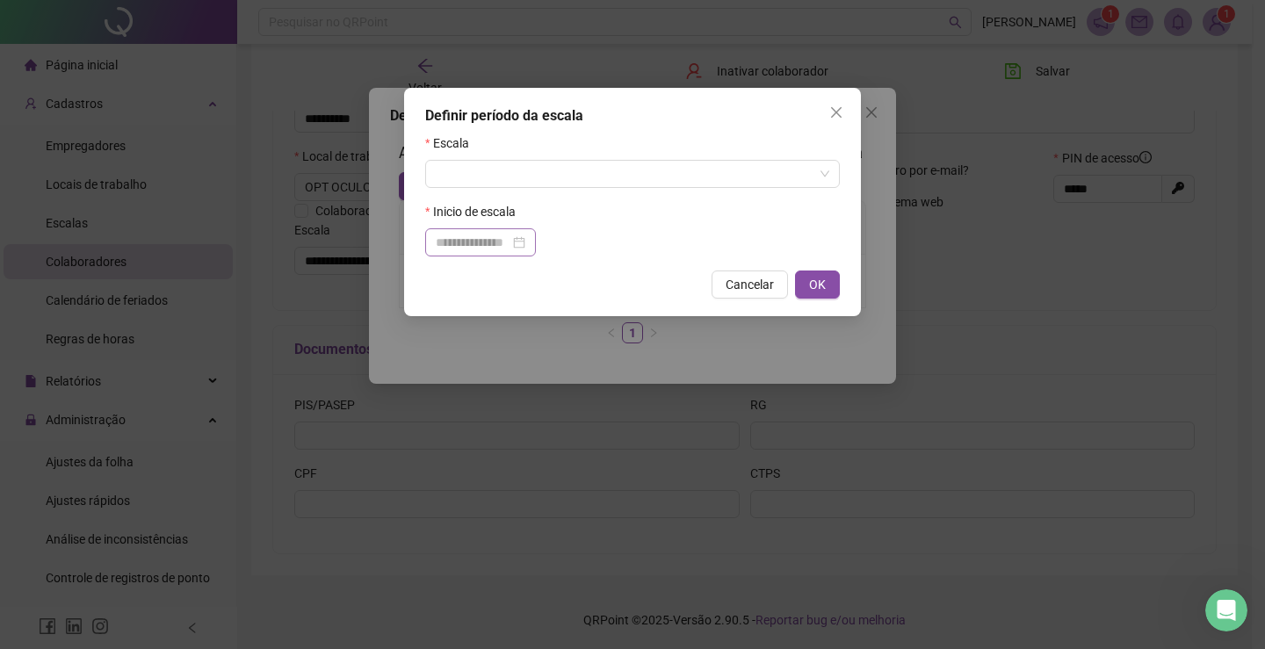
click at [536, 242] on div at bounding box center [480, 242] width 111 height 28
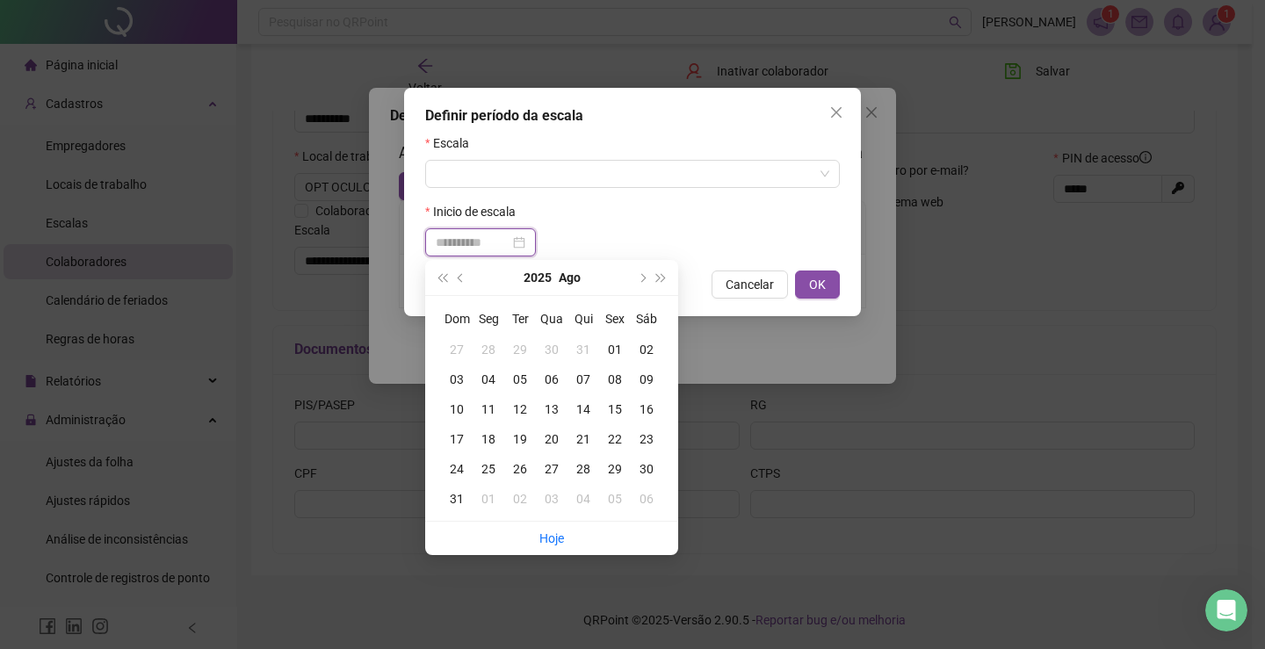
type input "**********"
click at [487, 442] on div "18" at bounding box center [489, 439] width 32 height 19
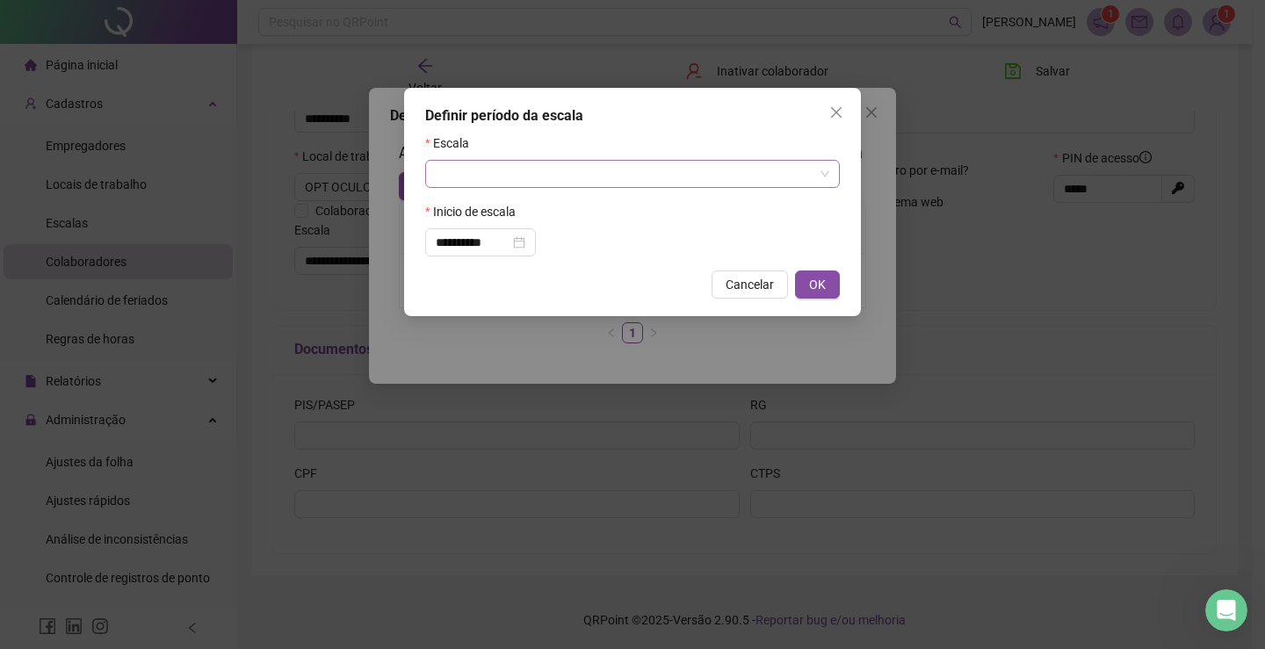
click at [495, 175] on input "search" at bounding box center [625, 174] width 378 height 26
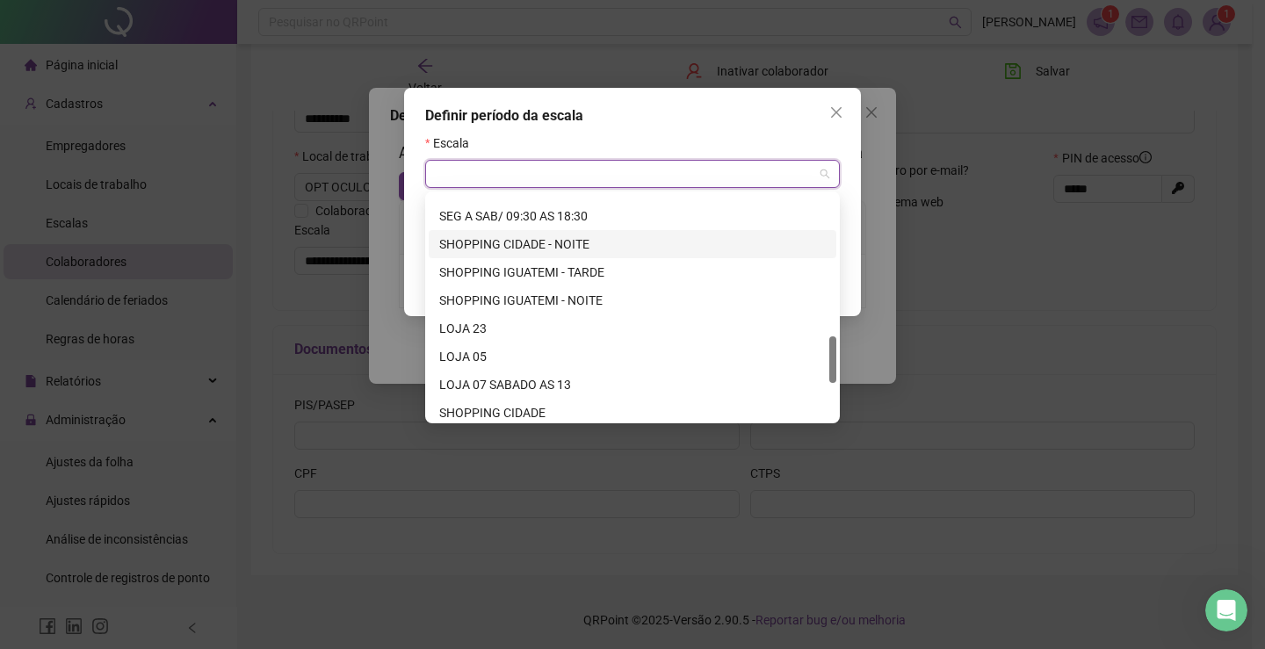
click at [509, 244] on div "SHOPPING CIDADE - NOITE" at bounding box center [632, 244] width 386 height 19
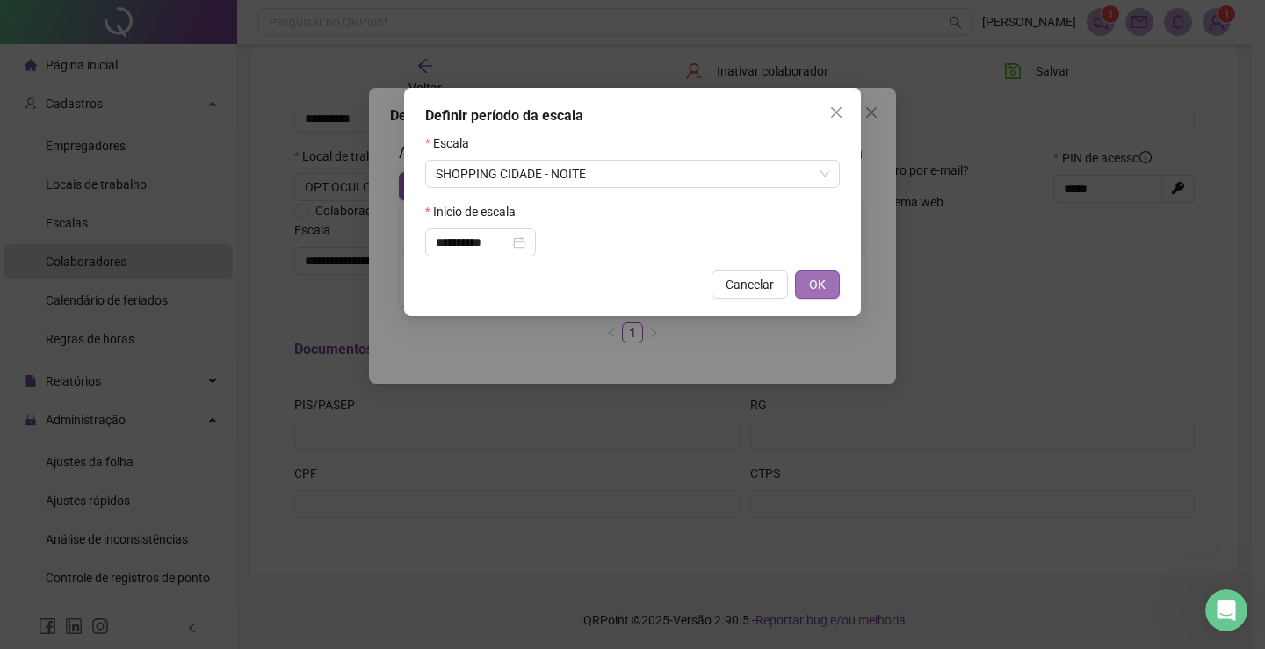
click at [827, 293] on button "OK" at bounding box center [817, 285] width 45 height 28
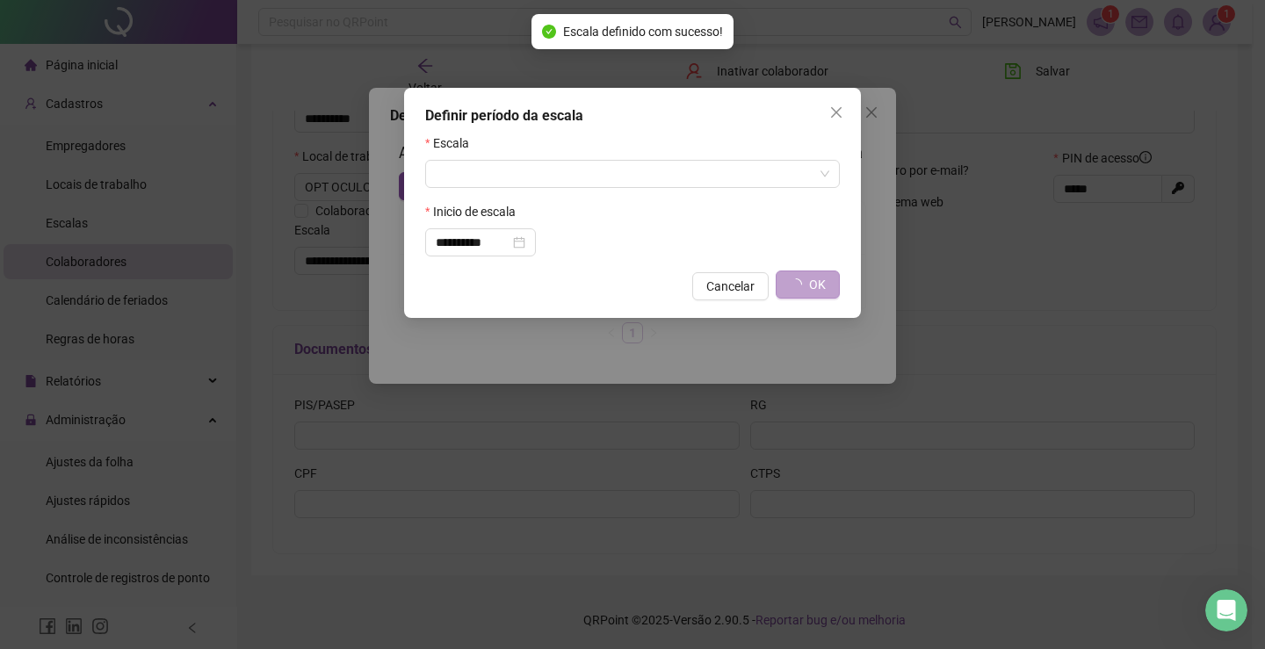
type input "**********"
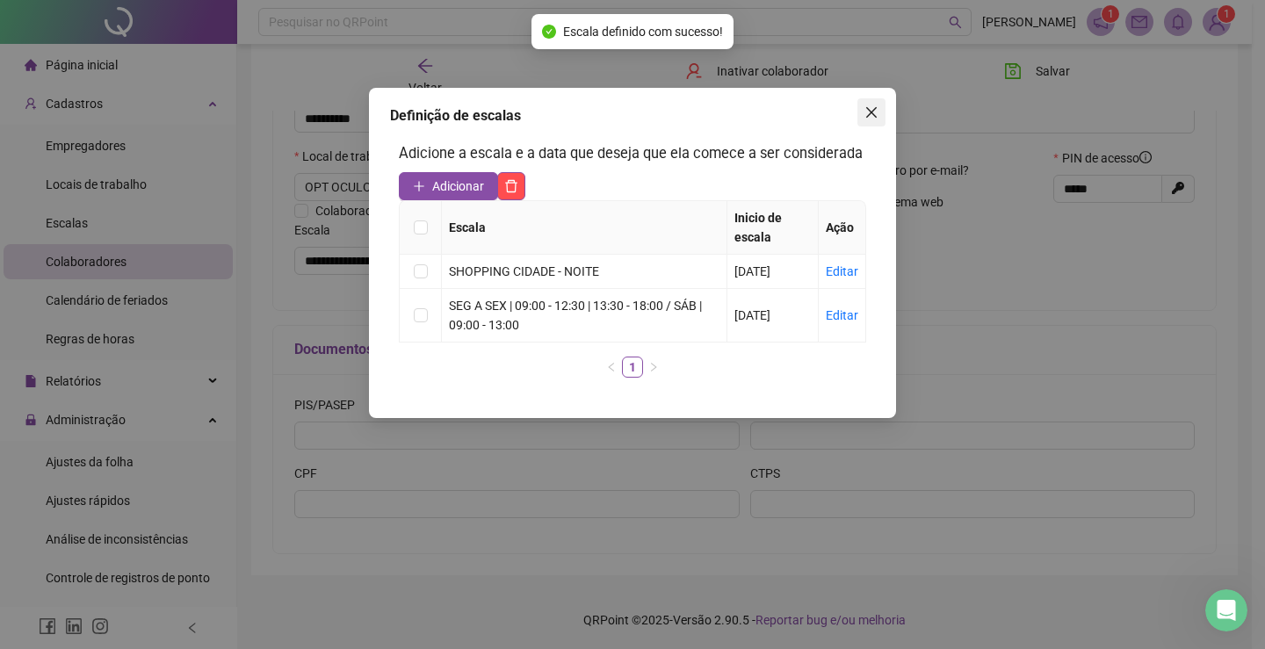
click at [875, 111] on icon "close" at bounding box center [871, 112] width 14 height 14
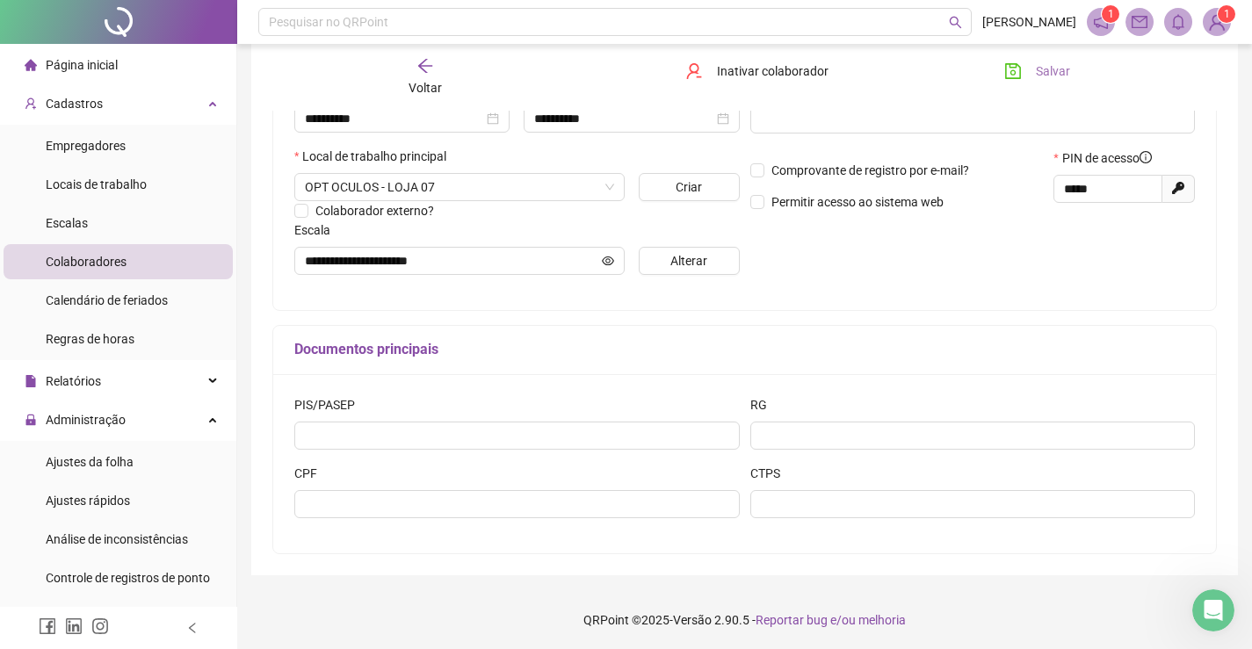
click at [1010, 66] on icon "save" at bounding box center [1013, 71] width 16 height 16
click at [105, 466] on span "Ajustes da folha" at bounding box center [90, 462] width 88 height 14
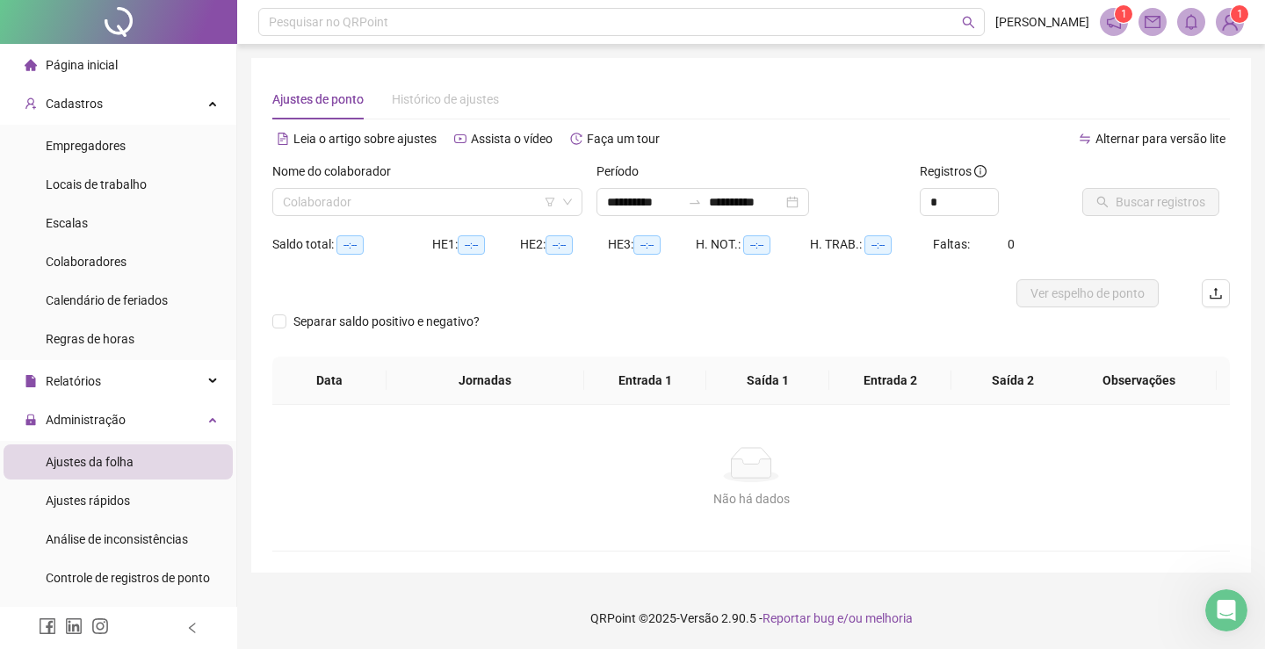
type input "**********"
click at [341, 212] on input "search" at bounding box center [419, 202] width 273 height 26
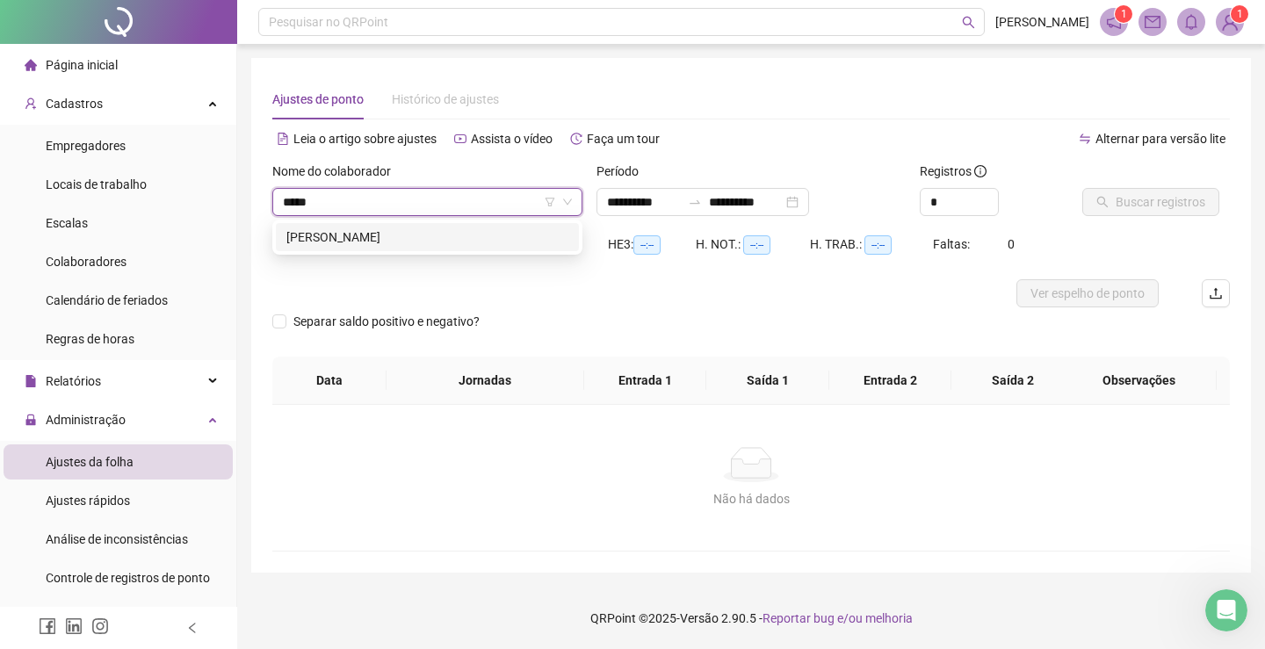
type input "******"
click at [359, 242] on div "[PERSON_NAME]" at bounding box center [427, 237] width 282 height 19
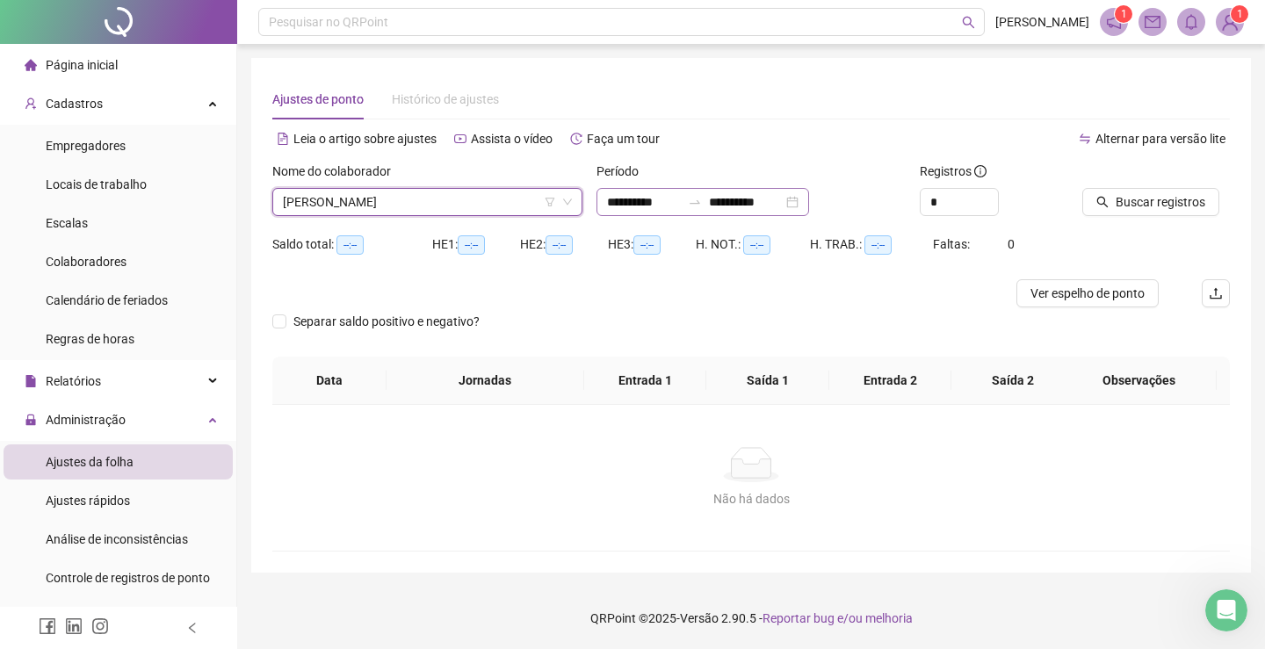
click at [809, 195] on div "**********" at bounding box center [702, 202] width 213 height 28
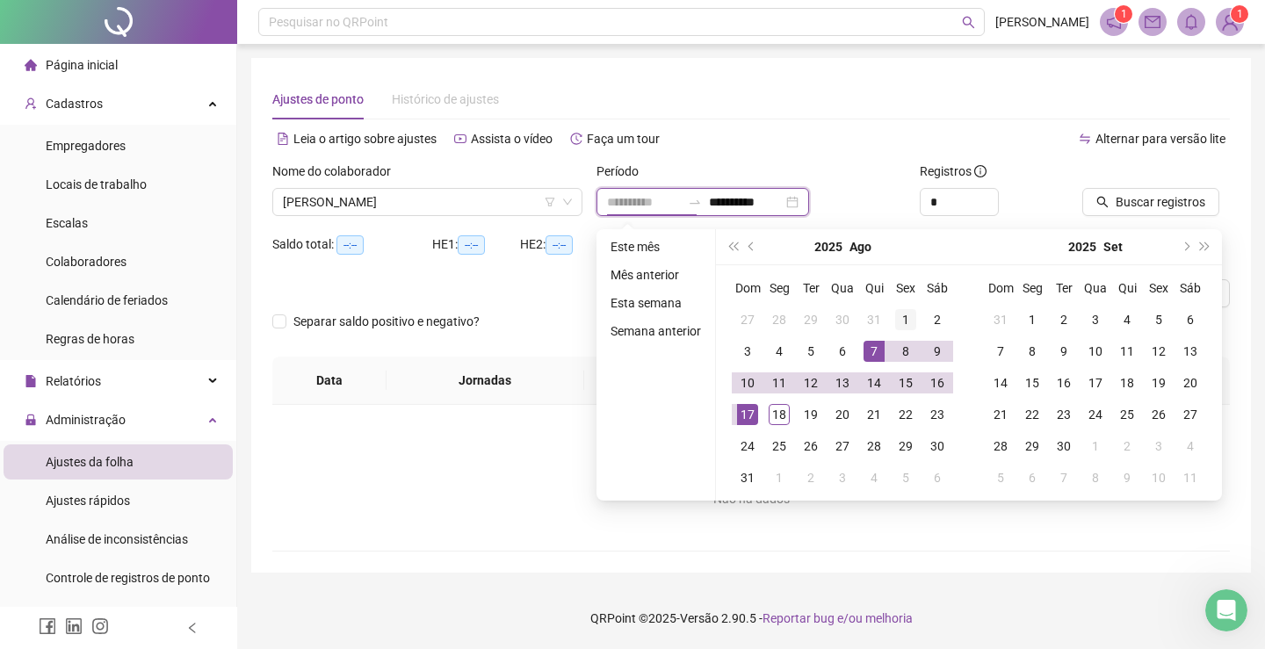
type input "**********"
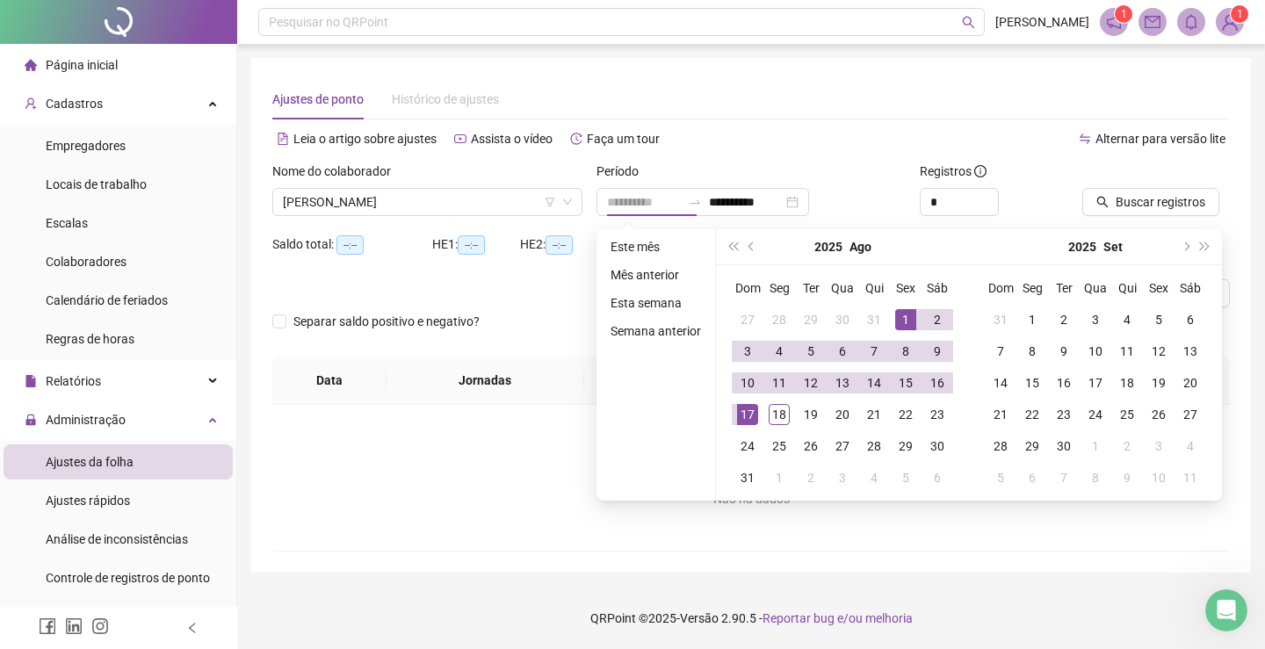
click at [902, 322] on div "1" at bounding box center [905, 319] width 21 height 21
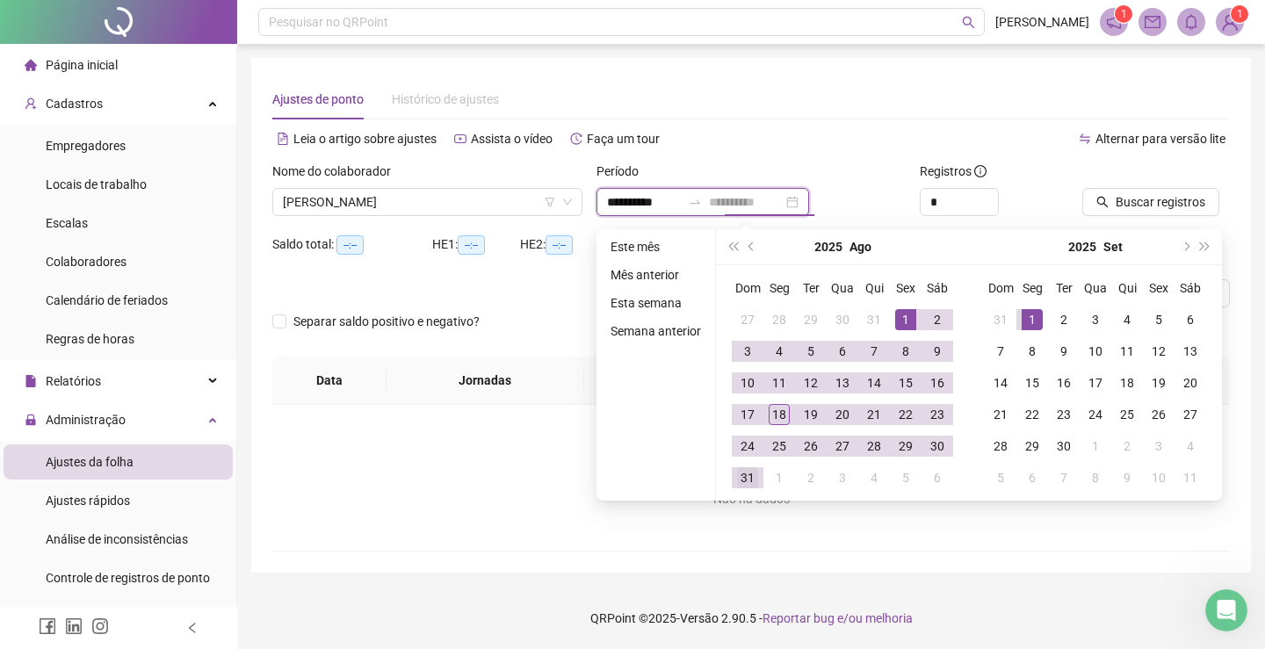
type input "**********"
click at [752, 479] on div "31" at bounding box center [747, 477] width 21 height 21
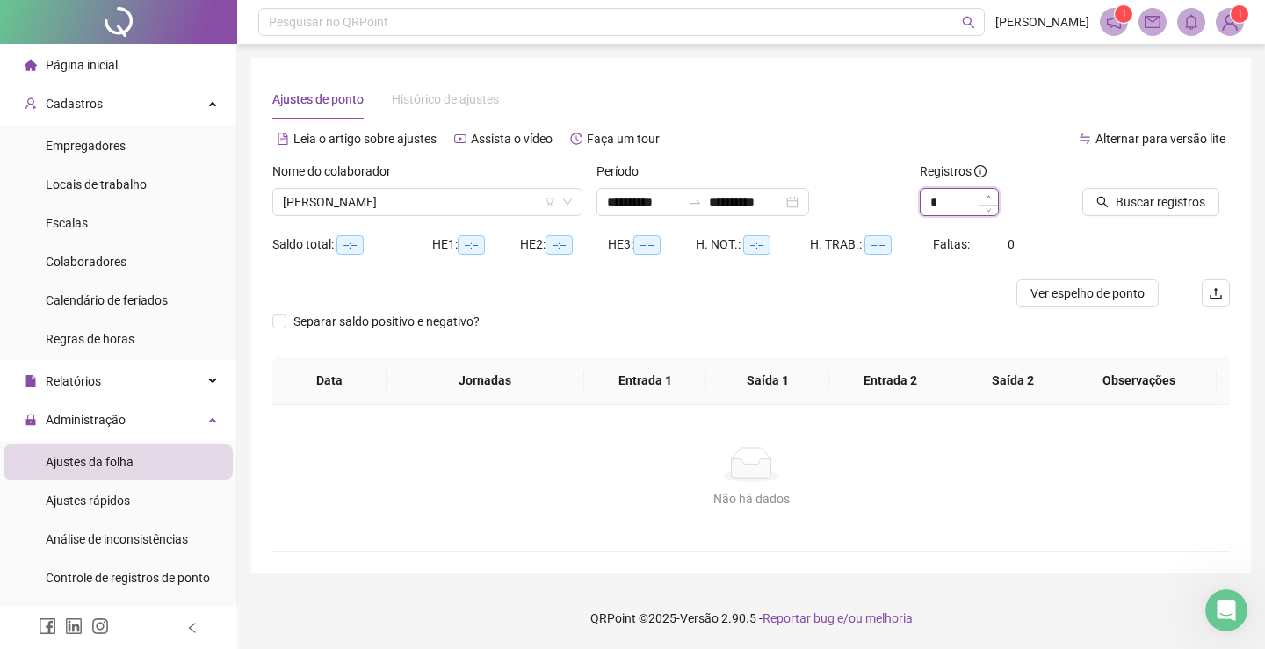
type input "*"
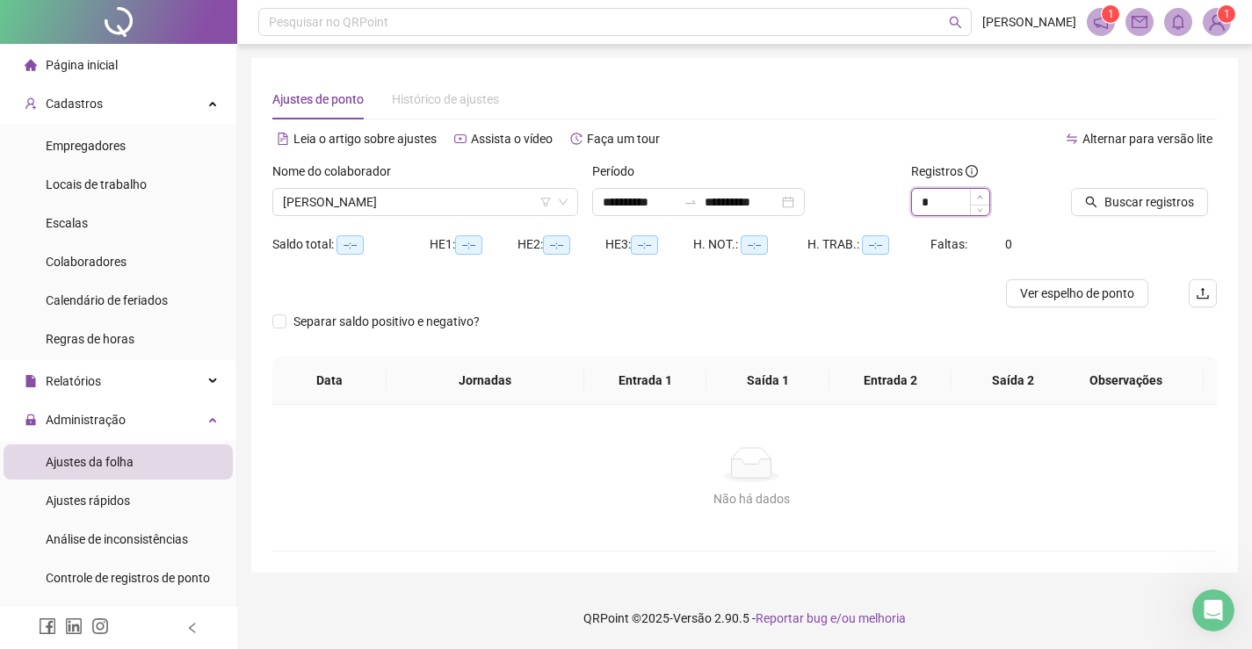
click at [987, 194] on span "Increase Value" at bounding box center [979, 197] width 19 height 16
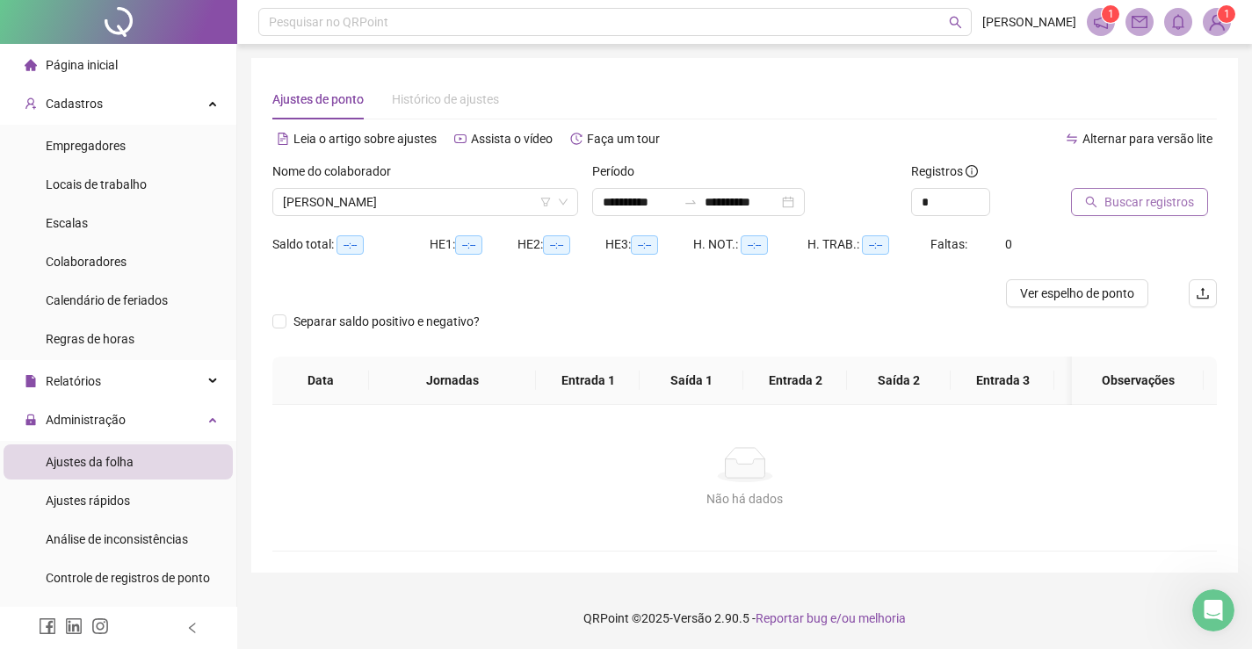
click at [1109, 197] on span "Buscar registros" at bounding box center [1149, 201] width 90 height 19
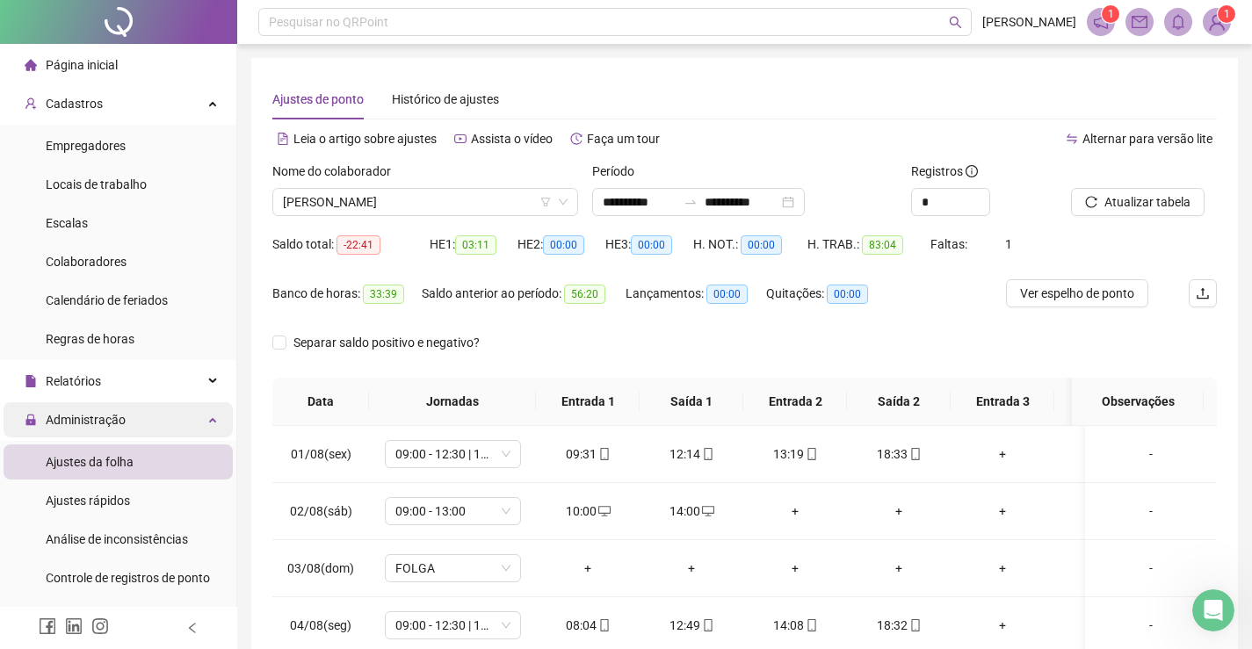
click at [199, 424] on div "Administração" at bounding box center [118, 419] width 229 height 35
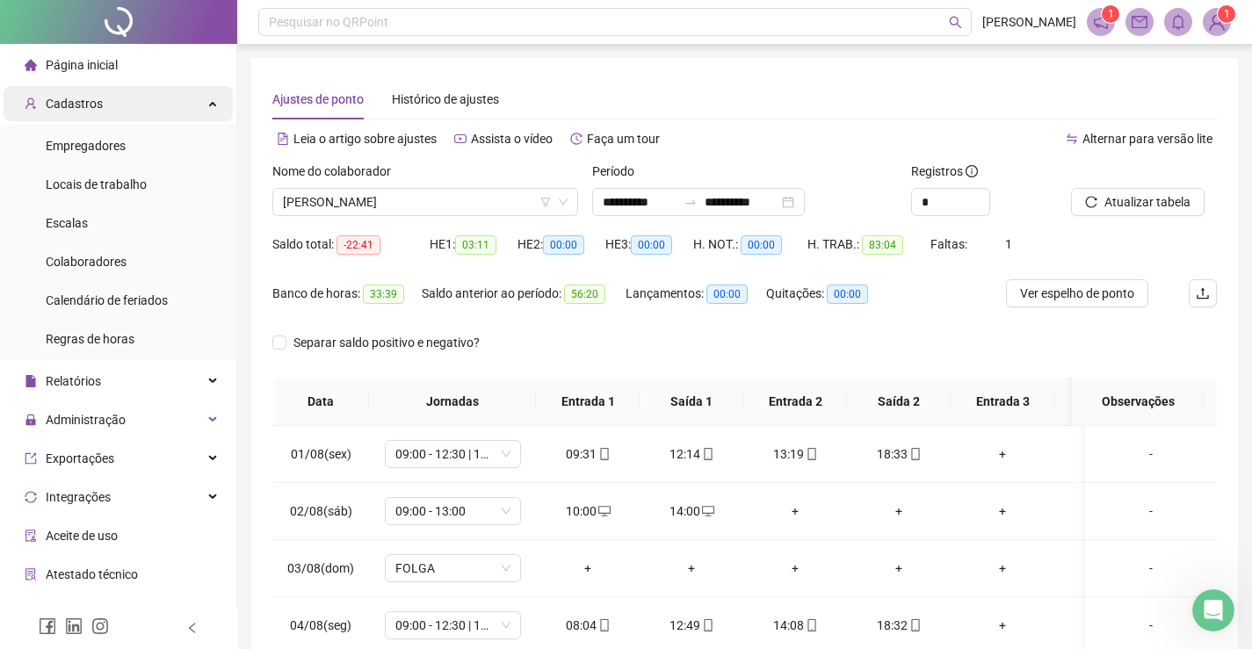
click at [210, 102] on icon at bounding box center [214, 102] width 9 height 0
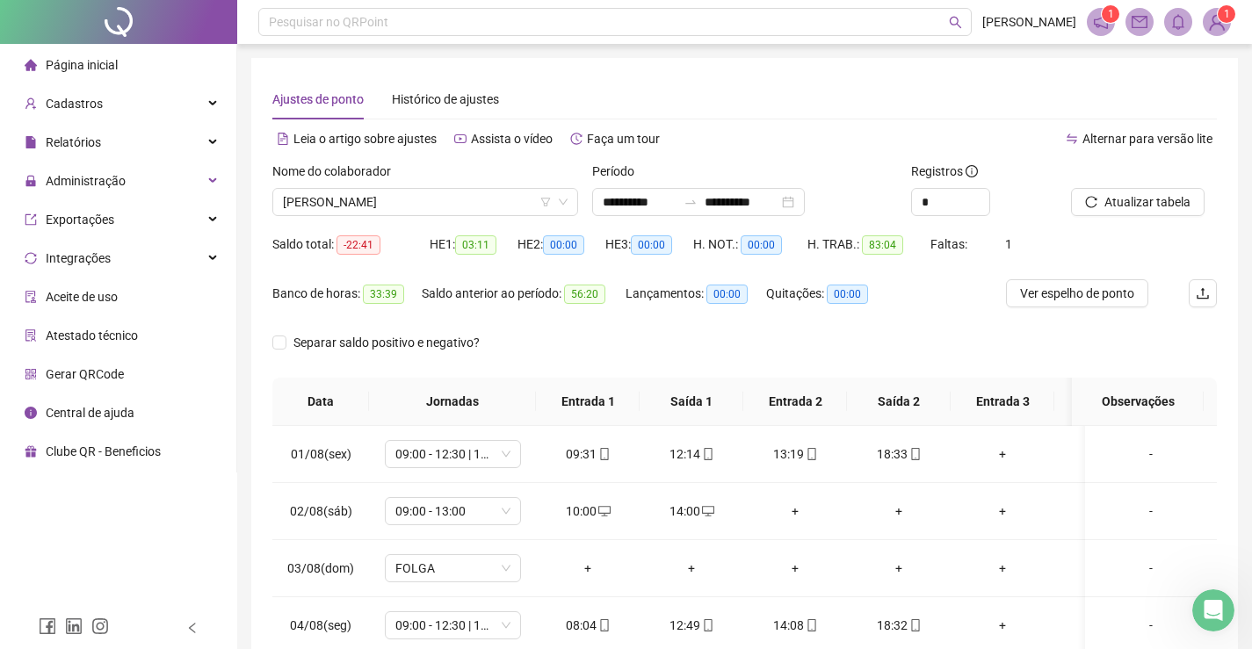
click at [78, 63] on span "Página inicial" at bounding box center [82, 65] width 72 height 14
